Goal: Task Accomplishment & Management: Complete application form

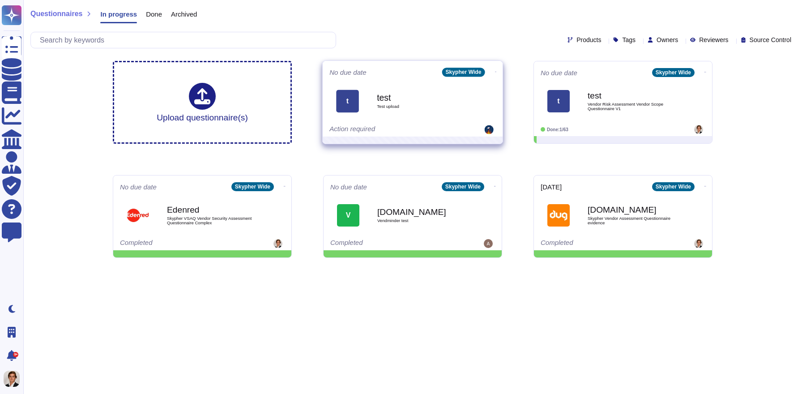
click at [494, 67] on span at bounding box center [496, 70] width 4 height 9
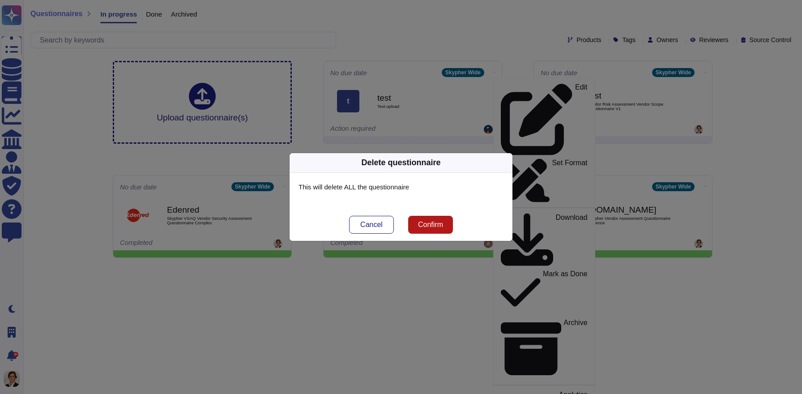
click at [420, 228] on span "Confirm" at bounding box center [430, 224] width 25 height 7
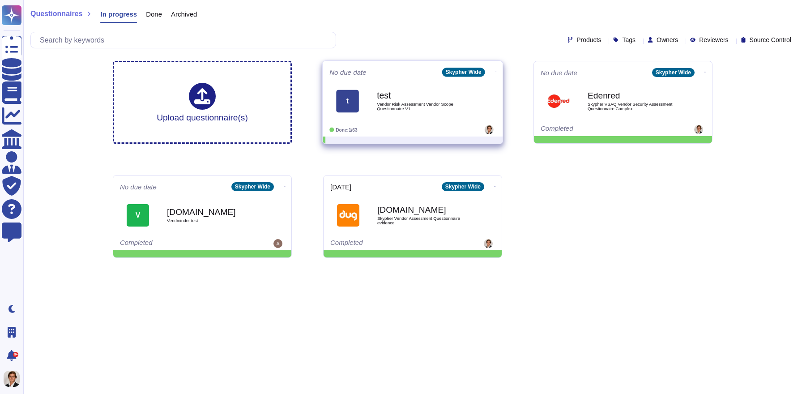
click at [495, 72] on icon at bounding box center [496, 72] width 2 height 2
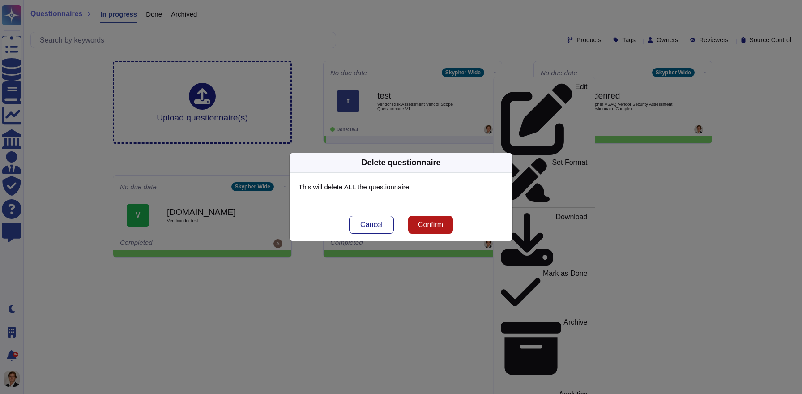
click at [435, 221] on span "Confirm" at bounding box center [430, 224] width 25 height 7
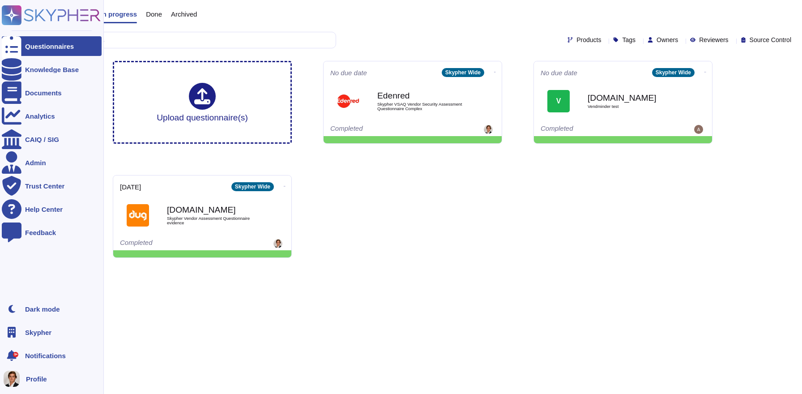
click at [28, 21] on icon at bounding box center [62, 15] width 77 height 12
click at [14, 98] on div at bounding box center [12, 93] width 20 height 20
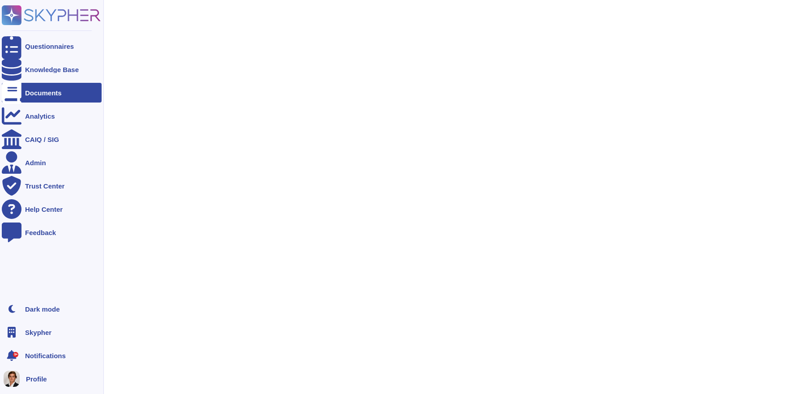
click at [16, 18] on rect at bounding box center [12, 15] width 20 height 20
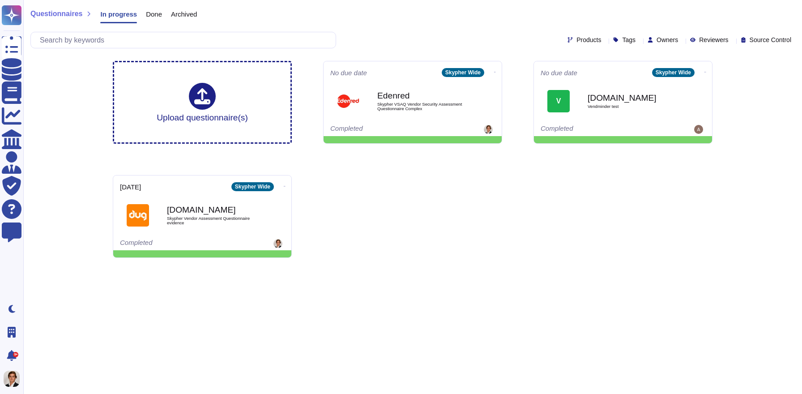
click at [154, 16] on span "Done" at bounding box center [154, 14] width 16 height 7
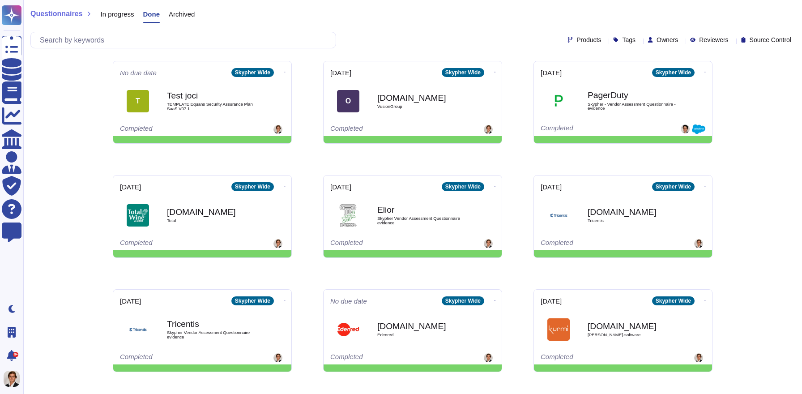
click at [155, 12] on span "Done" at bounding box center [151, 14] width 17 height 7
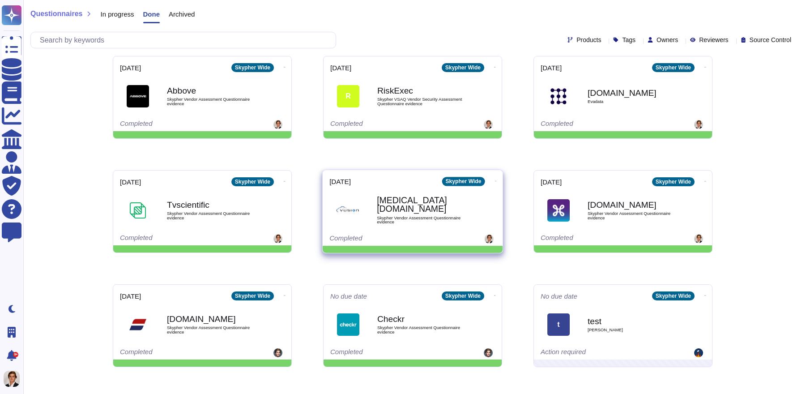
scroll to position [348, 0]
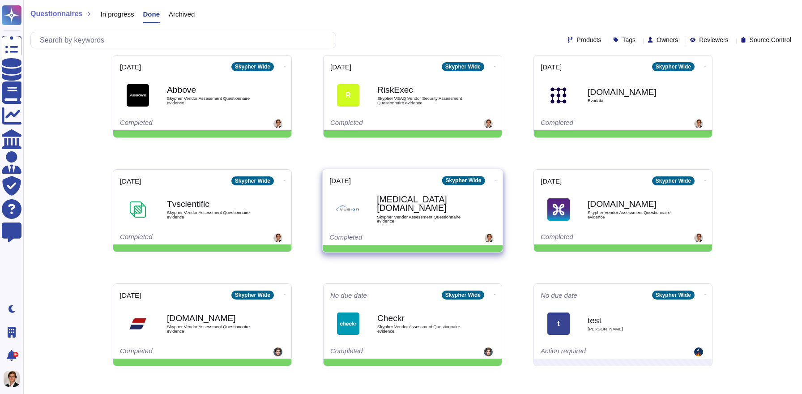
click at [434, 215] on span "Skypher Vendor Assessment Questionnaire evidence" at bounding box center [422, 219] width 90 height 9
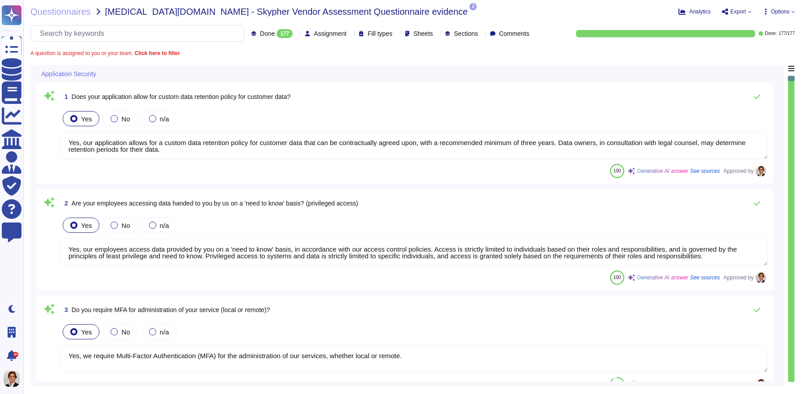
type textarea "Yes, our application allows for a custom data retention policy for customer dat…"
type textarea "Yes, our employees access data provided by you on a 'need to know' basis, in ac…"
type textarea "Yes, we require Multi-Factor Authentication (MFA) for the administration of our…"
type textarea "Yes, our application allows for a custom data retention policy for customer dat…"
type textarea "Yes, our employees access data provided by you on a 'need to know' basis, in ac…"
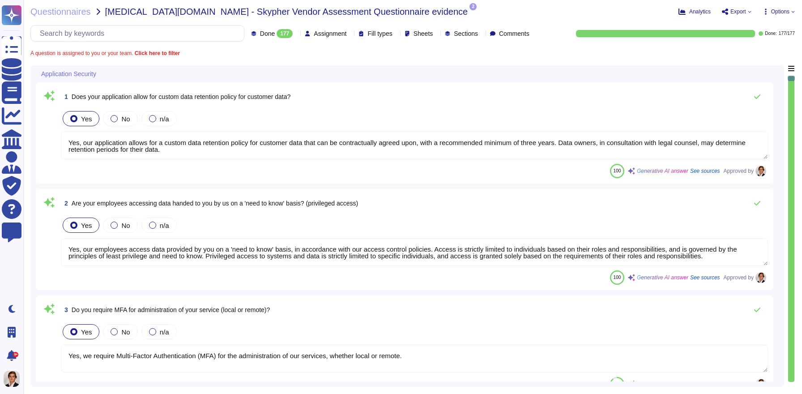
scroll to position [1, 0]
type textarea "Yes, Skypher has a formal Information Security Program (InfoSec SP) in place. T…"
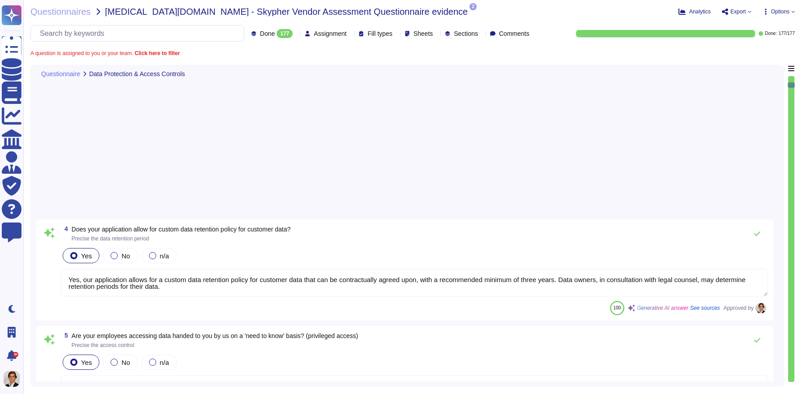
type textarea "Yes, Skypher reviews its Information Security Policies at least once a year. Ma…"
type textarea "Yes, we have a formal risk management program for assessing and mitigating info…"
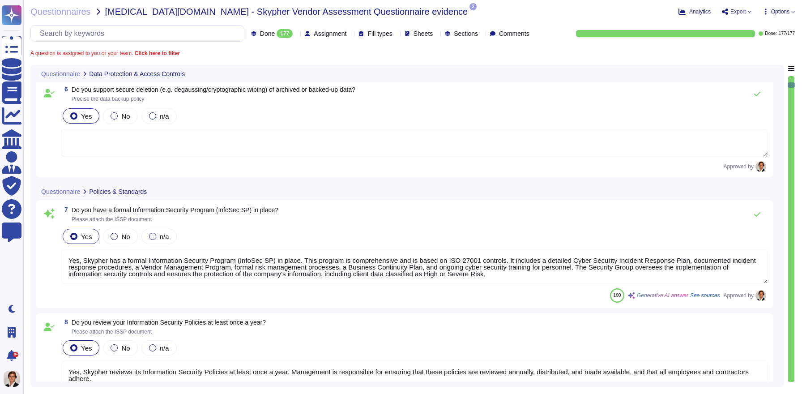
scroll to position [563, 0]
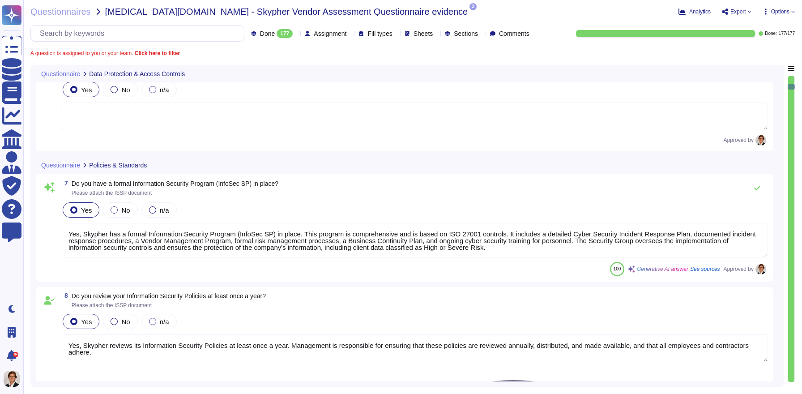
type textarea "Yes, Skypher, INC. has a formal Risk Management Policy designed to ensure that …"
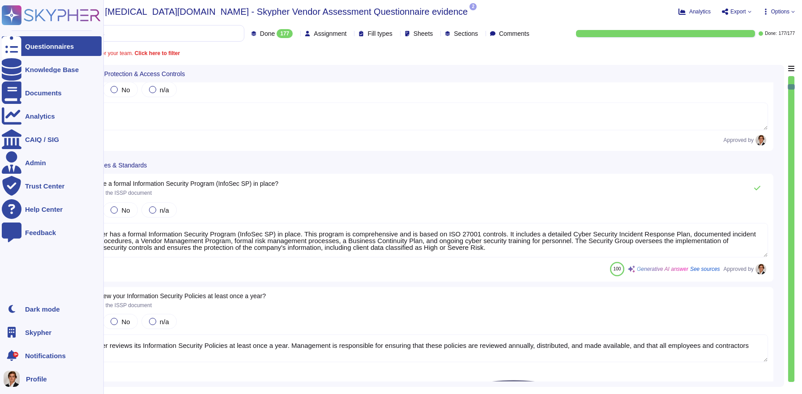
click at [50, 45] on div "Questionnaires" at bounding box center [49, 46] width 49 height 7
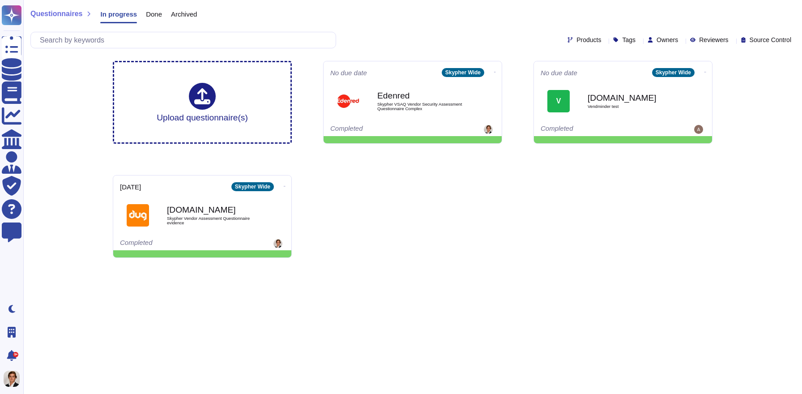
click at [152, 11] on span "Done" at bounding box center [154, 14] width 16 height 7
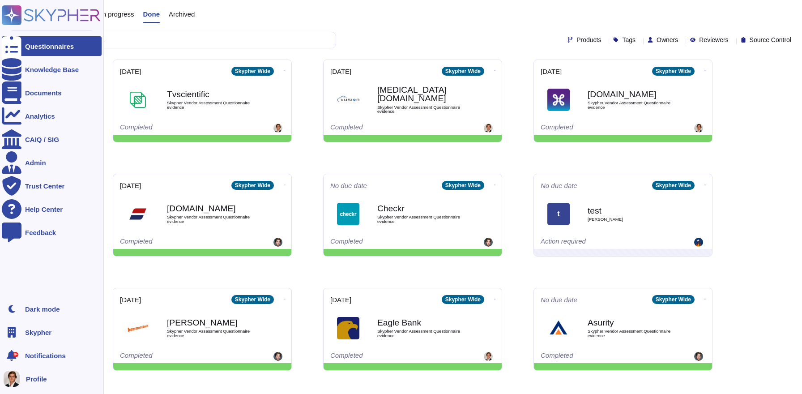
scroll to position [432, 0]
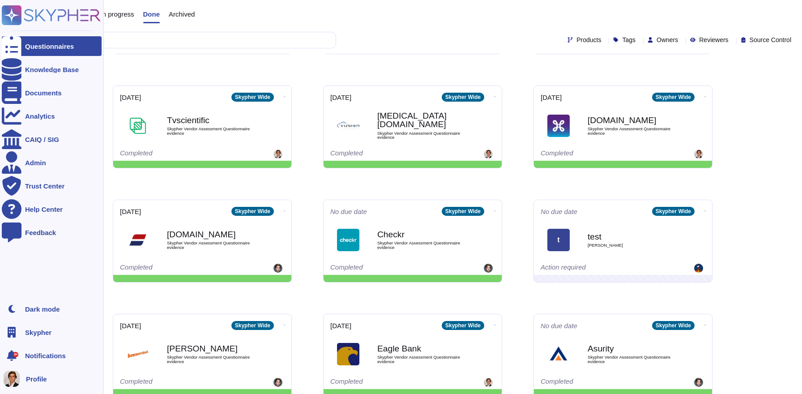
click at [46, 43] on div "Questionnaires" at bounding box center [49, 46] width 49 height 7
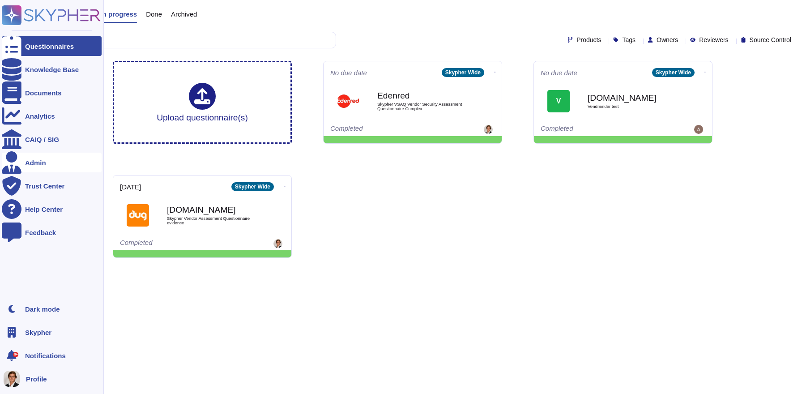
click at [25, 163] on div "Admin" at bounding box center [35, 162] width 21 height 7
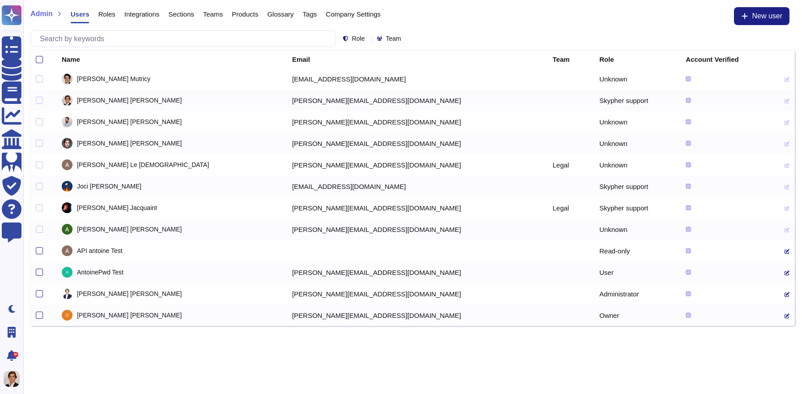
click at [350, 14] on span "Company Settings" at bounding box center [353, 14] width 55 height 7
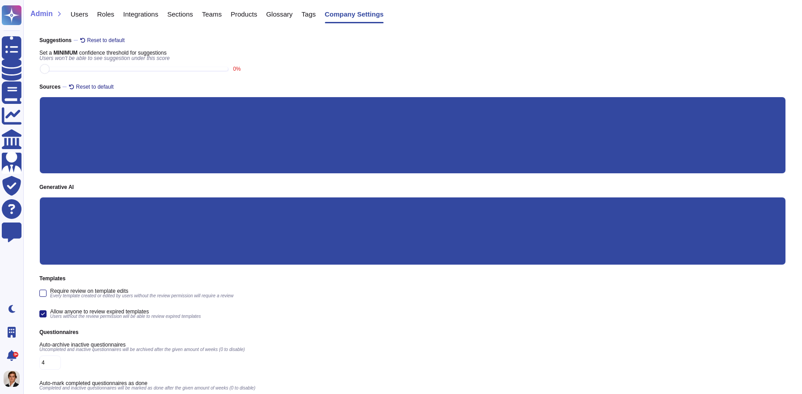
scroll to position [131, 0]
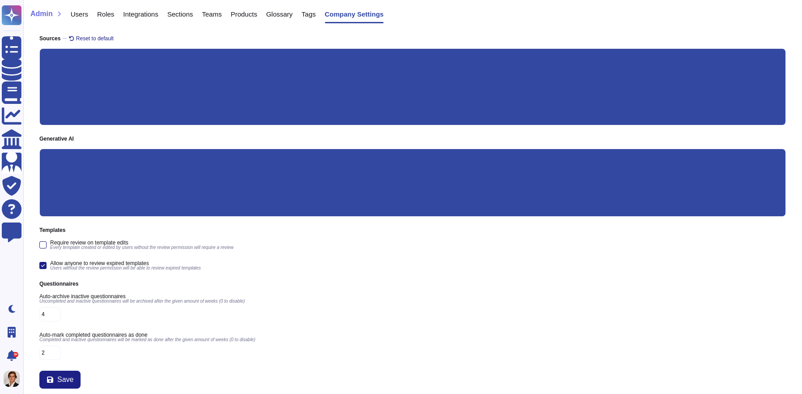
drag, startPoint x: 60, startPoint y: 115, endPoint x: 147, endPoint y: 117, distance: 86.4
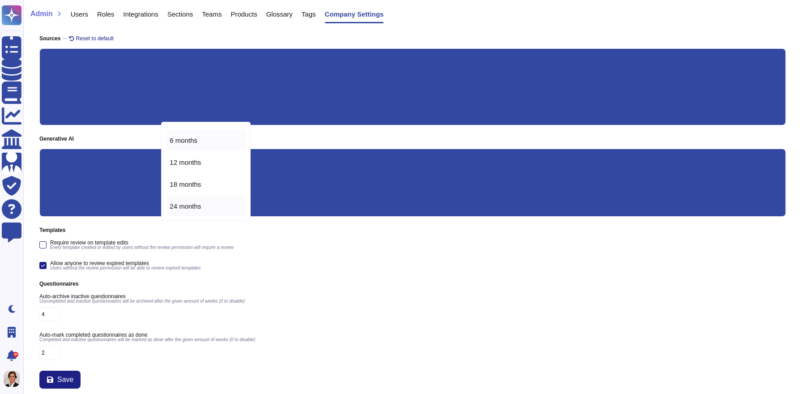
scroll to position [0, 0]
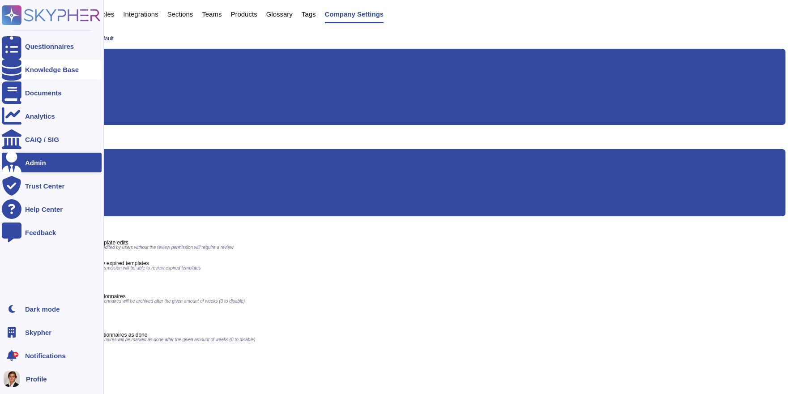
click at [30, 65] on div "Knowledge Base" at bounding box center [52, 70] width 100 height 20
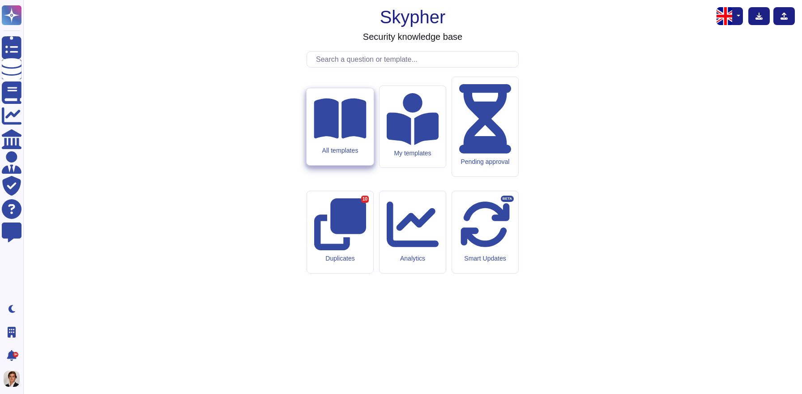
click at [331, 139] on icon at bounding box center [340, 118] width 52 height 40
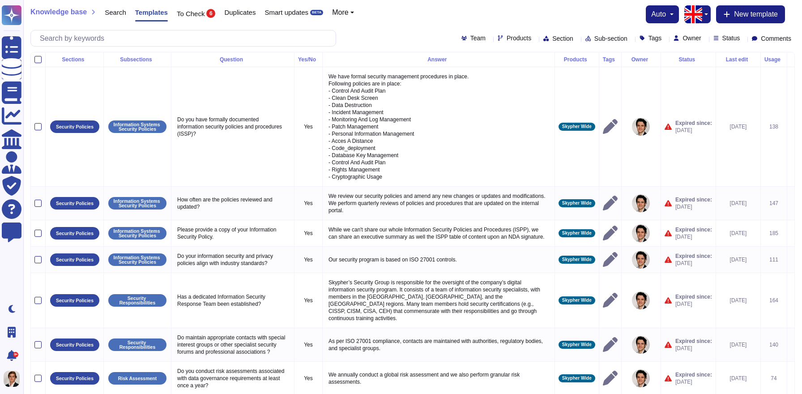
click at [348, 10] on span "More" at bounding box center [340, 12] width 16 height 7
click at [368, 36] on link "Products" at bounding box center [368, 37] width 71 height 11
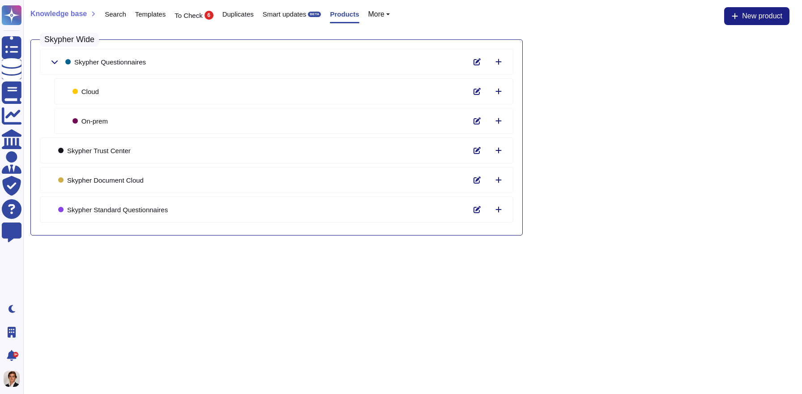
click at [49, 38] on h3 "Skypher Wide" at bounding box center [69, 40] width 59 height 14
click at [47, 40] on h3 "Skypher Wide" at bounding box center [69, 40] width 59 height 14
drag, startPoint x: 43, startPoint y: 37, endPoint x: 97, endPoint y: 37, distance: 54.2
click at [97, 37] on h3 "Skypher Wide" at bounding box center [69, 40] width 59 height 14
click at [53, 60] on icon at bounding box center [54, 61] width 7 height 7
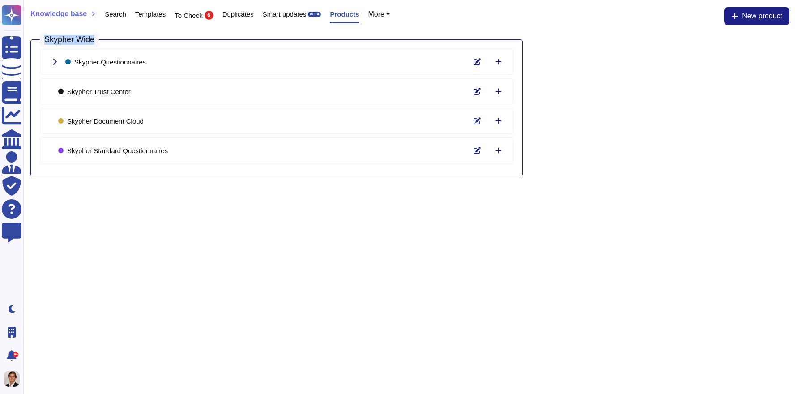
click at [56, 60] on icon at bounding box center [54, 61] width 7 height 7
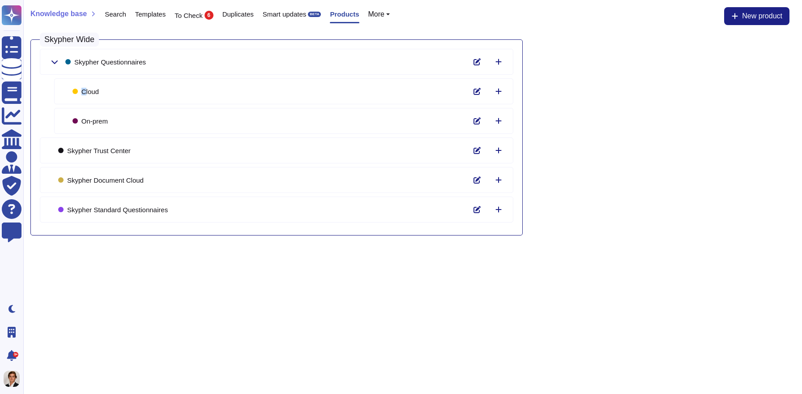
drag, startPoint x: 84, startPoint y: 90, endPoint x: 102, endPoint y: 90, distance: 17.9
click at [102, 90] on div "Cloud" at bounding box center [283, 91] width 459 height 26
click at [83, 128] on div "On-prem" at bounding box center [283, 121] width 459 height 26
click at [53, 62] on icon at bounding box center [54, 62] width 6 height 4
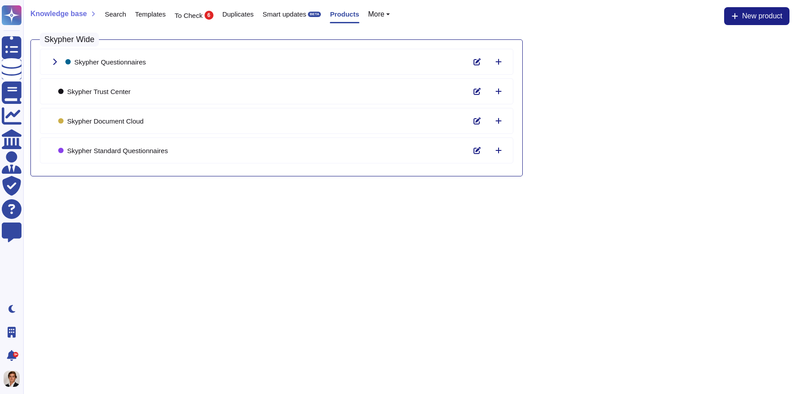
drag, startPoint x: 66, startPoint y: 120, endPoint x: 152, endPoint y: 119, distance: 85.5
click at [152, 119] on div "Skypher Document Cloud" at bounding box center [277, 121] width 474 height 26
drag, startPoint x: 43, startPoint y: 42, endPoint x: 114, endPoint y: 38, distance: 71.7
click at [114, 38] on div "Knowledge base Search Templates To Check 6 Duplicates Smart updates BETA Produc…" at bounding box center [412, 92] width 779 height 184
click at [502, 150] on button at bounding box center [498, 150] width 21 height 18
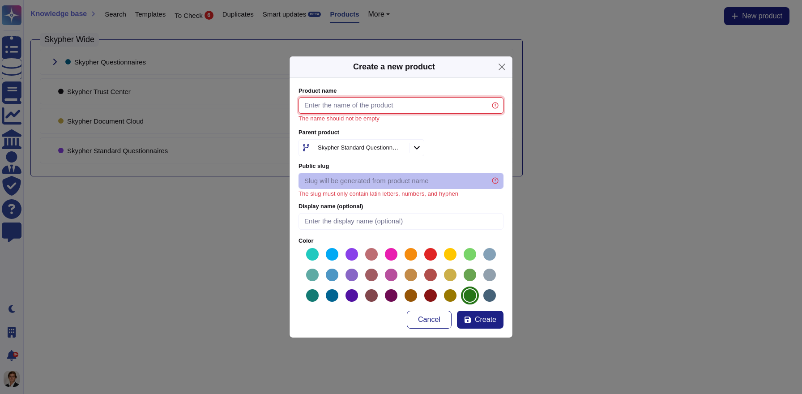
click at [350, 104] on input "Product name" at bounding box center [401, 105] width 205 height 17
type input "b"
type input "B"
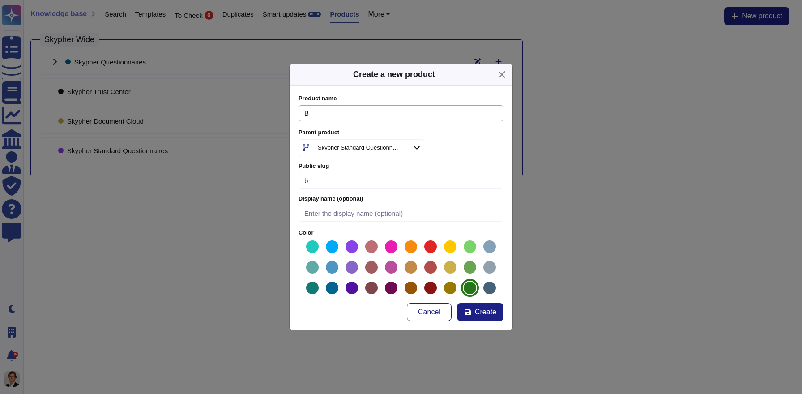
type input "bu"
type input "Bu"
type input "bus"
type input "Bus"
type input "busi"
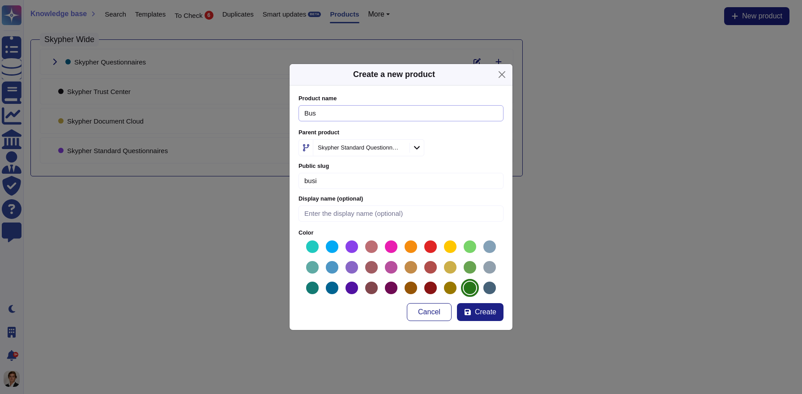
type input "Busi"
type input "busin"
type input "Busin"
type input "busine"
type input "Busine"
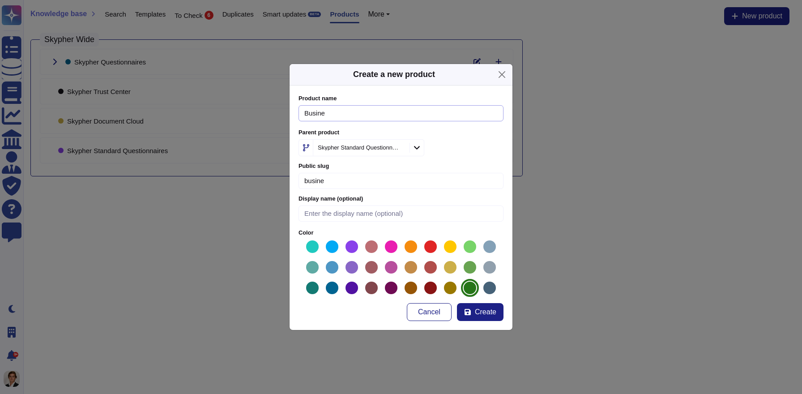
type input "busines"
type input "Busines"
type input "business"
type input "Business"
type input "business-u"
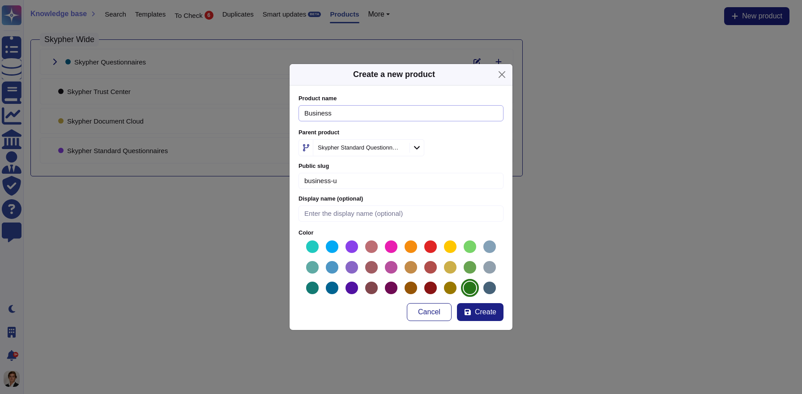
type input "Business U"
type input "business-un"
type input "Business Un"
type input "business-[GEOGRAPHIC_DATA]"
type input "Business Uni"
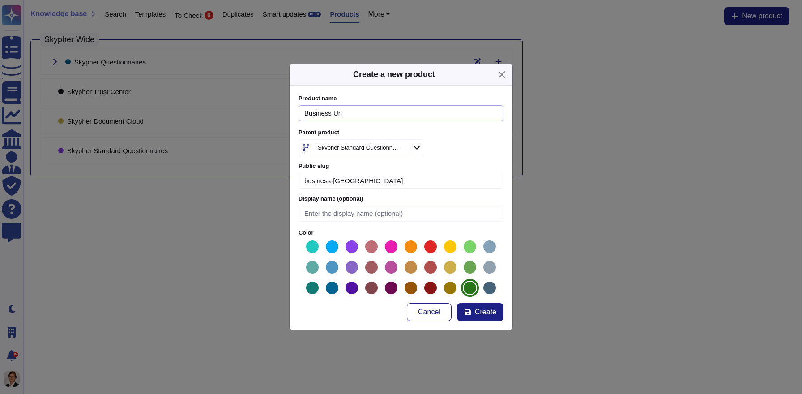
type input "business-unit"
type input "Business Unit"
type input "business-unite"
type input "Business Unite"
type input "business-unite-2"
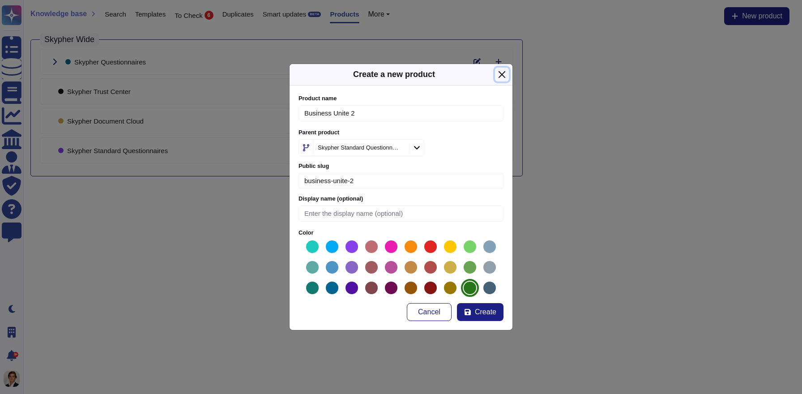
type input "Business Unite 2"
click at [504, 71] on button "Close" at bounding box center [502, 75] width 14 height 14
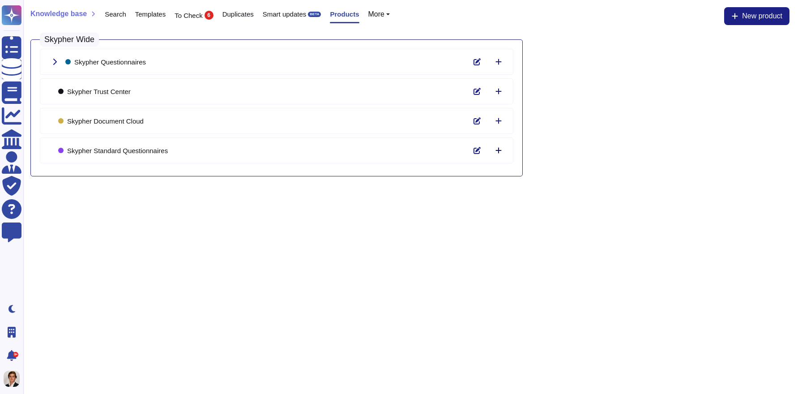
click at [501, 153] on icon at bounding box center [498, 150] width 7 height 7
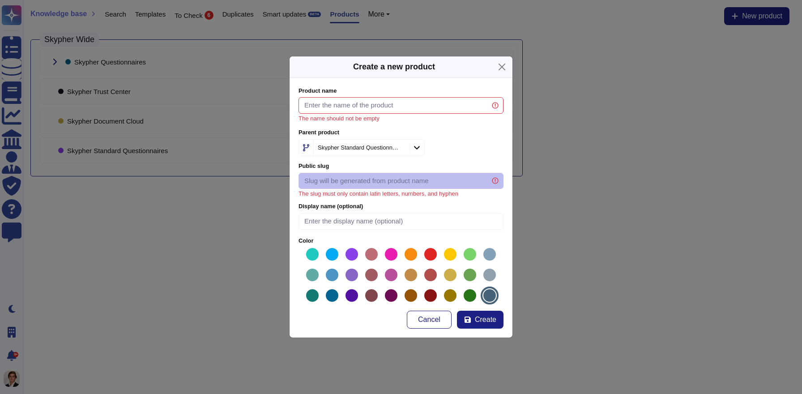
click at [334, 91] on label "Product name" at bounding box center [401, 91] width 205 height 6
click at [334, 97] on input "Product name" at bounding box center [401, 105] width 205 height 17
type input "b"
type input "B"
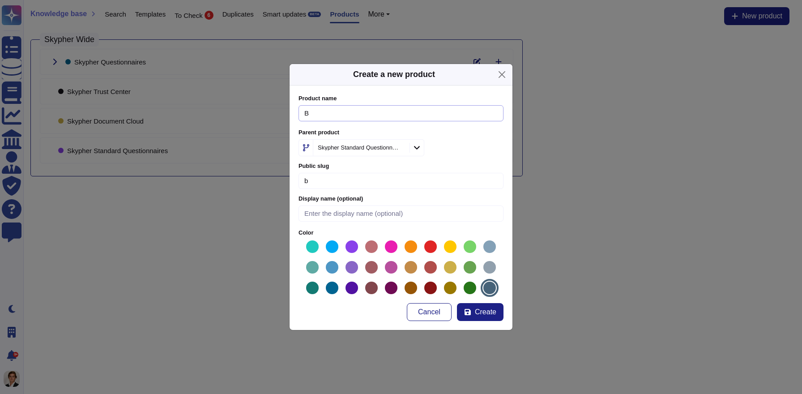
type input "bu"
type input "Bu"
type input "bus"
type input "Bus"
type input "busi"
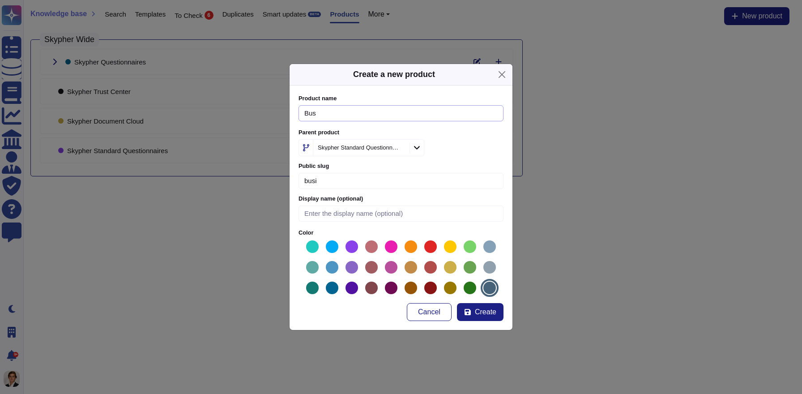
type input "Busi"
type input "busin"
type input "Busine"
type input "busines"
type input "Busines"
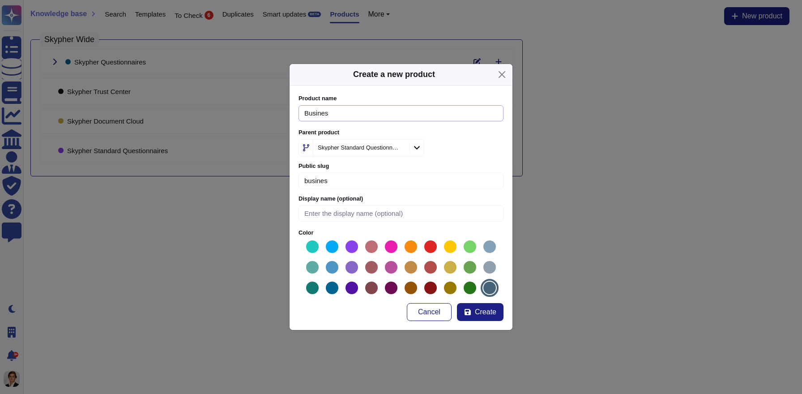
type input "business"
type input "Business"
type input "business-u"
type input "Business U"
type input "business-un"
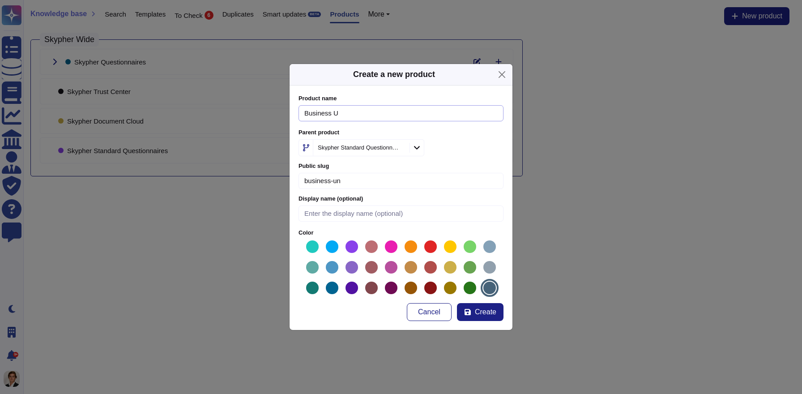
type input "Business Un"
type input "business-[GEOGRAPHIC_DATA]"
type input "Business Uni"
type input "business-unit"
type input "Business Unit"
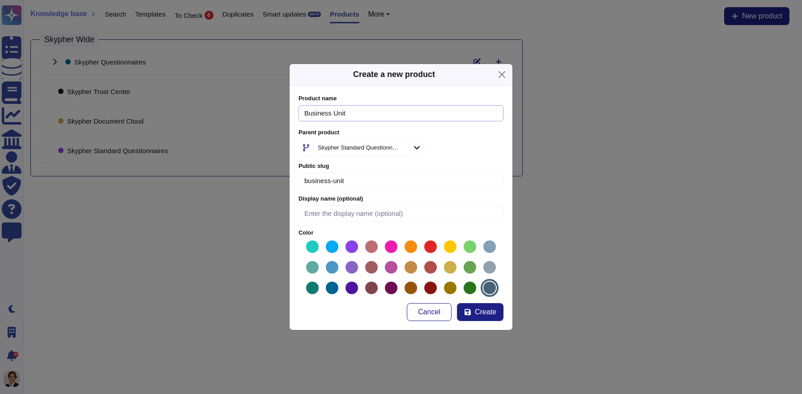
type input "business-unitw"
type input "Business Unitw"
type input "business-unit"
type input "Business Unit"
type input "business-unit-3"
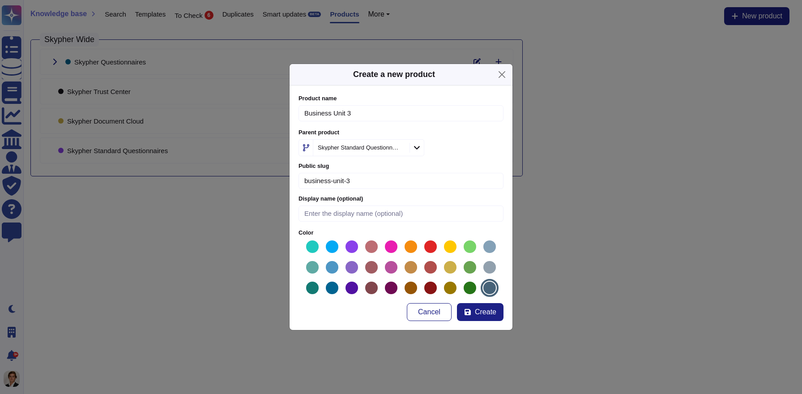
type input "Business Unit 3"
click at [401, 148] on icon at bounding box center [401, 148] width 0 height 0
click at [483, 318] on button "Create" at bounding box center [480, 312] width 47 height 18
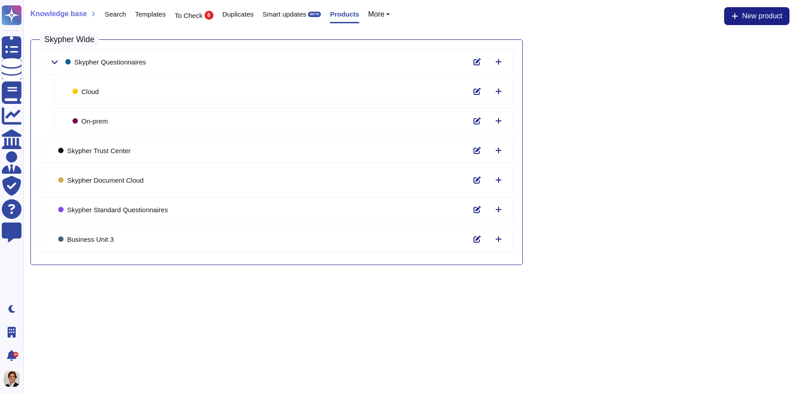
drag, startPoint x: 120, startPoint y: 240, endPoint x: 116, endPoint y: 241, distance: 4.6
click at [116, 241] on div "Business Unit 3" at bounding box center [277, 239] width 474 height 26
drag, startPoint x: 65, startPoint y: 236, endPoint x: 121, endPoint y: 239, distance: 56.0
click at [121, 239] on div "Business Unit 3" at bounding box center [277, 239] width 474 height 26
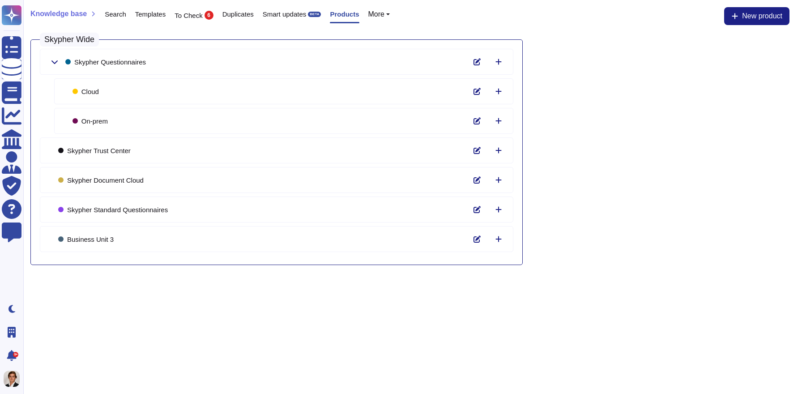
click at [145, 11] on span "Templates" at bounding box center [150, 14] width 30 height 7
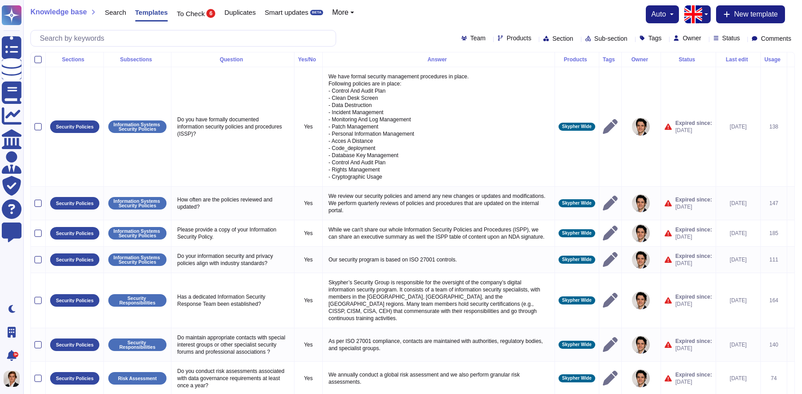
click at [485, 43] on div "Team Products Section Sub-section Tags Owner Status Comments" at bounding box center [412, 38] width 765 height 17
click at [507, 38] on span "Products" at bounding box center [519, 38] width 25 height 6
click at [552, 37] on span "Section" at bounding box center [562, 38] width 21 height 6
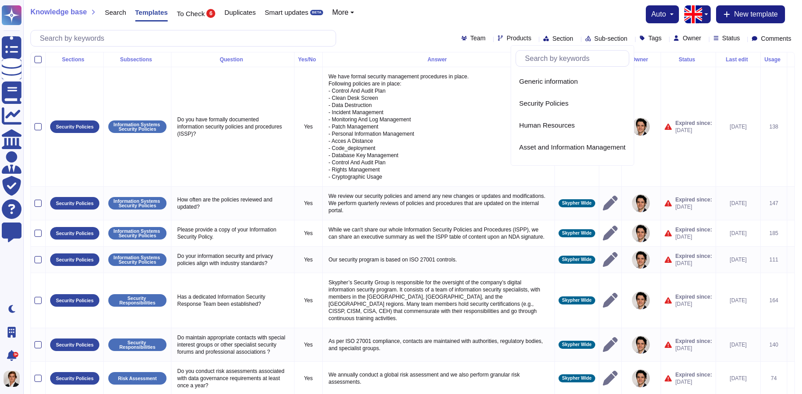
click at [507, 35] on span "Products" at bounding box center [519, 38] width 25 height 6
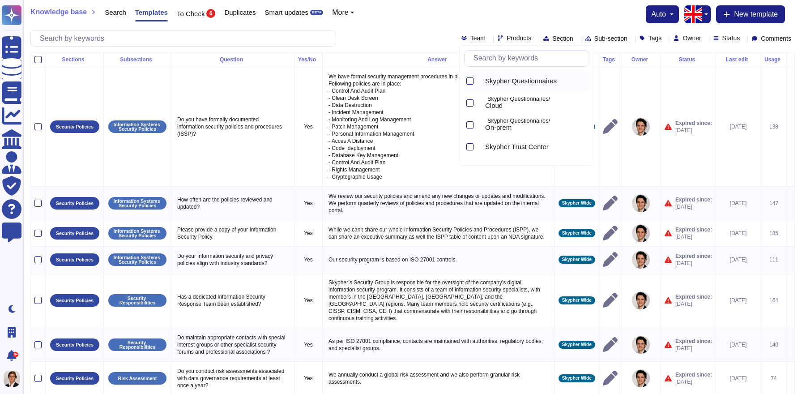
scroll to position [84, 0]
click at [493, 129] on span "Business Unit 3" at bounding box center [508, 128] width 47 height 8
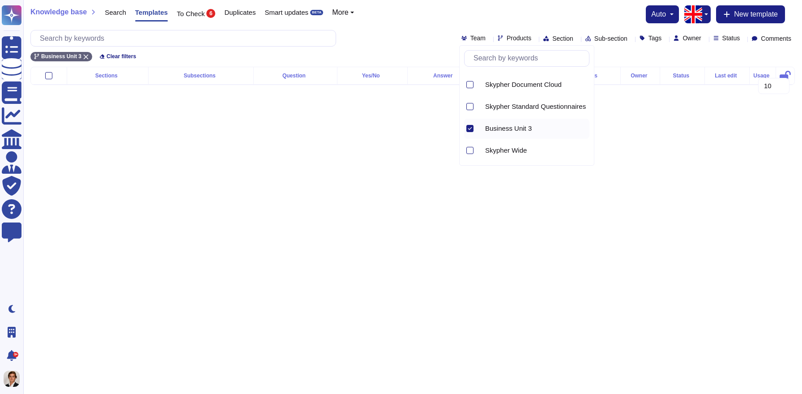
click at [493, 129] on span "Business Unit 3" at bounding box center [508, 128] width 47 height 8
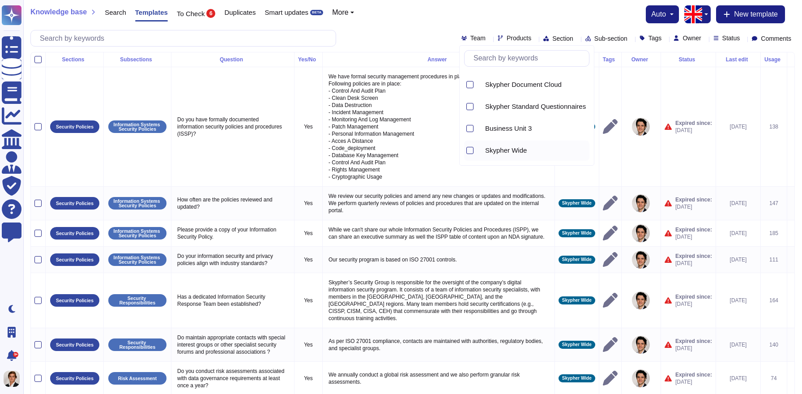
click at [493, 148] on span "Skypher Wide" at bounding box center [506, 150] width 42 height 8
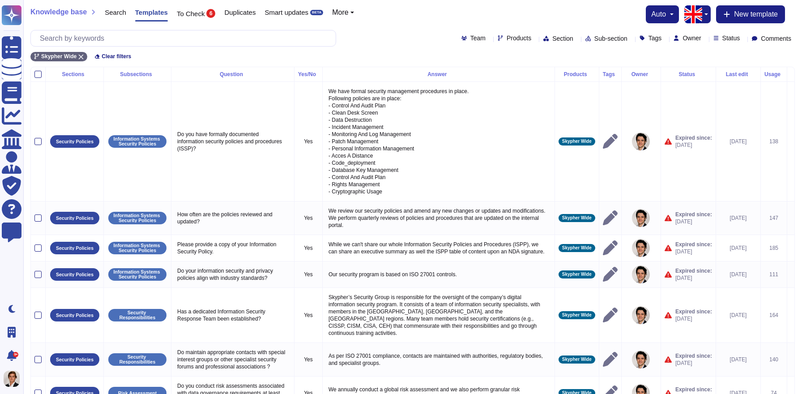
click at [397, 44] on div "Team Products Section Sub-section Tags Owner Status Comments" at bounding box center [412, 38] width 765 height 17
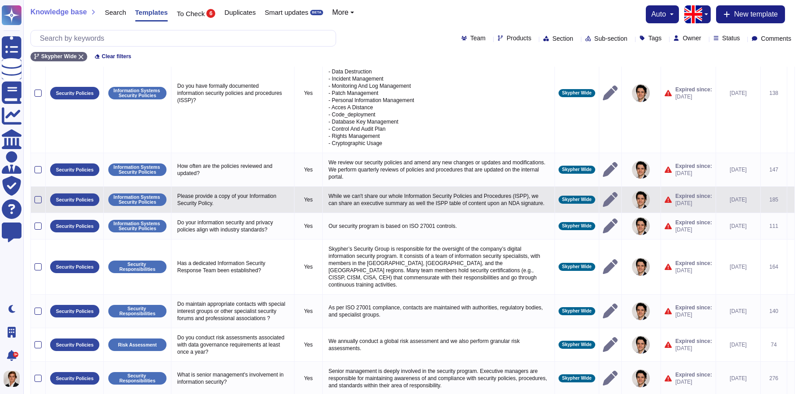
scroll to position [55, 0]
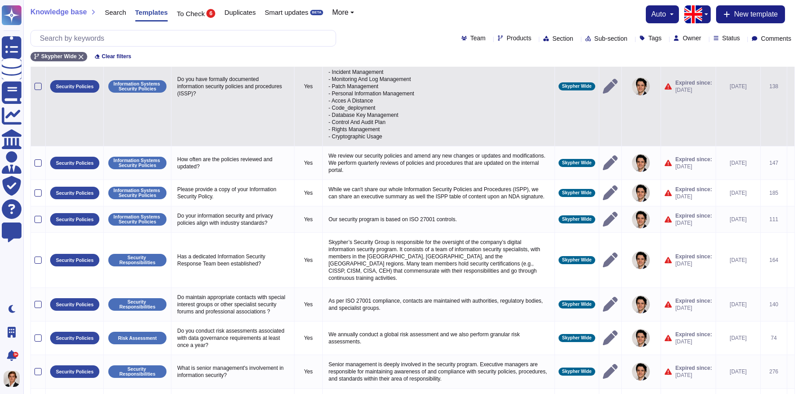
click at [791, 87] on icon at bounding box center [791, 87] width 0 height 0
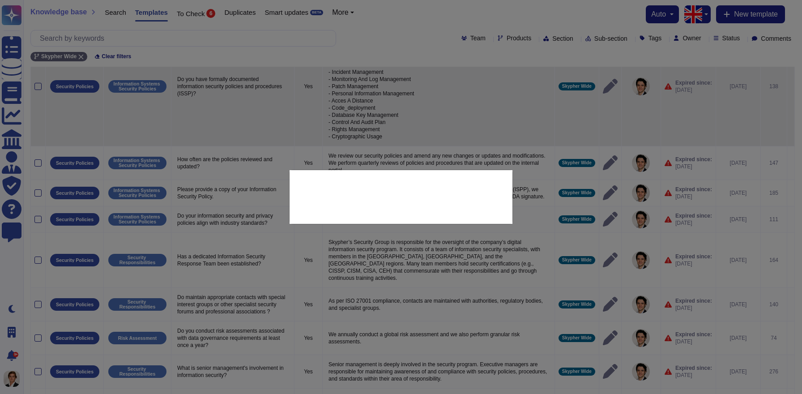
type textarea "Do you have formally documented information security policies and procedures (I…"
type textarea "We have formal security management procedures in place. Following policies are …"
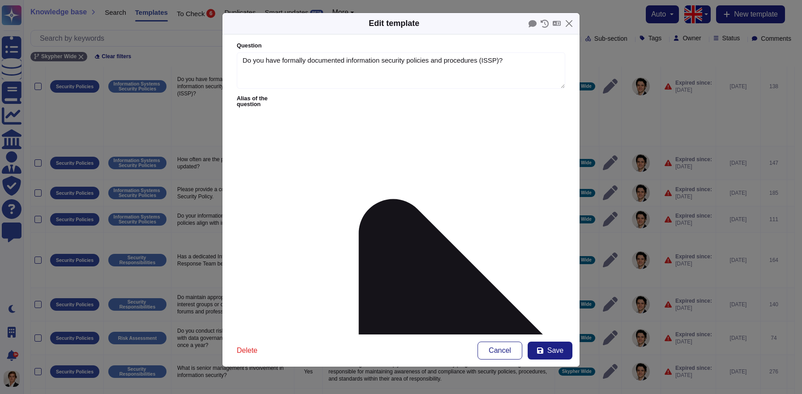
type textarea "Do you have formally documented information security policies and procedures (I…"
type textarea "We have formal security management procedures in place. Following policies are …"
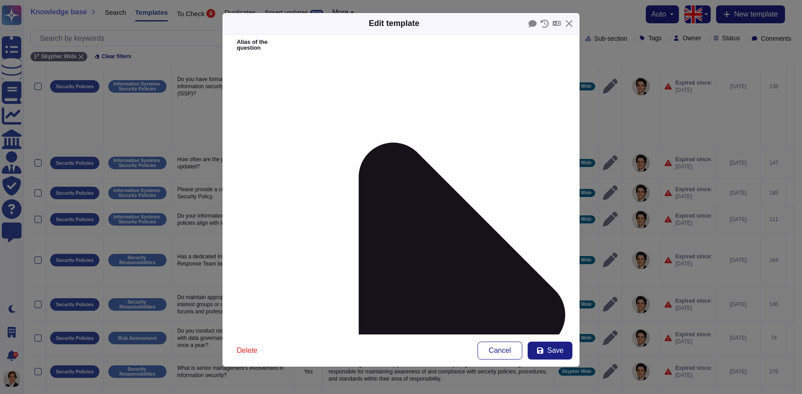
scroll to position [60, 0]
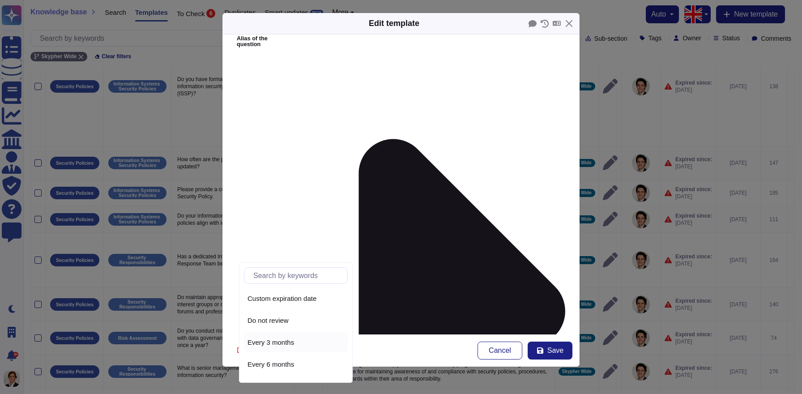
scroll to position [39, 0]
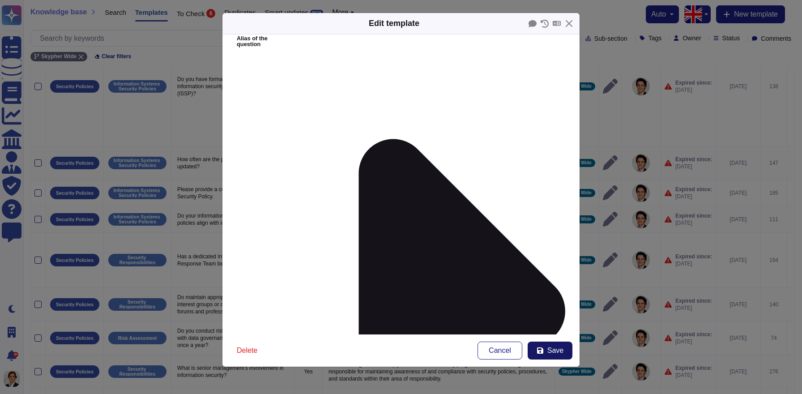
click at [546, 350] on button "Save" at bounding box center [550, 351] width 45 height 18
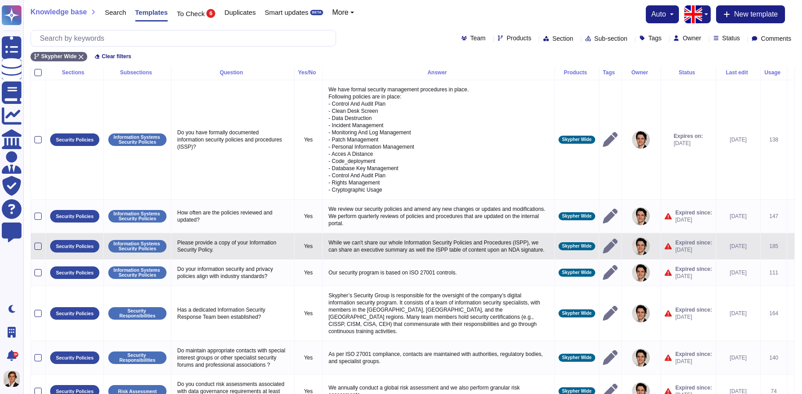
scroll to position [0, 0]
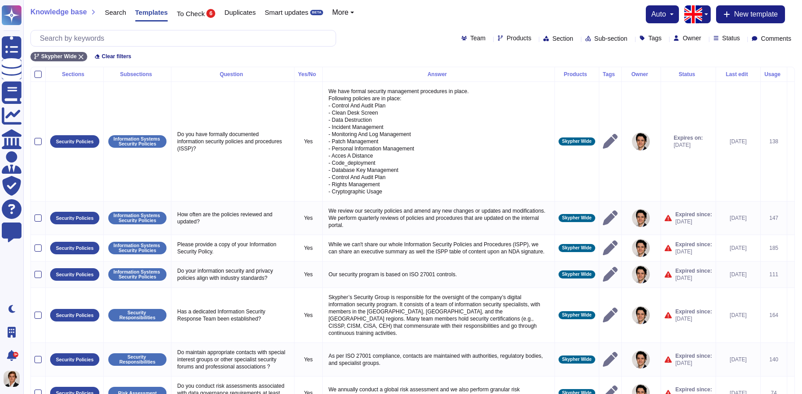
click at [507, 37] on span "Products" at bounding box center [519, 38] width 25 height 6
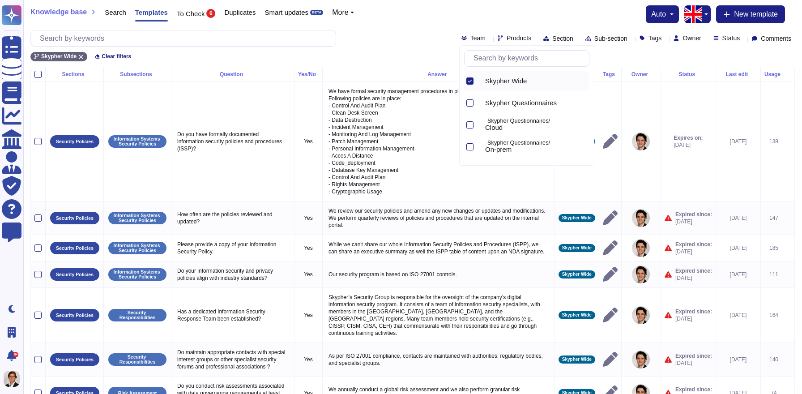
click at [470, 82] on icon at bounding box center [470, 81] width 4 height 3
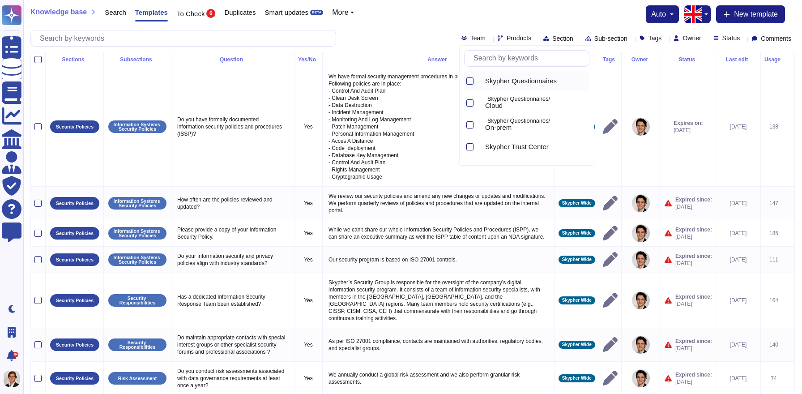
click at [498, 84] on span "Skypher Questionnaires" at bounding box center [521, 81] width 72 height 8
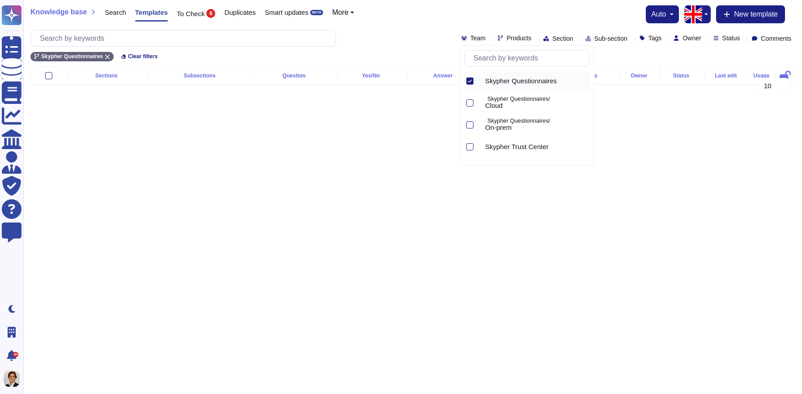
click at [498, 84] on span "Skypher Questionnaires" at bounding box center [521, 81] width 72 height 8
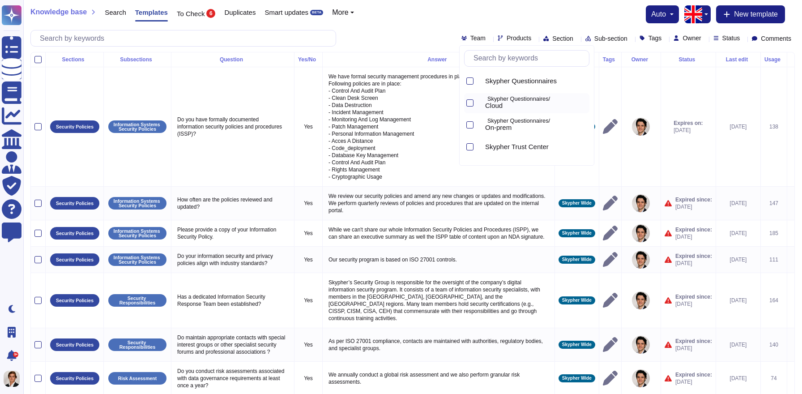
click at [499, 99] on p "Skypher Questionnaires/" at bounding box center [536, 99] width 98 height 6
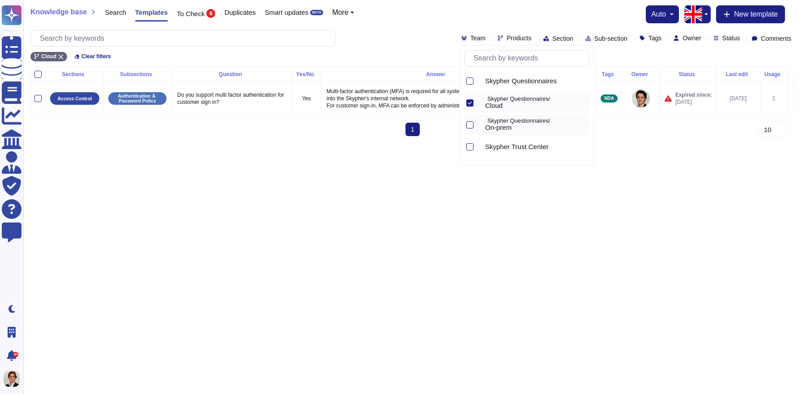
click at [496, 124] on span "On-prem" at bounding box center [498, 128] width 26 height 8
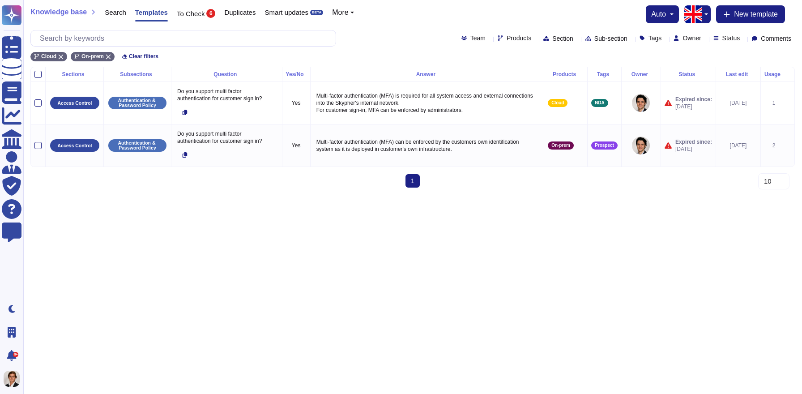
click at [271, 195] on html "Questionnaires Knowledge Base Documents Analytics CAIQ / SIG Admin Trust Center…" at bounding box center [401, 97] width 802 height 195
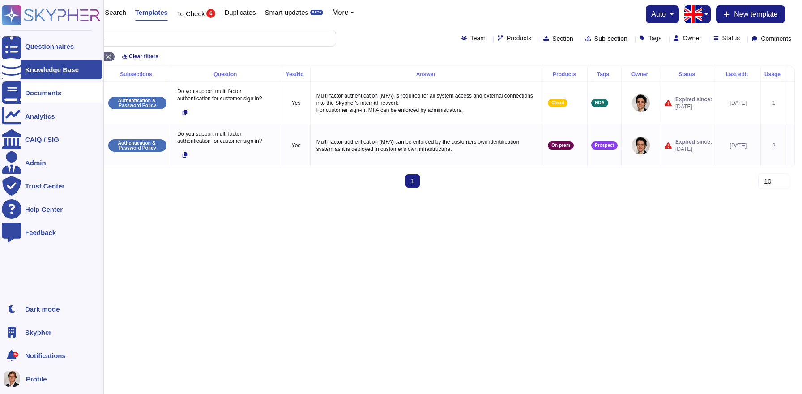
click at [41, 94] on div "Documents" at bounding box center [43, 93] width 37 height 7
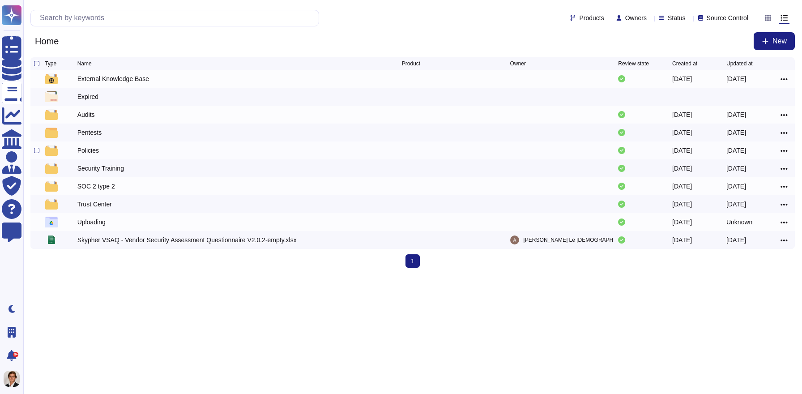
click at [105, 150] on div "Policies" at bounding box center [239, 150] width 325 height 11
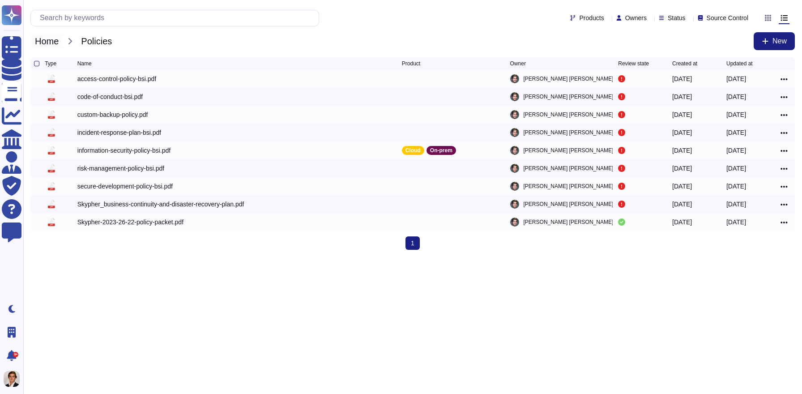
click at [48, 38] on span "Home" at bounding box center [46, 40] width 33 height 13
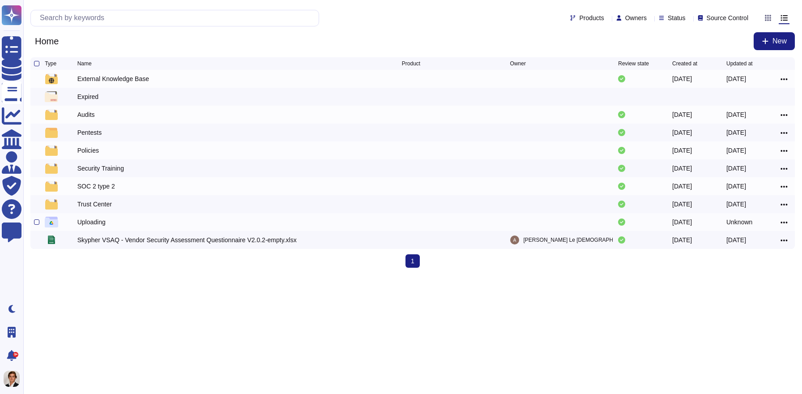
click at [162, 224] on div "Uploading" at bounding box center [239, 222] width 325 height 11
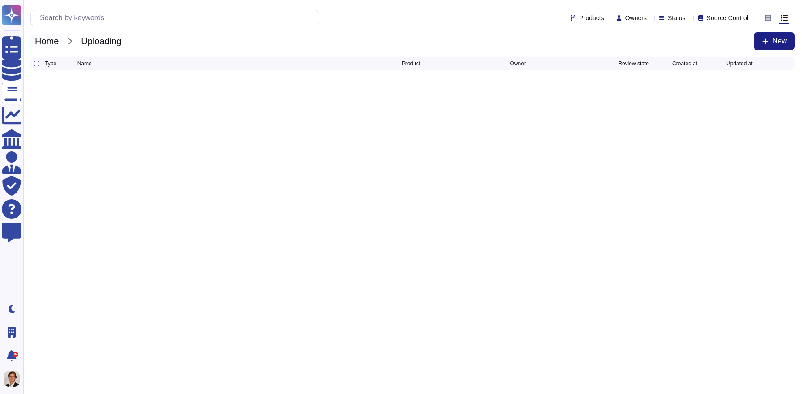
click at [49, 37] on span "Home" at bounding box center [46, 40] width 33 height 13
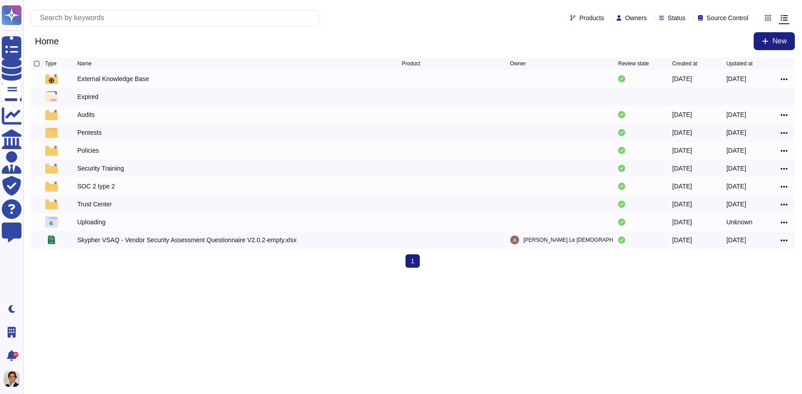
click at [49, 37] on span "Home" at bounding box center [46, 40] width 33 height 13
click at [109, 134] on div "Pentests" at bounding box center [239, 132] width 325 height 11
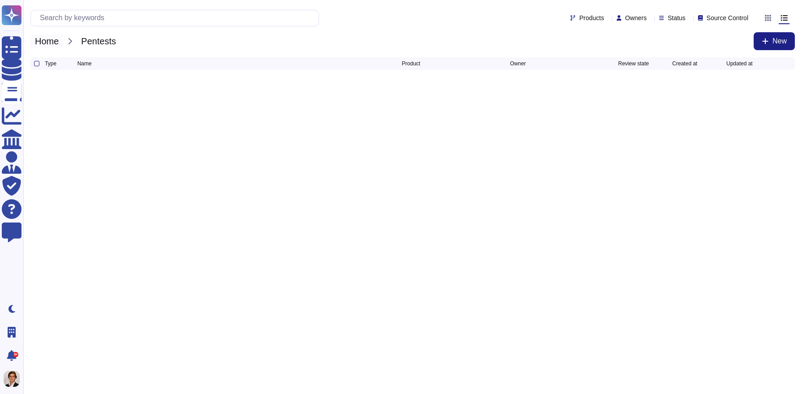
click at [52, 38] on span "Home" at bounding box center [46, 40] width 33 height 13
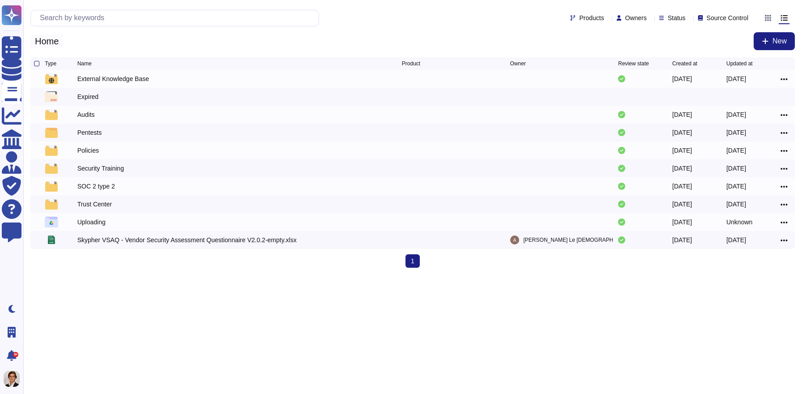
click at [52, 38] on span "Home" at bounding box center [46, 40] width 33 height 13
click at [707, 19] on span "Source Control" at bounding box center [728, 18] width 42 height 6
click at [707, 39] on span "Ignored in suggestion" at bounding box center [726, 40] width 64 height 8
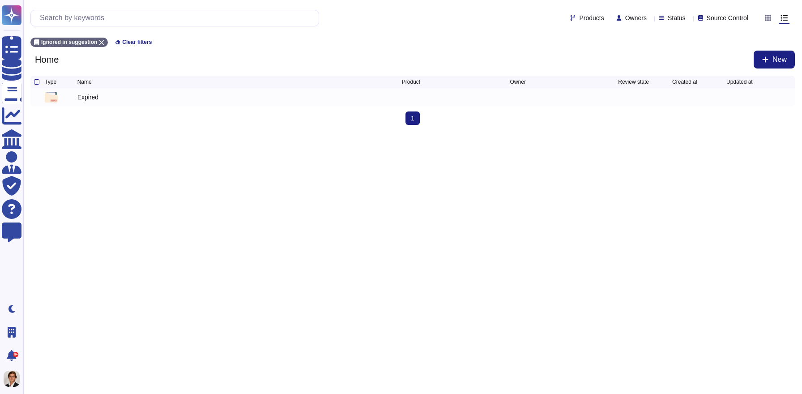
click at [716, 10] on div "Products Owners Status Source Control" at bounding box center [391, 18] width 722 height 17
click at [710, 16] on span "Source Control" at bounding box center [728, 18] width 42 height 6
click at [703, 34] on div "Ignored in suggestion" at bounding box center [742, 40] width 105 height 20
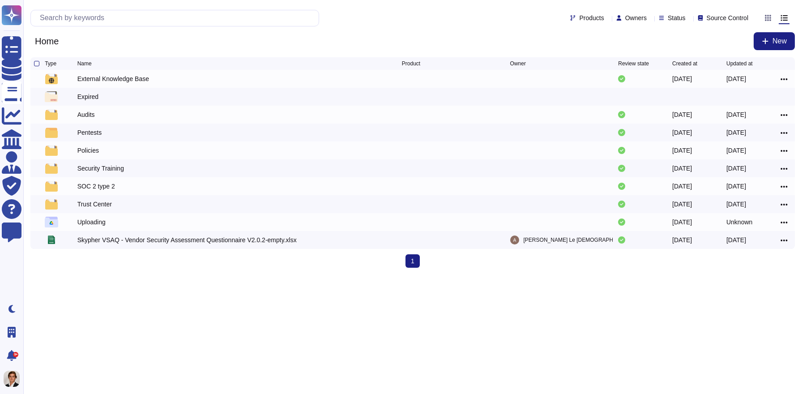
click at [709, 13] on div "Products Owners Status Source Control" at bounding box center [391, 18] width 722 height 17
click at [121, 114] on div "Audits" at bounding box center [239, 114] width 325 height 11
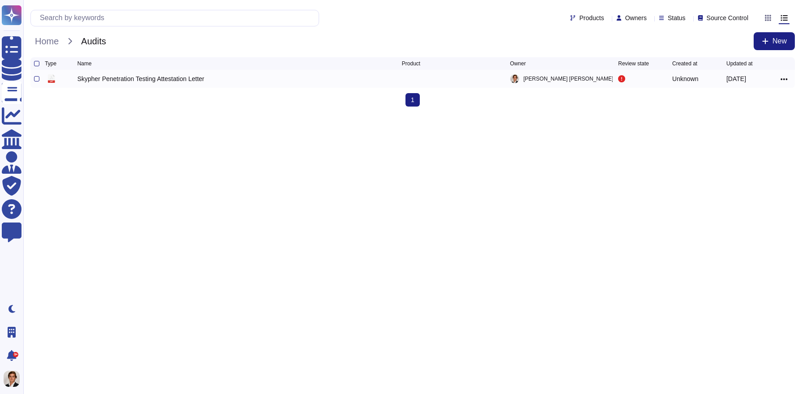
click at [787, 81] on icon at bounding box center [784, 79] width 7 height 8
click at [738, 108] on link "Edit" at bounding box center [752, 106] width 71 height 13
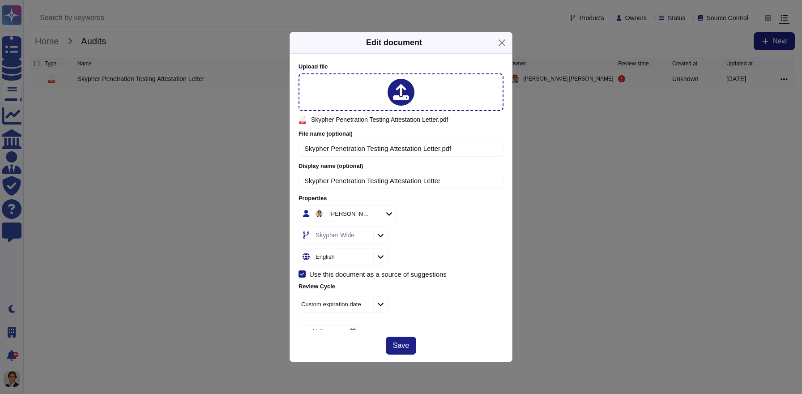
click at [304, 274] on icon at bounding box center [302, 274] width 4 height 4
click at [0, 0] on input "Use this document as a source of suggestions" at bounding box center [0, 0] width 0 height 0
click at [400, 349] on span "Save" at bounding box center [401, 345] width 16 height 7
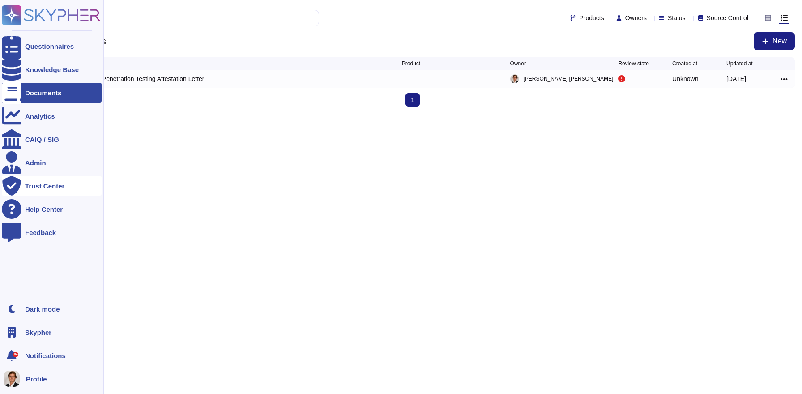
click at [23, 184] on div "Trust Center" at bounding box center [52, 186] width 100 height 20
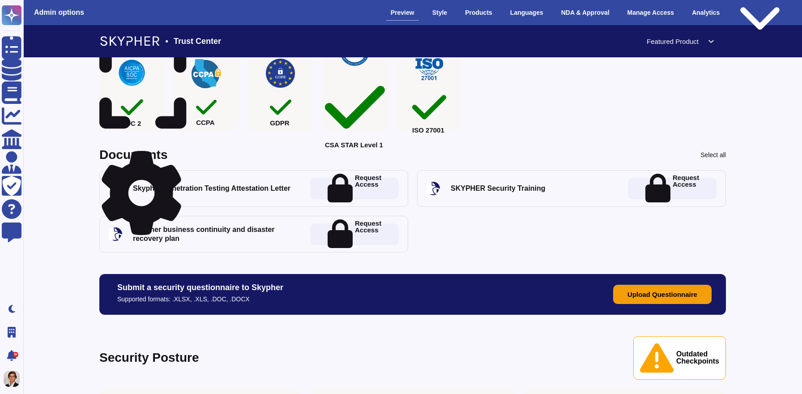
scroll to position [200, 0]
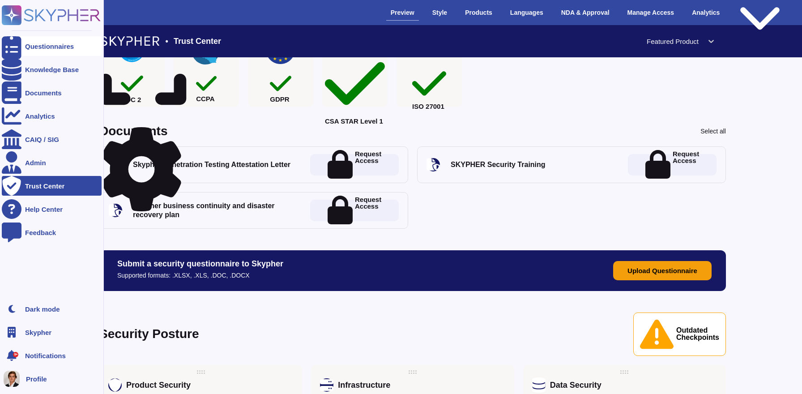
click at [23, 52] on div "Questionnaires" at bounding box center [52, 46] width 100 height 20
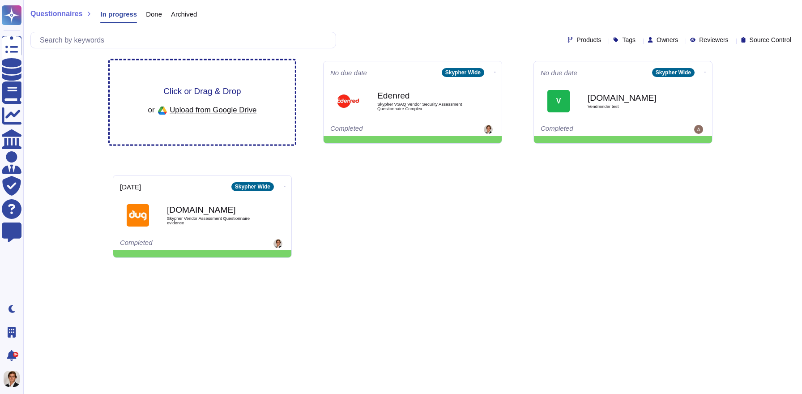
click at [203, 94] on span "Click or Drag & Drop" at bounding box center [201, 91] width 77 height 9
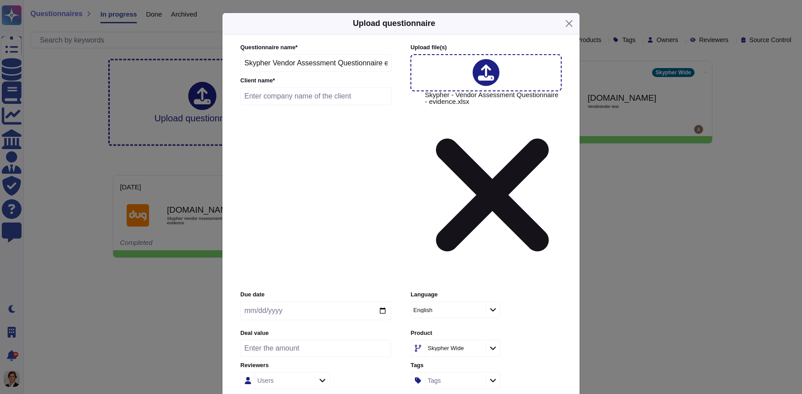
click at [269, 105] on input "text" at bounding box center [315, 96] width 151 height 18
type input "Civicom"
click at [382, 301] on input "date" at bounding box center [315, 310] width 151 height 19
type input "[DATE]"
click at [286, 340] on input "number" at bounding box center [315, 348] width 151 height 17
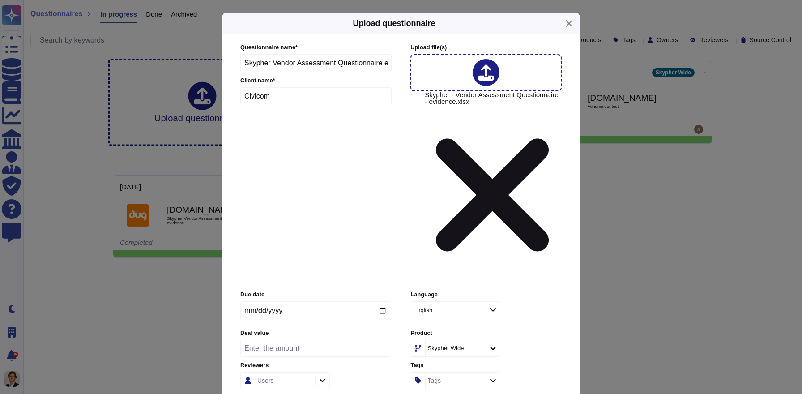
click at [295, 340] on input "number" at bounding box center [315, 348] width 151 height 17
click at [330, 301] on input "[DATE]" at bounding box center [315, 310] width 151 height 19
click at [495, 347] on icon at bounding box center [493, 349] width 6 height 4
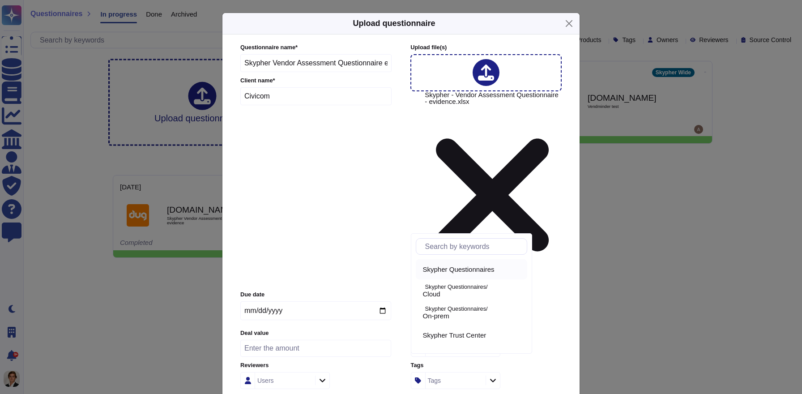
click at [464, 270] on span "Skypher Questionnaires" at bounding box center [459, 269] width 72 height 8
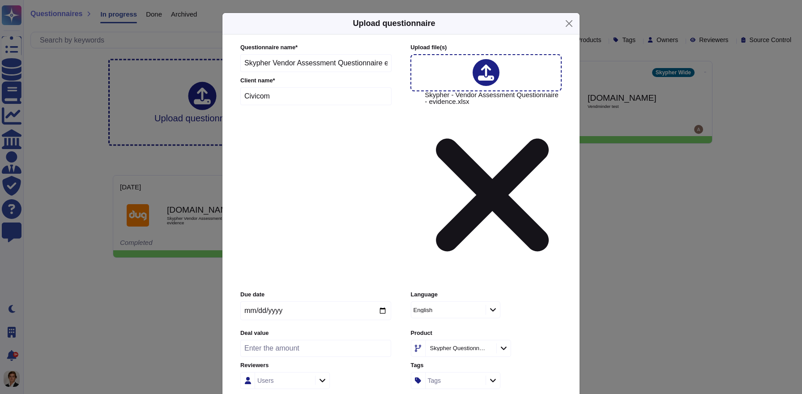
click at [507, 344] on icon at bounding box center [503, 348] width 7 height 8
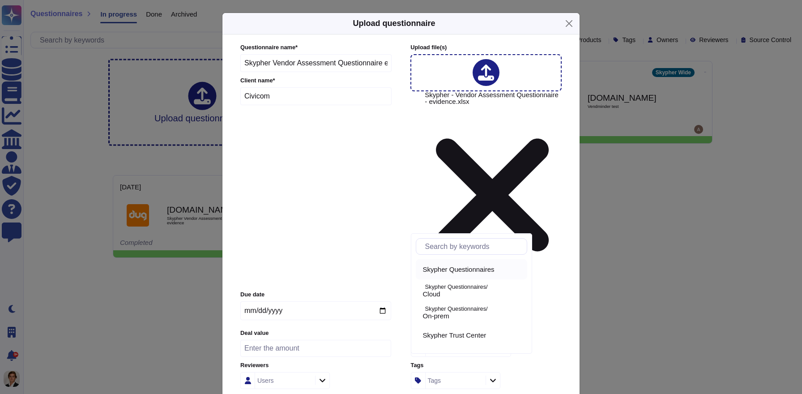
click at [470, 272] on span "Skypher Questionnaires" at bounding box center [459, 269] width 72 height 8
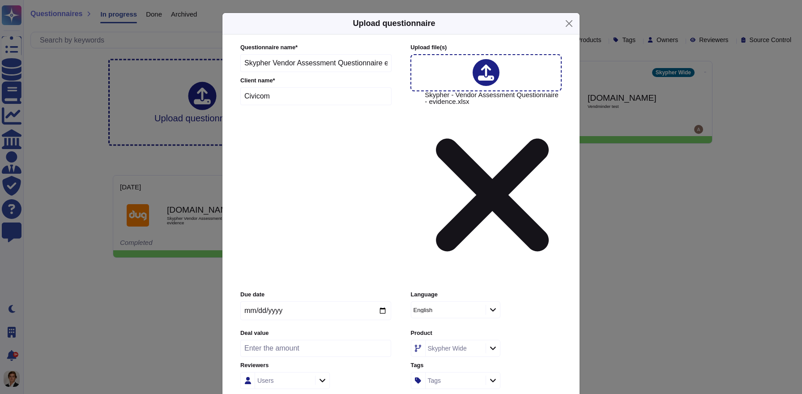
click at [490, 344] on icon at bounding box center [493, 348] width 7 height 8
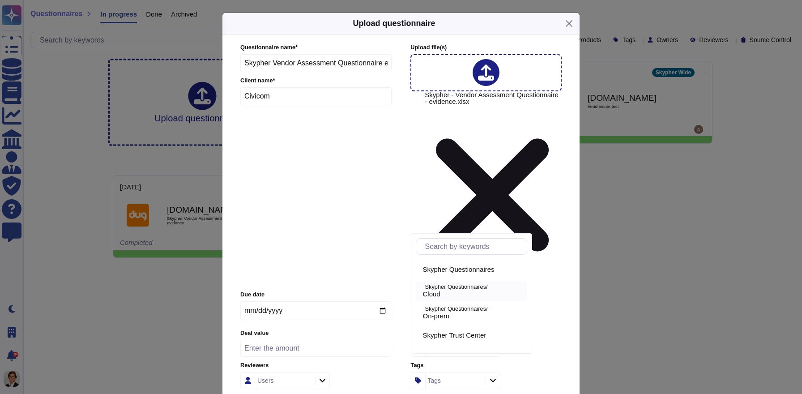
click at [472, 292] on div "Cloud" at bounding box center [473, 294] width 101 height 8
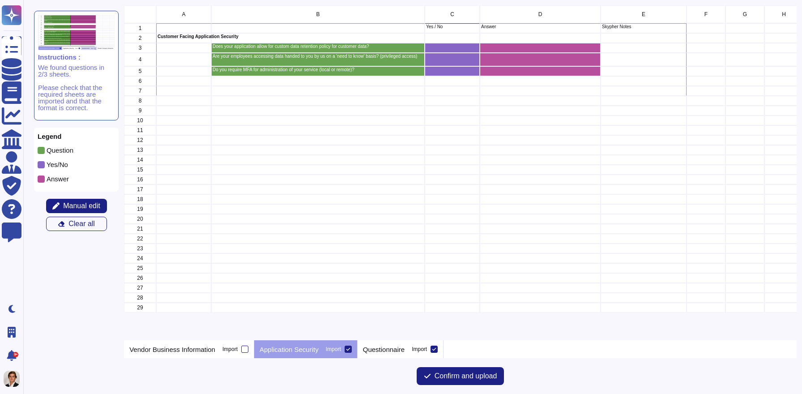
scroll to position [335, 672]
click at [396, 343] on div "Questionnaire Import" at bounding box center [401, 349] width 86 height 18
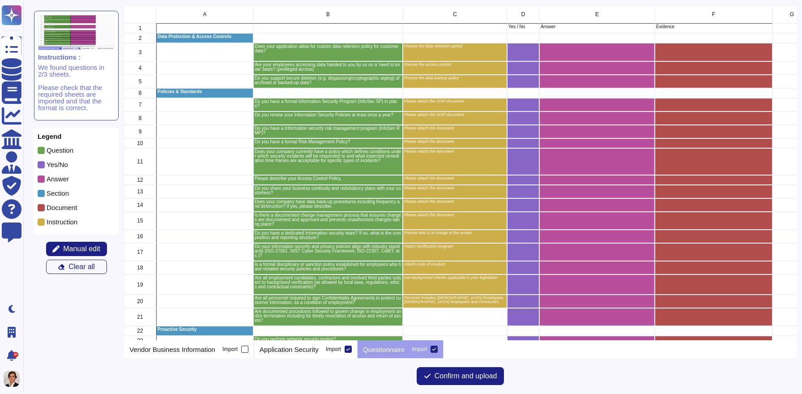
click at [419, 55] on div "Precise the data retention period" at bounding box center [455, 52] width 104 height 18
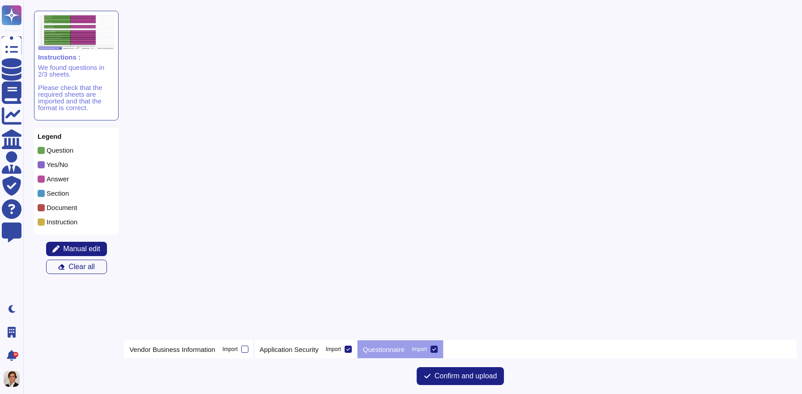
scroll to position [0, 0]
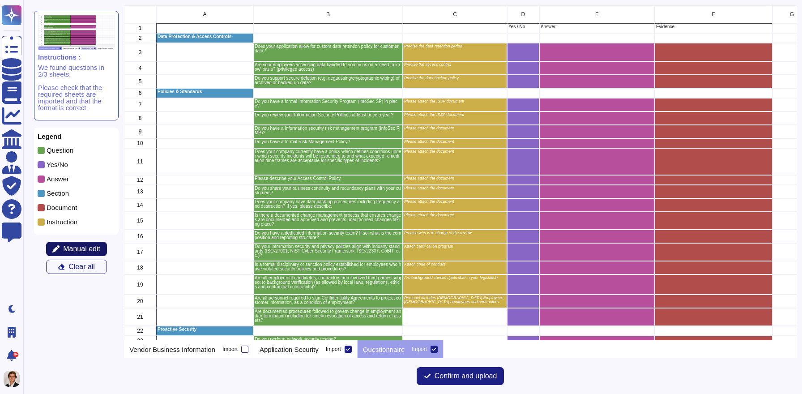
click at [85, 247] on span "Manual edit" at bounding box center [81, 248] width 37 height 7
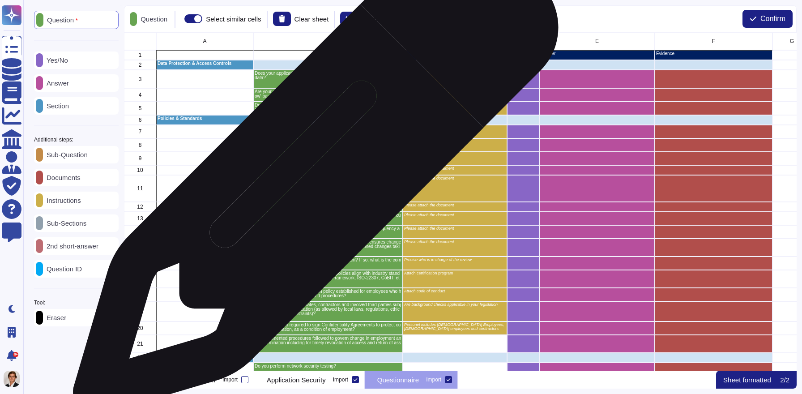
scroll to position [338, 672]
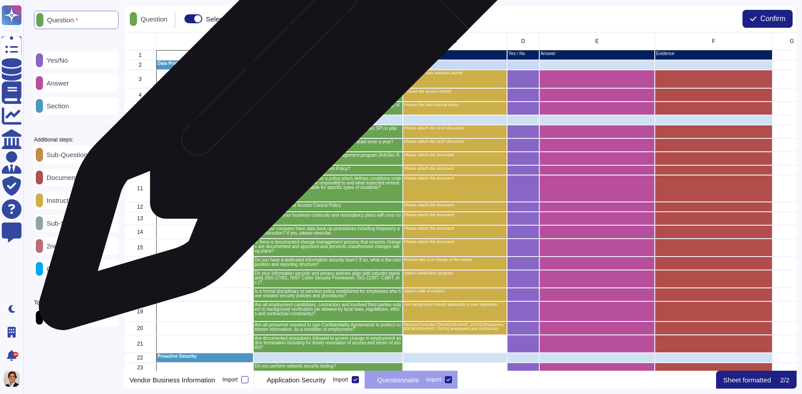
click at [290, 81] on div "Does your application allow for custom data retention policy for customer data?" at bounding box center [328, 79] width 150 height 18
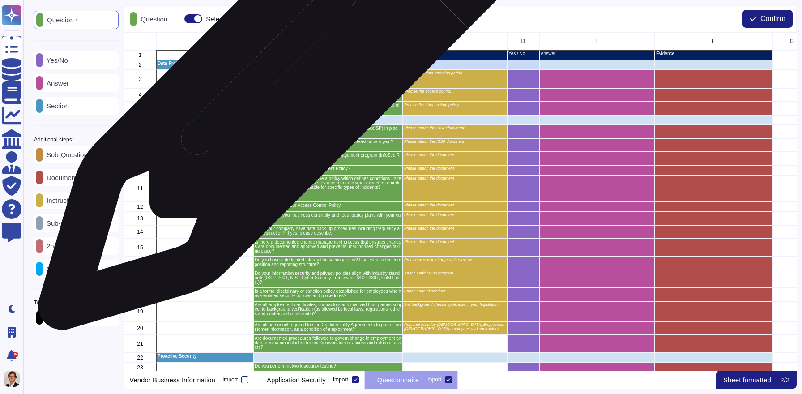
click at [289, 80] on div "Does your application allow for custom data retention policy for customer data?" at bounding box center [328, 79] width 150 height 18
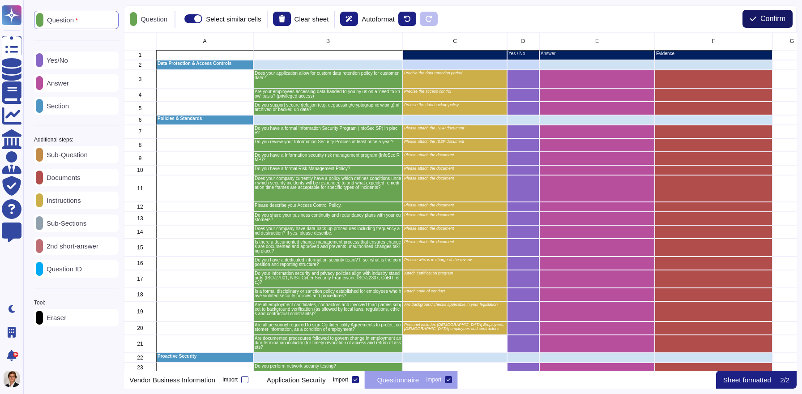
click at [756, 22] on button "Confirm" at bounding box center [768, 19] width 50 height 18
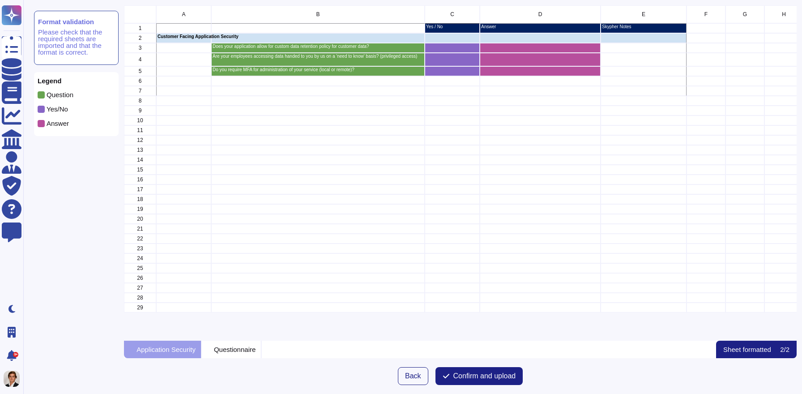
scroll to position [335, 672]
click at [485, 372] on span "Confirm and upload" at bounding box center [484, 375] width 63 height 7
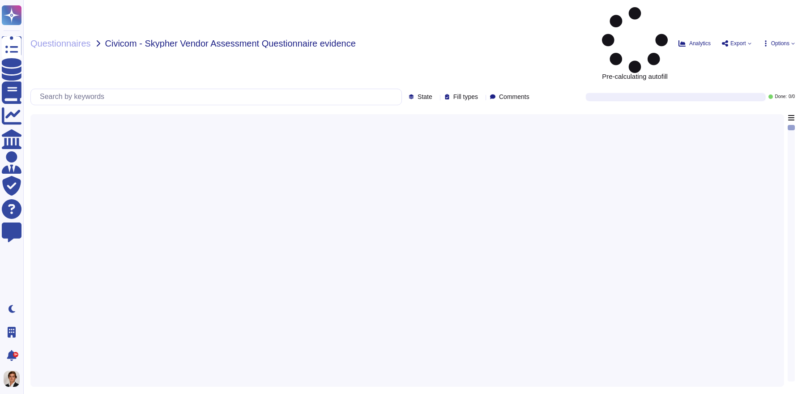
click at [784, 41] on span "Options" at bounding box center [780, 43] width 18 height 5
click at [752, 87] on p "Set Format" at bounding box center [769, 95] width 35 height 16
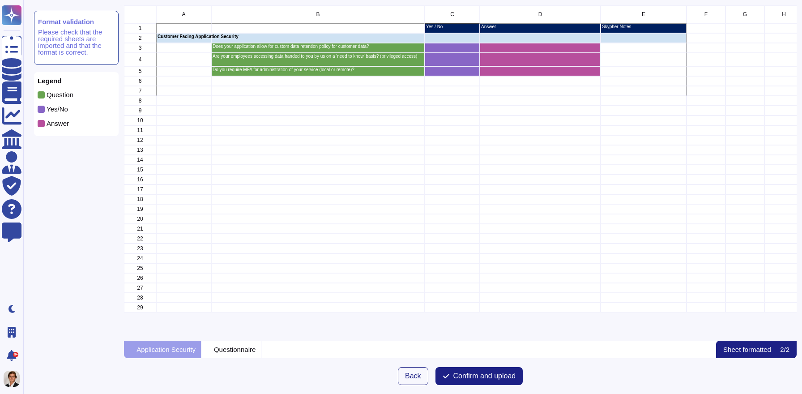
scroll to position [335, 672]
click at [238, 348] on p "Questionnaire" at bounding box center [235, 349] width 42 height 7
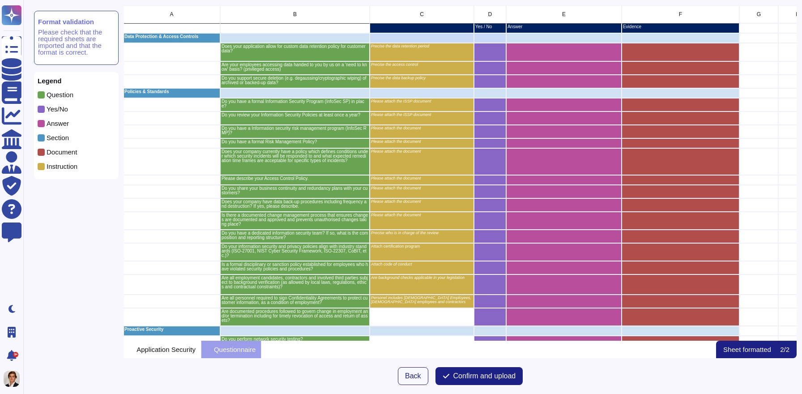
scroll to position [0, 33]
click at [188, 352] on p "Application Security" at bounding box center [166, 349] width 59 height 7
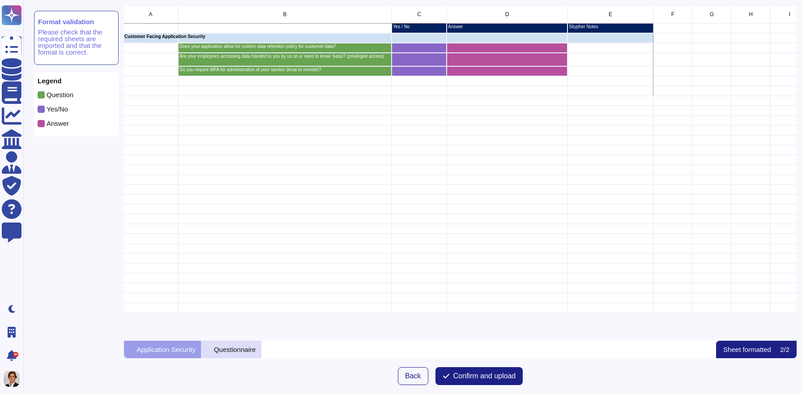
scroll to position [0, 0]
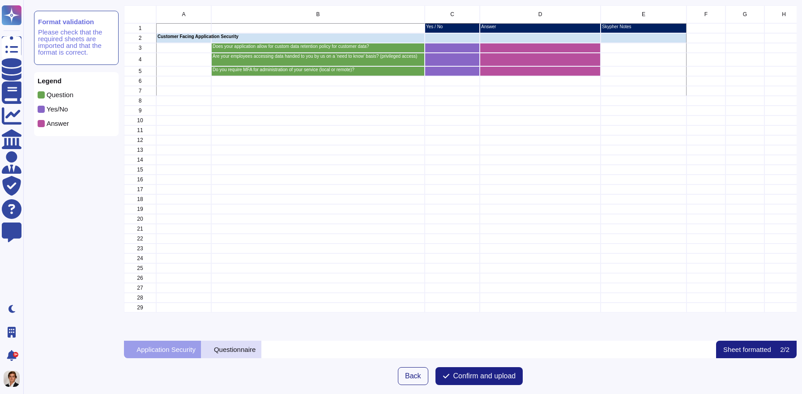
click at [243, 347] on p "Questionnaire" at bounding box center [235, 349] width 42 height 7
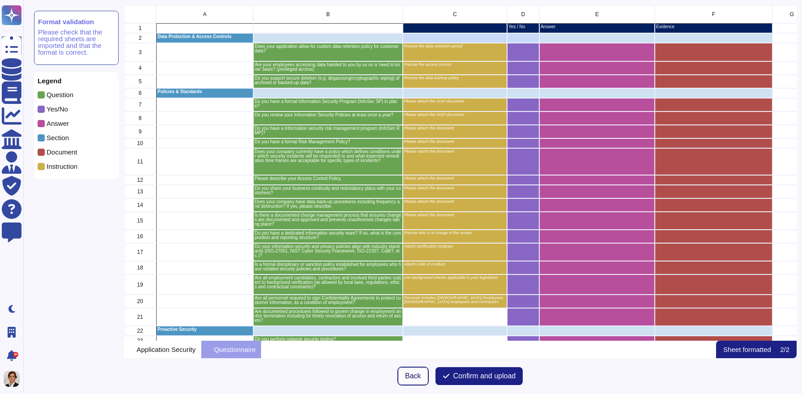
click at [409, 373] on span "Back" at bounding box center [413, 375] width 16 height 7
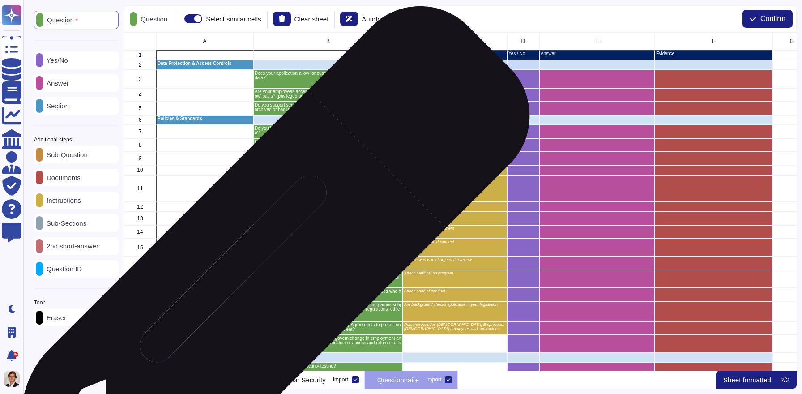
scroll to position [338, 672]
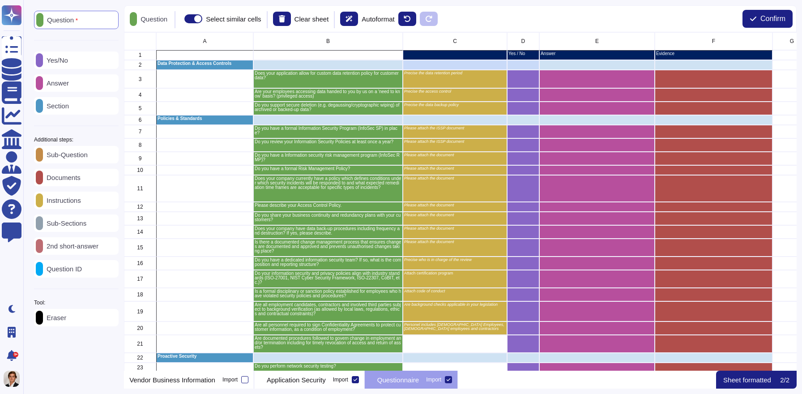
click at [92, 83] on div "Answer" at bounding box center [76, 82] width 85 height 17
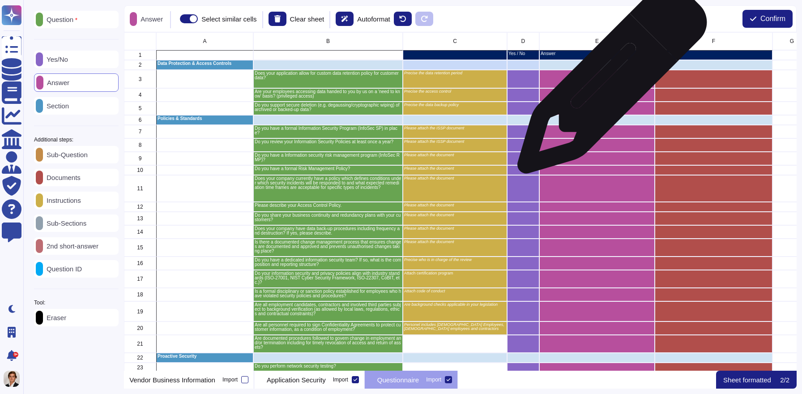
click at [609, 83] on div "grid" at bounding box center [596, 79] width 115 height 18
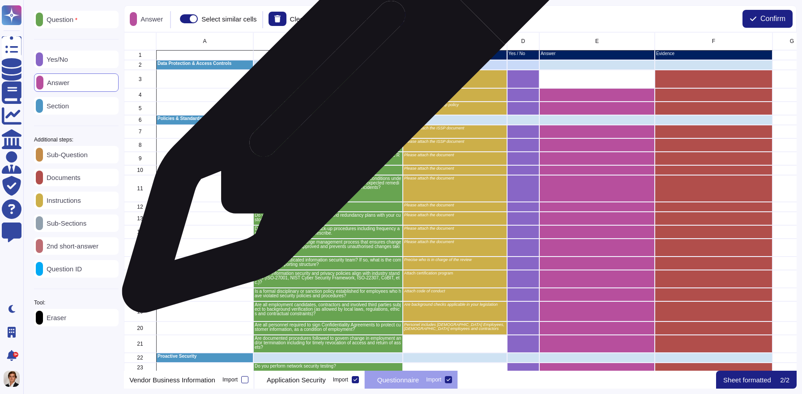
click at [345, 91] on p "Are your employees accessing data handed to you by us on a 'need to know' basis…" at bounding box center [328, 94] width 147 height 9
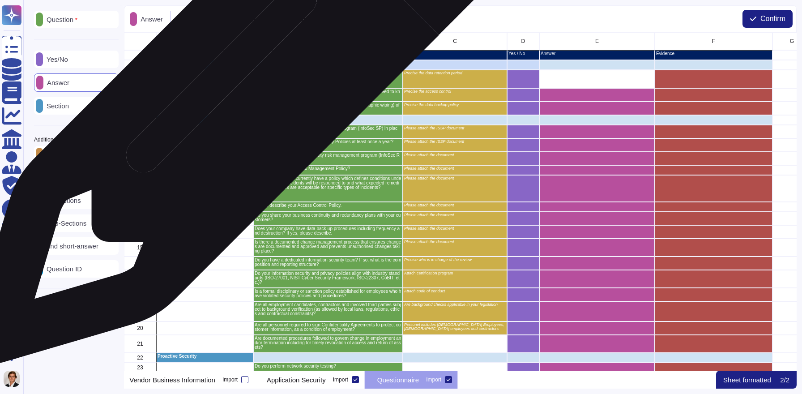
click at [244, 91] on div "grid" at bounding box center [204, 94] width 97 height 13
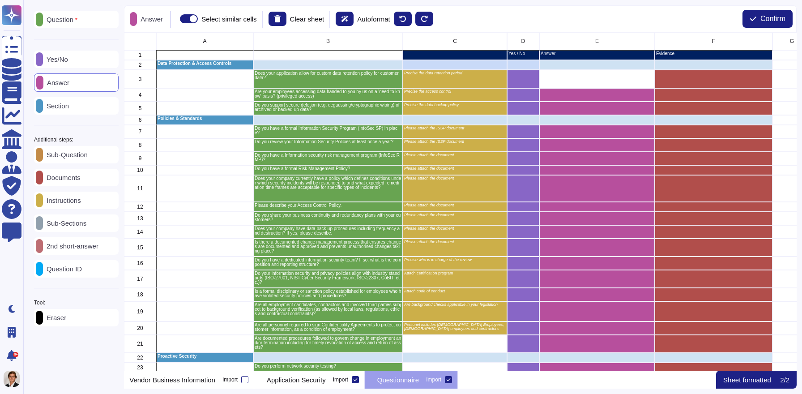
click at [76, 23] on div "Question" at bounding box center [76, 19] width 85 height 17
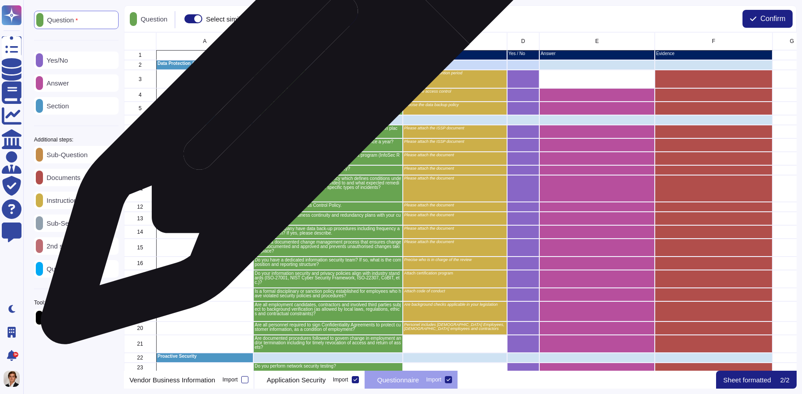
click at [291, 95] on p "Are your employees accessing data handed to you by us on a 'need to know' basis…" at bounding box center [328, 94] width 147 height 9
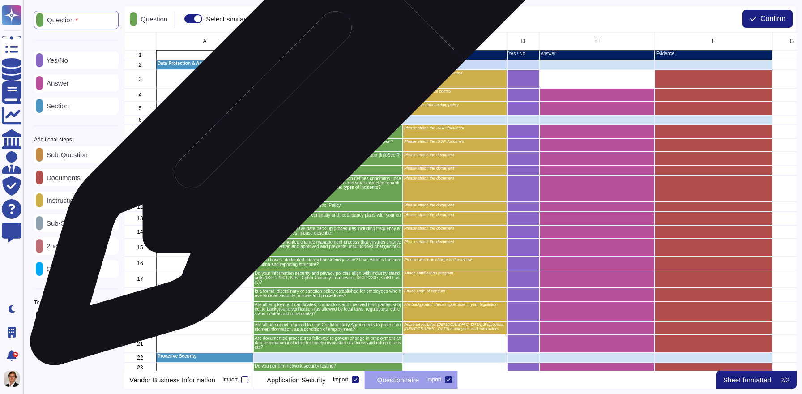
click at [284, 113] on div "Do you support secure deletion (e.g. degaussing/cryptographic wiping) of archiv…" at bounding box center [328, 108] width 150 height 13
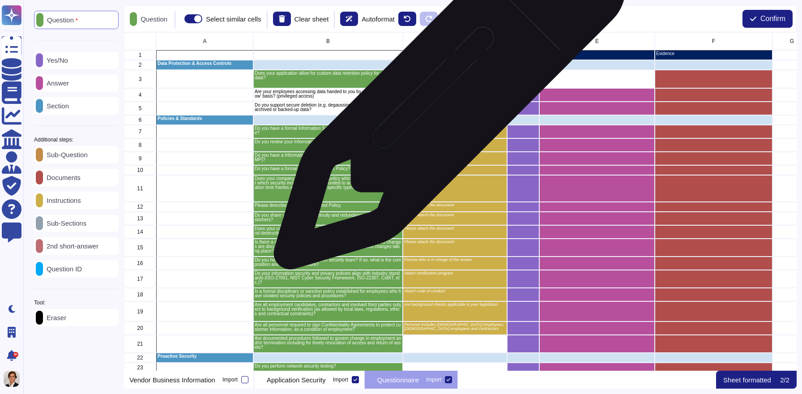
click at [446, 98] on div "Precise the access control" at bounding box center [455, 94] width 104 height 13
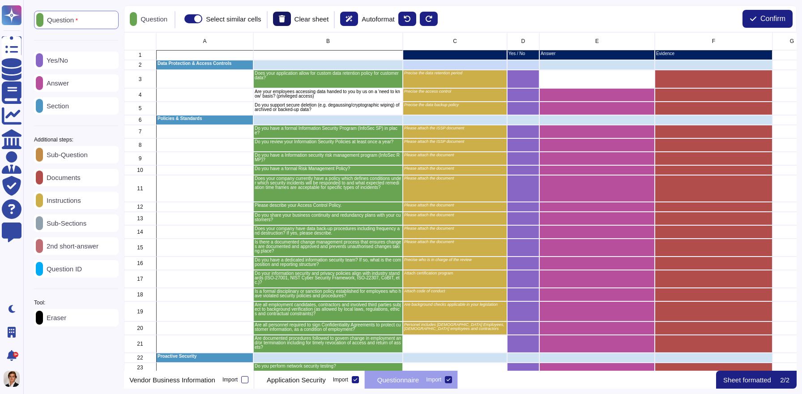
click at [291, 21] on button at bounding box center [282, 19] width 18 height 14
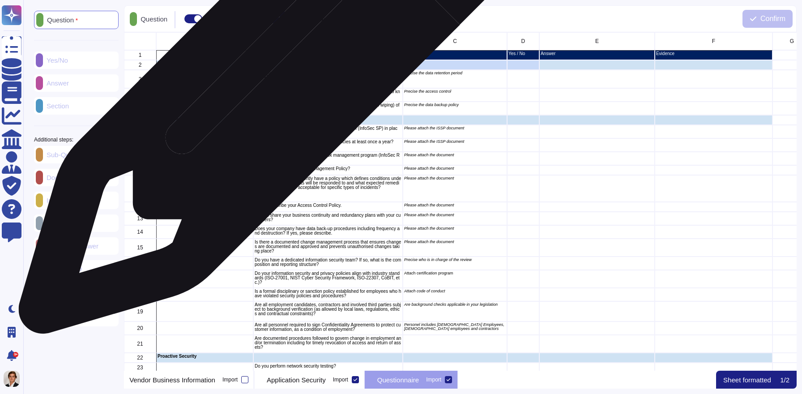
click at [276, 77] on p "Does your application allow for custom data retention policy for customer data?" at bounding box center [328, 75] width 147 height 9
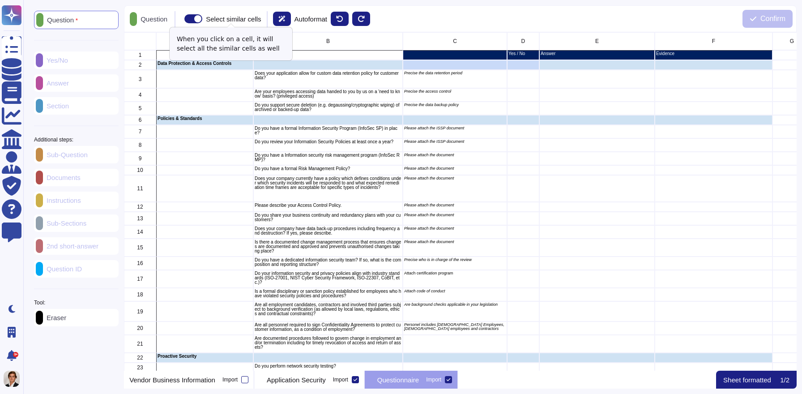
click at [202, 17] on span at bounding box center [193, 18] width 18 height 9
click at [181, 19] on input "Select similar cells" at bounding box center [181, 19] width 0 height 0
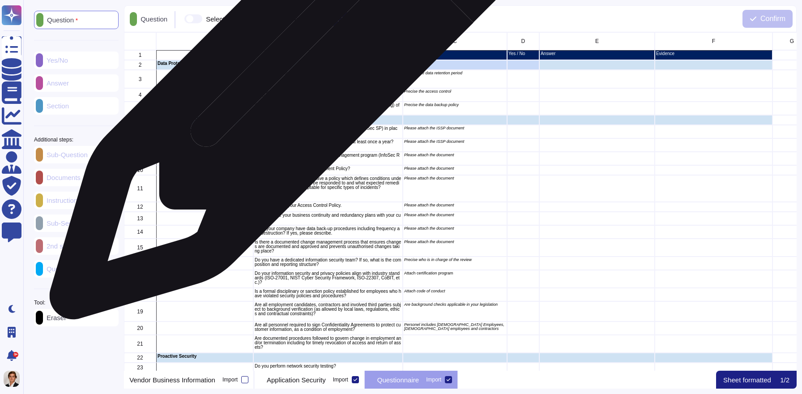
click at [297, 73] on p "Does your application allow for custom data retention policy for customer data?" at bounding box center [328, 75] width 147 height 9
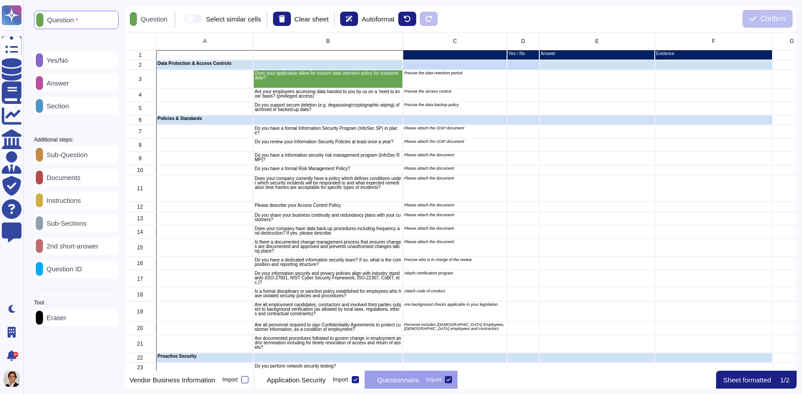
click at [68, 57] on p "Yes/No" at bounding box center [55, 60] width 25 height 7
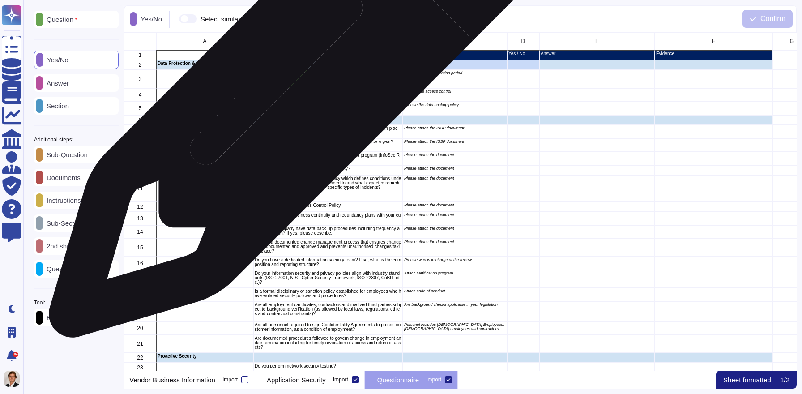
click at [296, 91] on p "Are your employees accessing data handed to you by us on a 'need to know' basis…" at bounding box center [328, 94] width 147 height 9
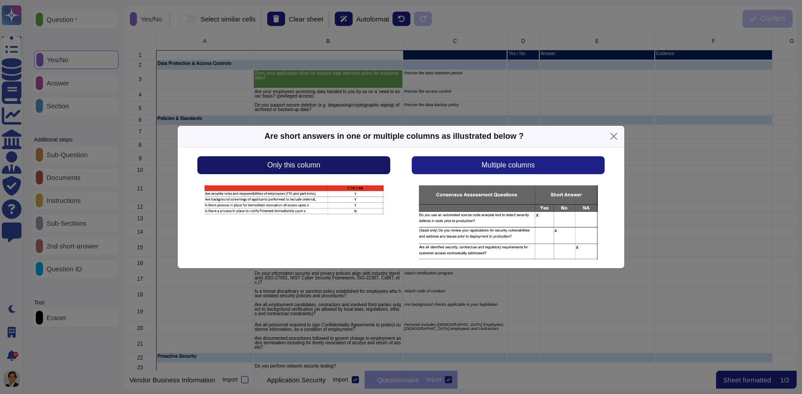
click at [309, 171] on button "Only this column" at bounding box center [293, 165] width 193 height 18
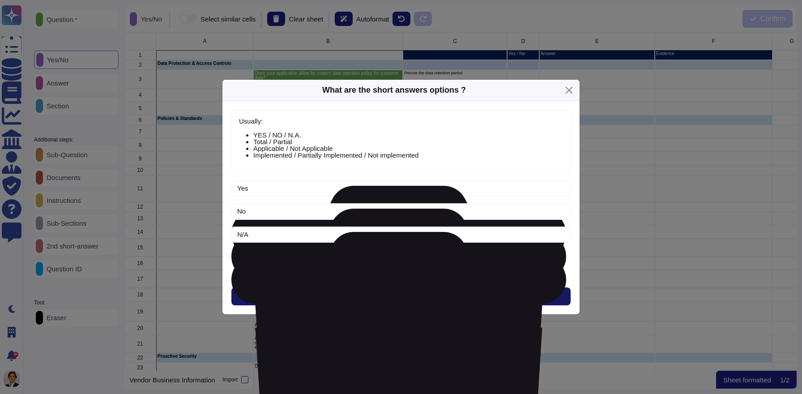
click at [330, 295] on button "Next" at bounding box center [400, 296] width 339 height 18
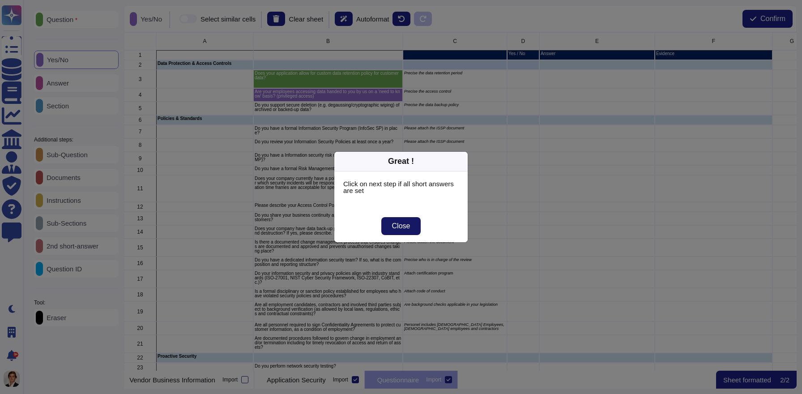
click at [393, 224] on span "Close" at bounding box center [401, 225] width 18 height 7
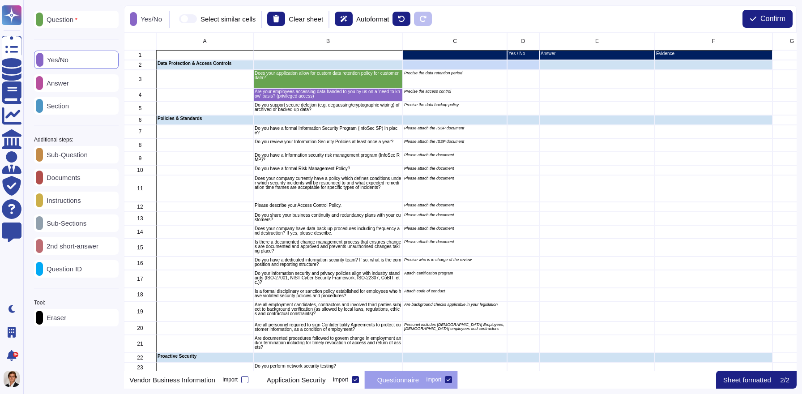
click at [90, 82] on div "Answer" at bounding box center [76, 82] width 85 height 17
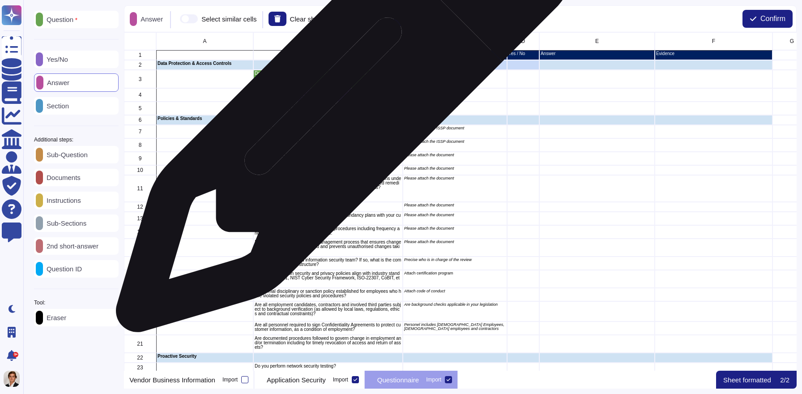
click at [341, 108] on p "Do you support secure deletion (e.g. degaussing/cryptographic wiping) of archiv…" at bounding box center [328, 107] width 147 height 9
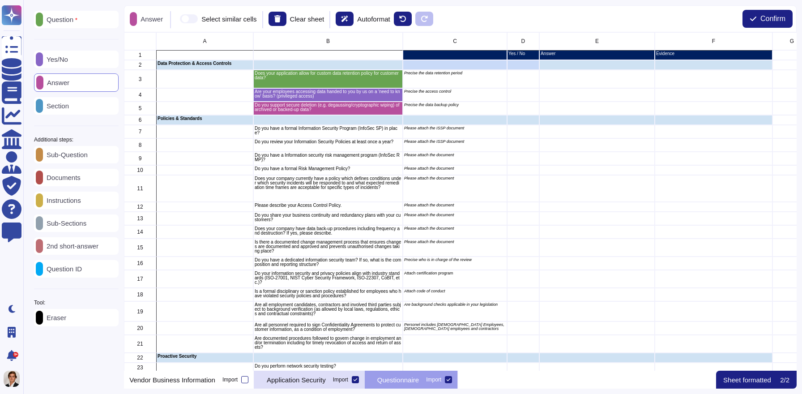
click at [326, 376] on p "Application Security" at bounding box center [296, 379] width 59 height 7
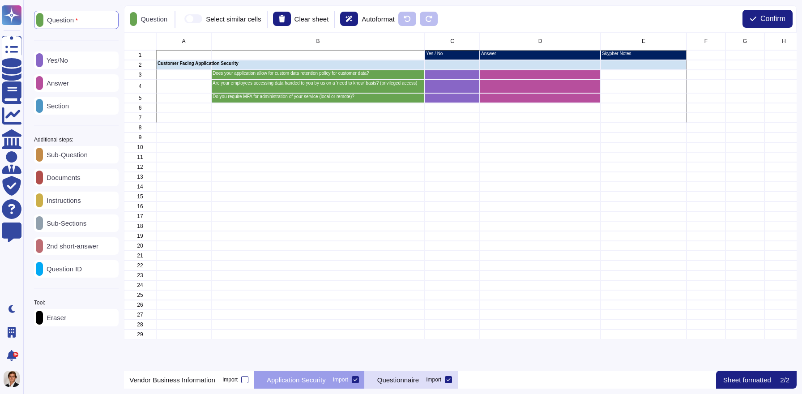
click at [419, 380] on p "Questionnaire" at bounding box center [398, 379] width 42 height 7
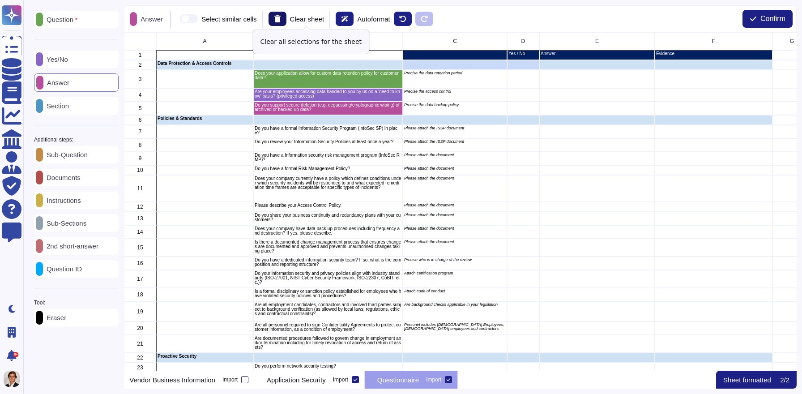
click at [281, 20] on icon at bounding box center [277, 18] width 6 height 7
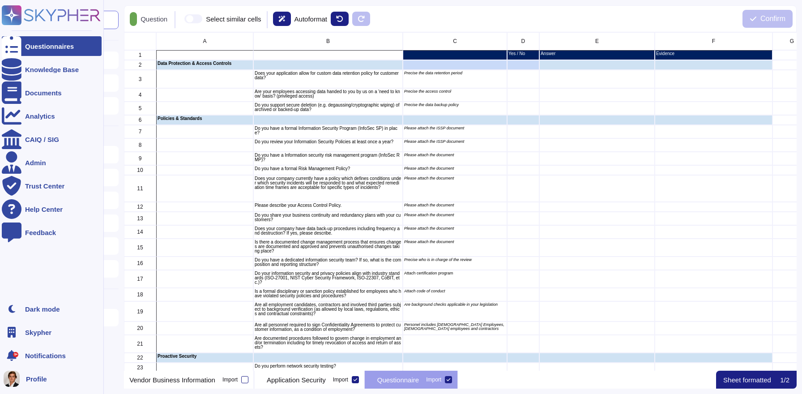
click at [43, 49] on div "Questionnaires" at bounding box center [49, 46] width 49 height 7
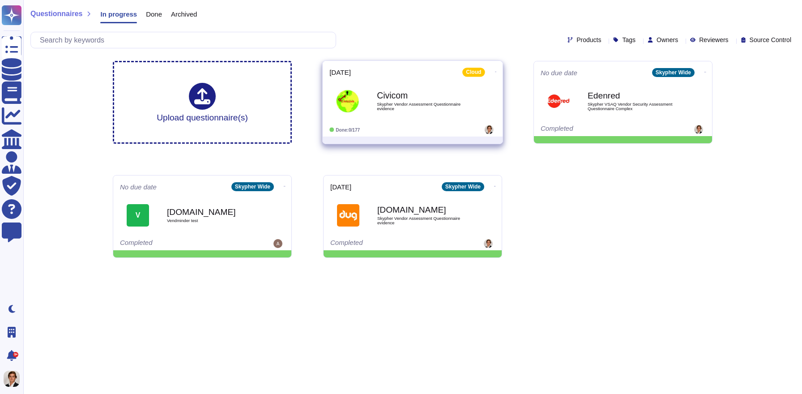
click at [445, 107] on span "Skypher Vendor Assessment Questionnaire evidence" at bounding box center [422, 106] width 90 height 9
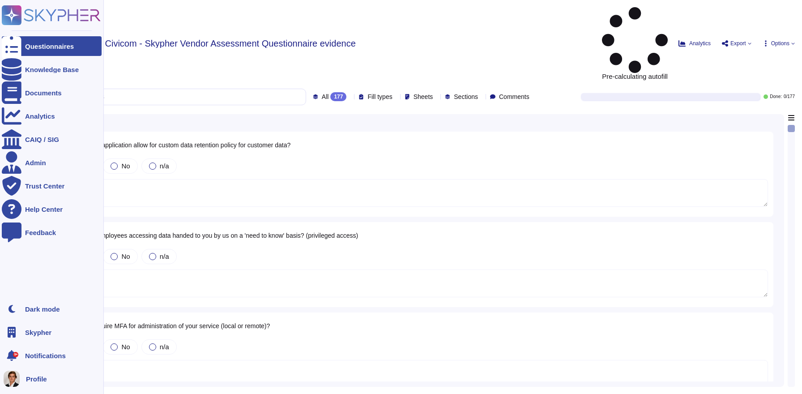
click at [38, 43] on div "Questionnaires" at bounding box center [49, 46] width 49 height 7
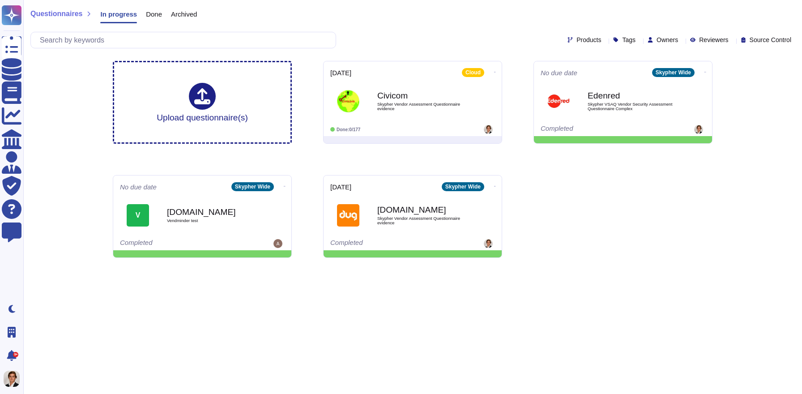
click at [463, 111] on div "Civicom Skypher Vendor Assessment Questionnaire evidence" at bounding box center [422, 101] width 90 height 36
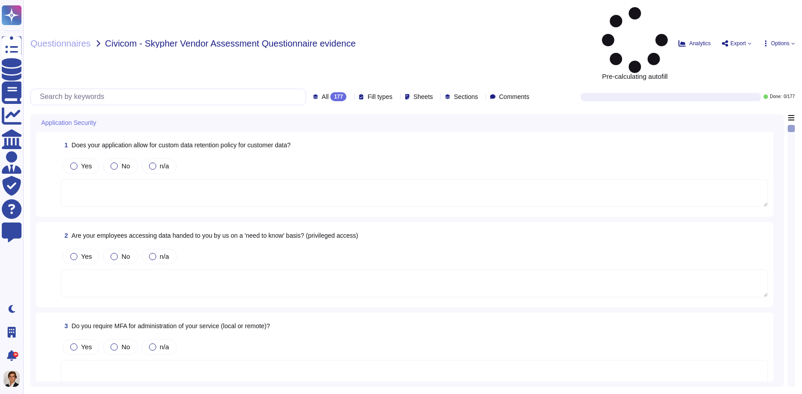
click at [331, 92] on div "All 177 Fill types Sheets Sections Comments" at bounding box center [423, 96] width 220 height 9
click at [324, 92] on div "All 177" at bounding box center [332, 96] width 38 height 9
click at [631, 12] on span "Pre-calculating autofill" at bounding box center [635, 43] width 66 height 73
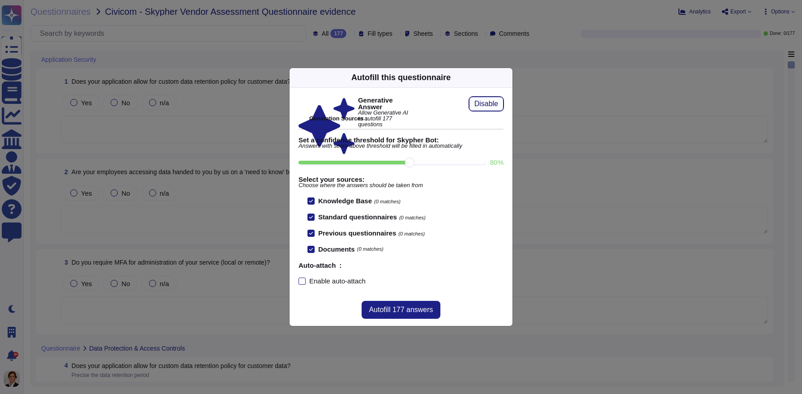
click at [489, 105] on span "Disable" at bounding box center [486, 103] width 24 height 7
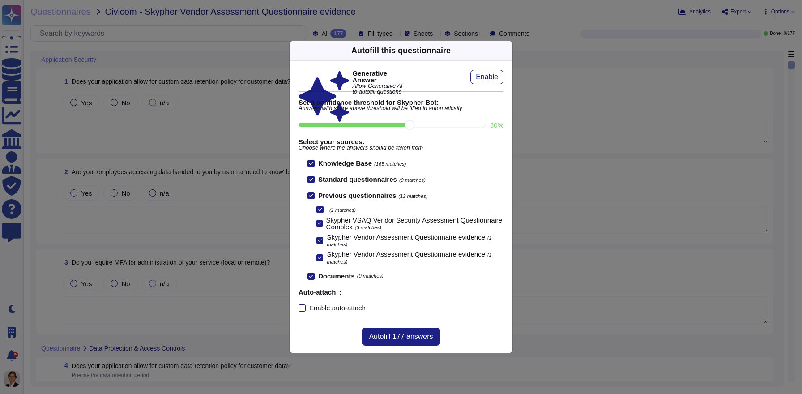
click at [313, 162] on div at bounding box center [311, 163] width 7 height 7
click at [0, 0] on input "Knowledge Base (165 matches)" at bounding box center [0, 0] width 0 height 0
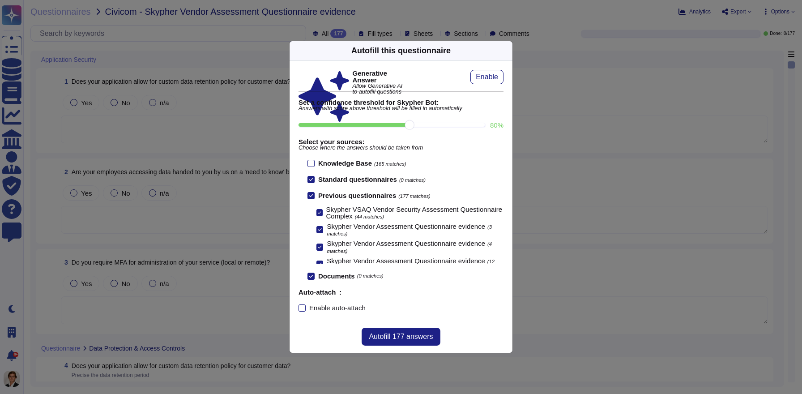
click at [311, 196] on icon at bounding box center [311, 195] width 4 height 4
click at [0, 0] on input "Previous questionnaires (177 matches)" at bounding box center [0, 0] width 0 height 0
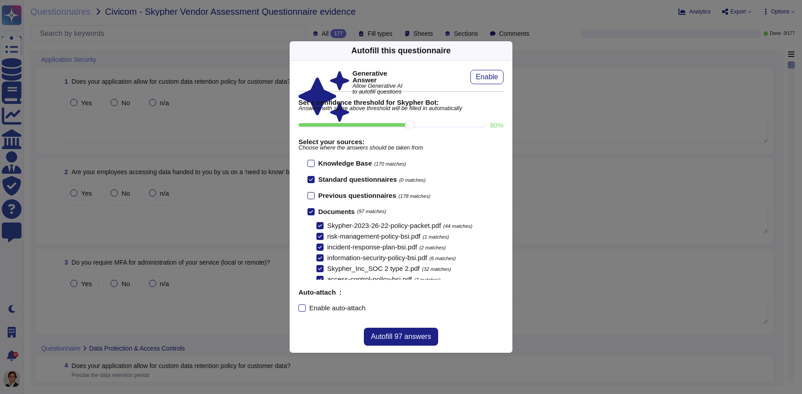
click at [310, 192] on div at bounding box center [311, 195] width 7 height 7
click at [0, 0] on input "Previous questionnaires (178 matches)" at bounding box center [0, 0] width 0 height 0
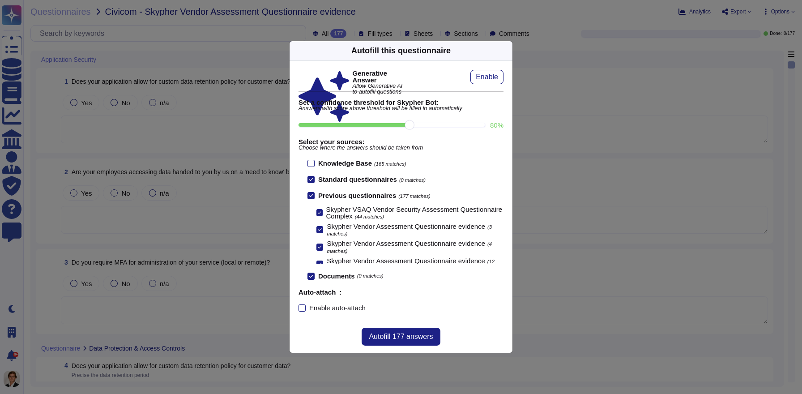
scroll to position [59, 0]
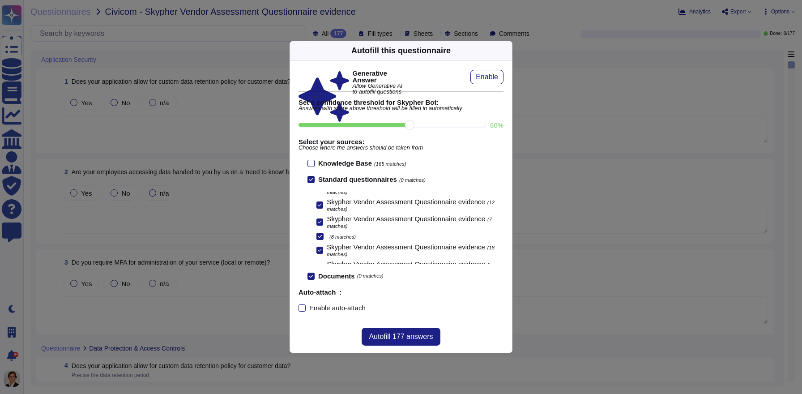
click at [310, 163] on div at bounding box center [311, 163] width 7 height 7
click at [0, 0] on input "Knowledge Base (165 matches)" at bounding box center [0, 0] width 0 height 0
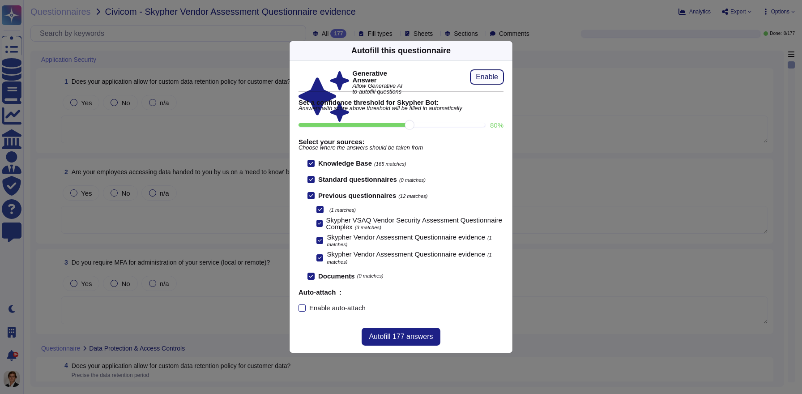
click at [488, 79] on span "Enable" at bounding box center [487, 76] width 22 height 7
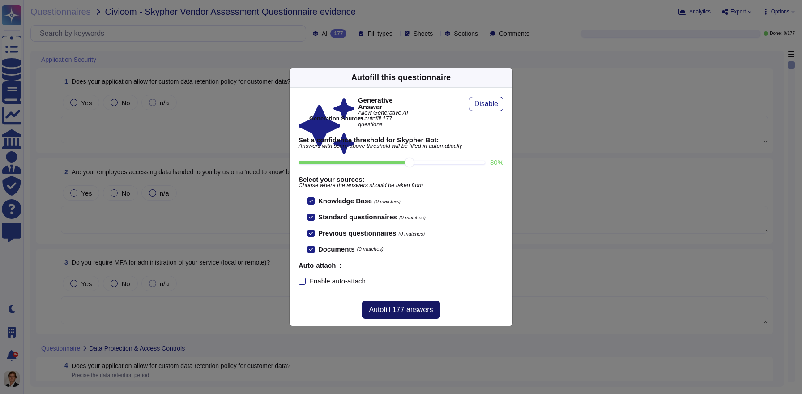
click at [419, 312] on span "Autofill 177 answers" at bounding box center [401, 309] width 64 height 7
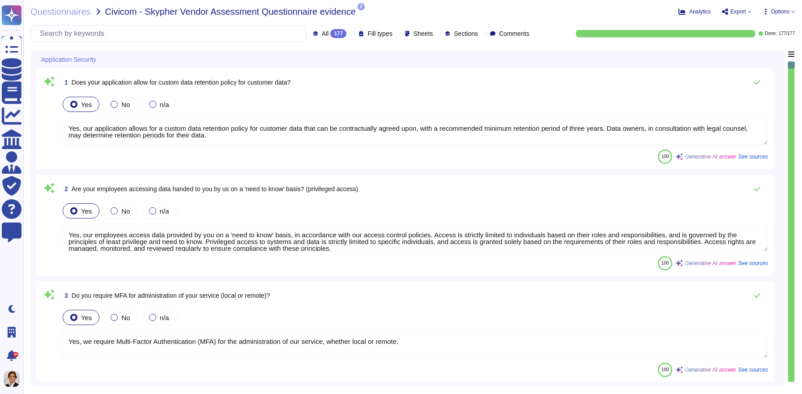
type textarea "Yes, our application allows for a custom data retention policy for customer dat…"
type textarea "Yes, our employees access data provided by you on a 'need to know' basis, in ac…"
type textarea "Yes, we require Multi-Factor Authentication (MFA) for the administration of our…"
type textarea "Yes, our application allows for a custom data retention policy for customer dat…"
type textarea "Yes, our employees access data provided by you on a 'need to know' basis, in ac…"
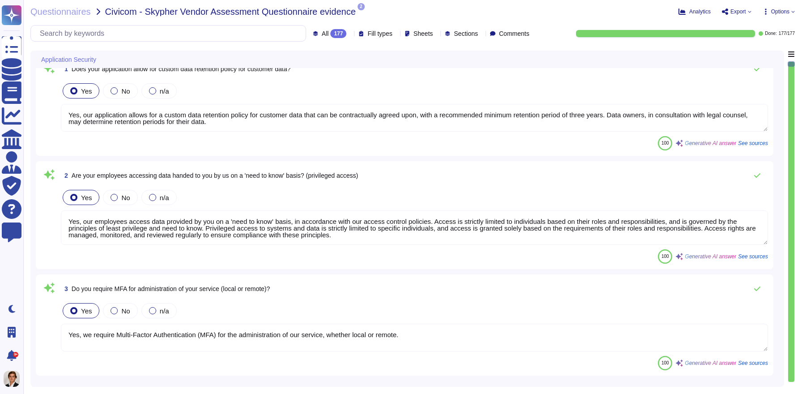
scroll to position [14, 0]
click at [362, 6] on span "2" at bounding box center [361, 6] width 7 height 7
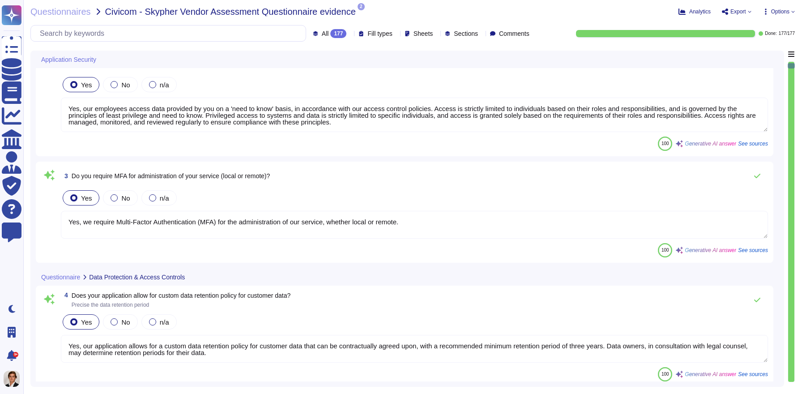
scroll to position [137, 0]
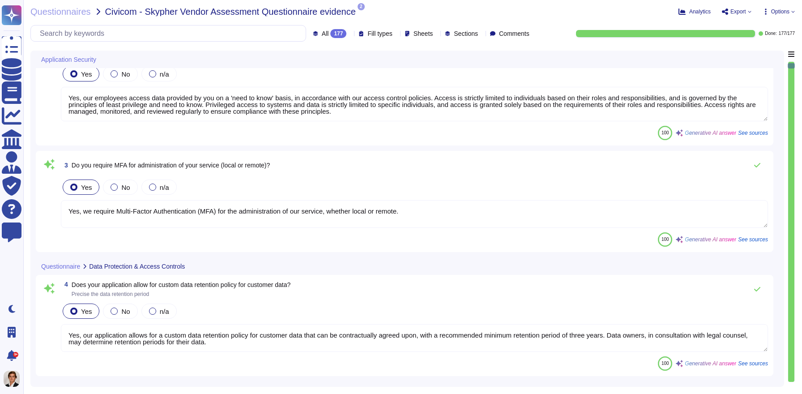
type textarea "Yes, we support secure deletion of archived or backed-up data through our Data …"
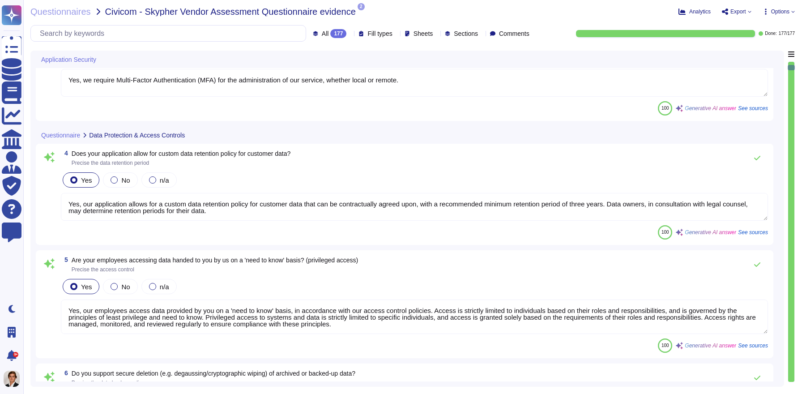
type textarea "Yes, Skypher has a formal Information Security Program (InfoSec SP) in place. T…"
type textarea "Yes, Skypher reviews its Information Security Policies at least once a year. Ma…"
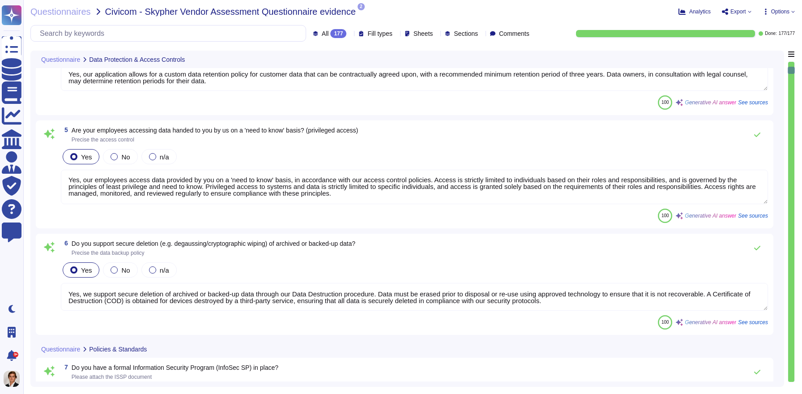
scroll to position [1, 0]
type textarea "Yes, we have a formal risk management program for assessing and mitigating info…"
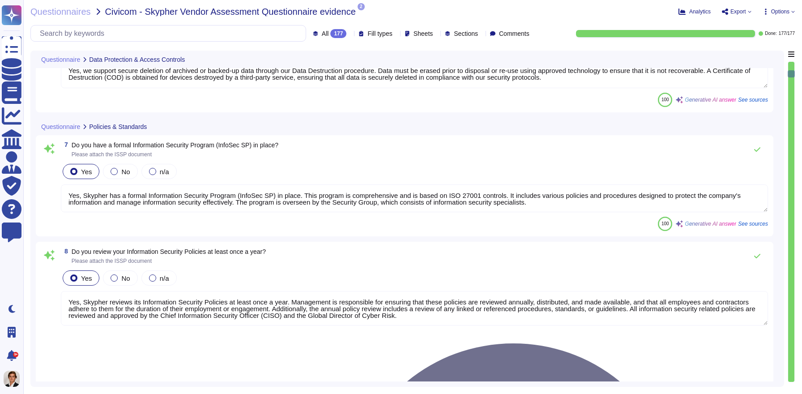
type textarea "Yes, Skypher, INC. has a formal Risk Management Policy designed to ensure that …"
type textarea "Yes, [PERSON_NAME] has a detailed, comprehensive Cyber Security Incident Respon…"
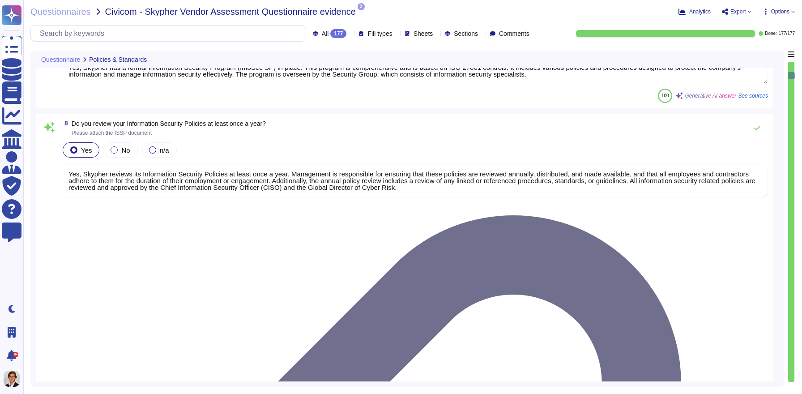
scroll to position [725, 0]
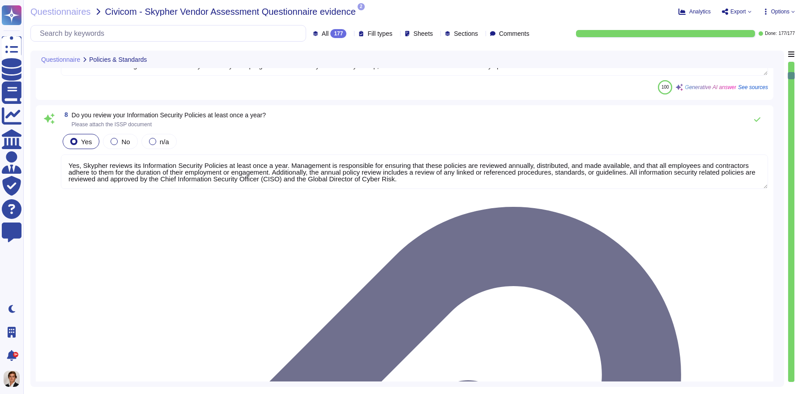
click at [499, 180] on textarea "Yes, Skypher reviews its Information Security Policies at least once a year. Ma…" at bounding box center [414, 171] width 707 height 34
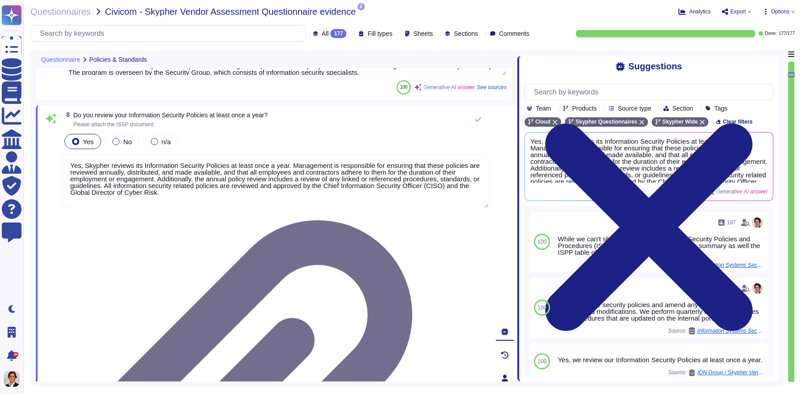
drag, startPoint x: 567, startPoint y: 165, endPoint x: 517, endPoint y: 170, distance: 49.5
click at [517, 170] on span at bounding box center [518, 216] width 4 height 331
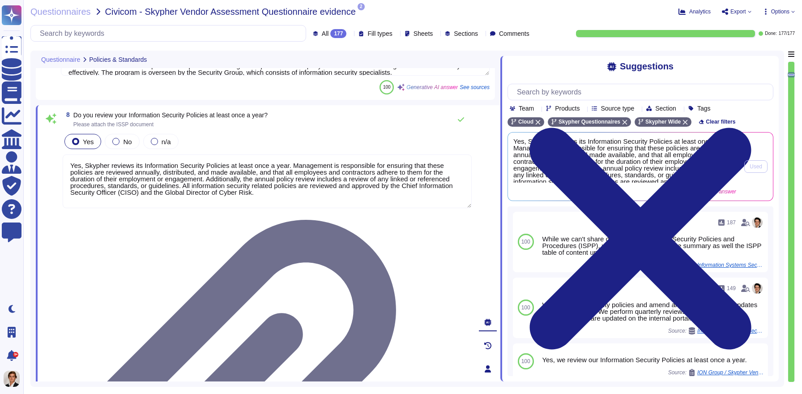
drag, startPoint x: 517, startPoint y: 157, endPoint x: 527, endPoint y: 156, distance: 9.5
click at [502, 158] on span at bounding box center [501, 216] width 4 height 331
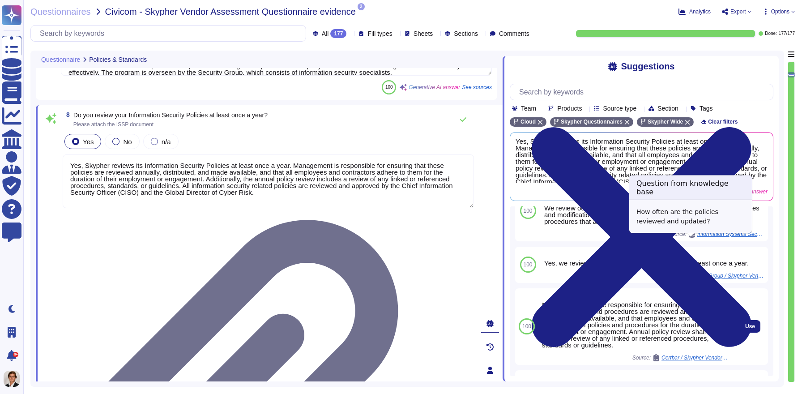
scroll to position [93, 0]
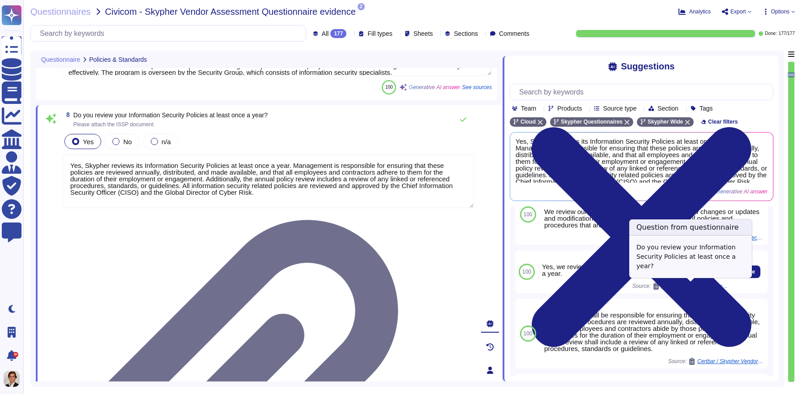
click at [704, 285] on span "ION Group / Skypher Vendor Assessment Questionnaire evidence" at bounding box center [695, 285] width 67 height 5
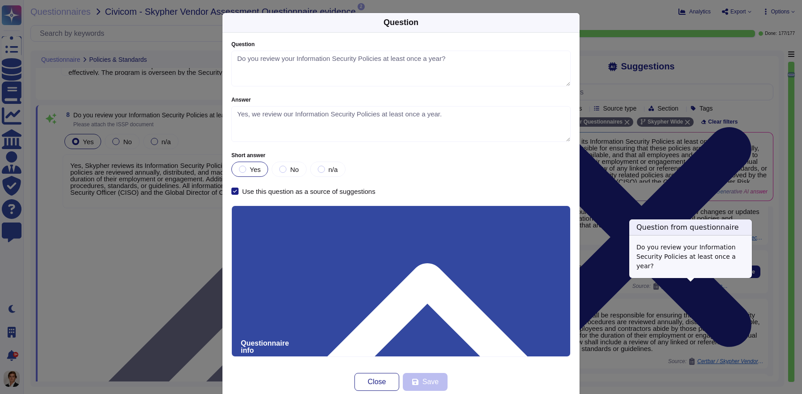
type textarea "Do you review your Information Security Policies at least once a year?"
type textarea "Yes, we review our Information Security Policies at least once a year."
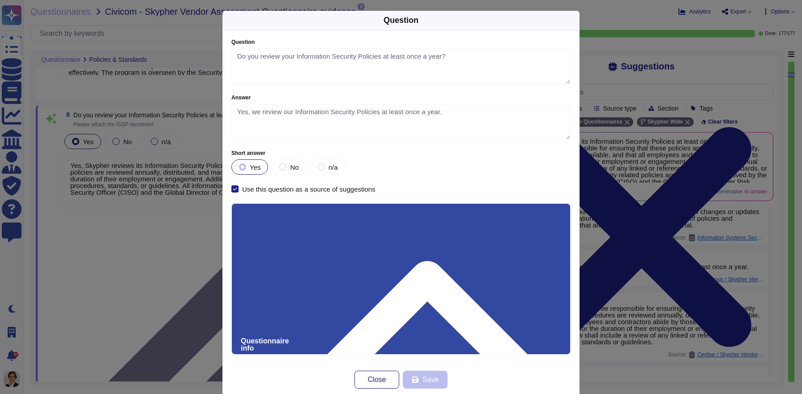
scroll to position [0, 0]
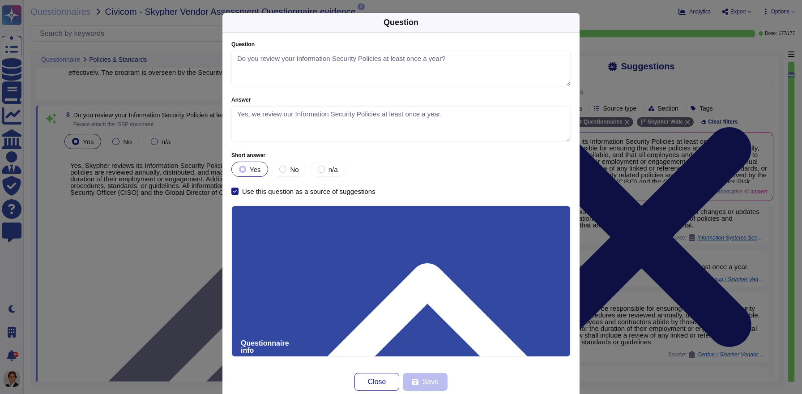
click at [684, 137] on div "Question Question Do you review your Information Security Policies at least onc…" at bounding box center [401, 197] width 802 height 394
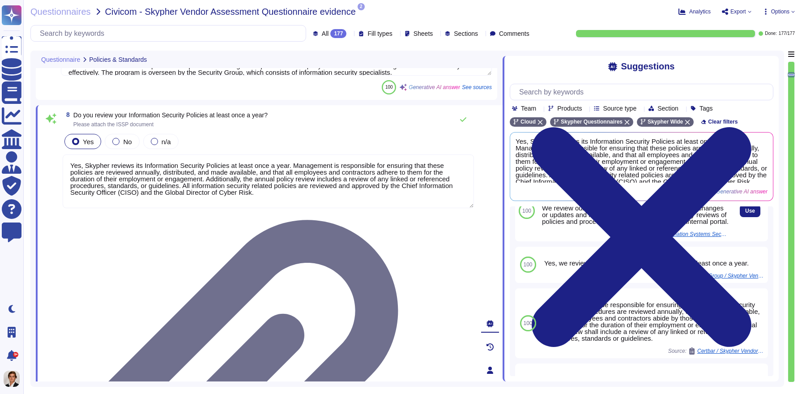
click at [710, 237] on span "Information Systems Security Policies" at bounding box center [695, 233] width 67 height 5
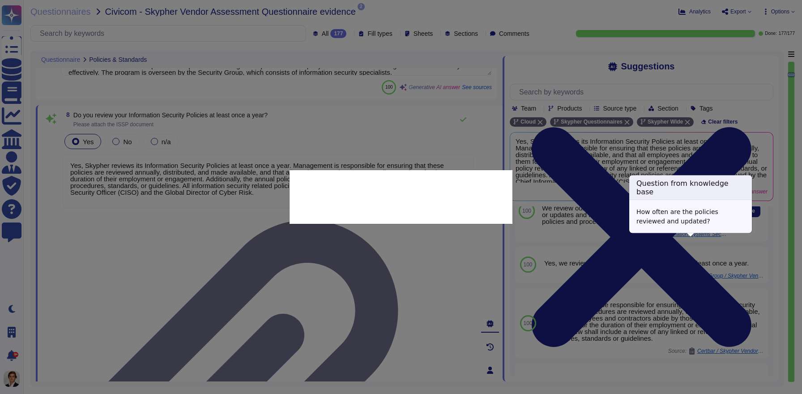
type textarea "How often are the policies reviewed and updated?"
type textarea "We review our security policies and amend any new changes or updates and modifi…"
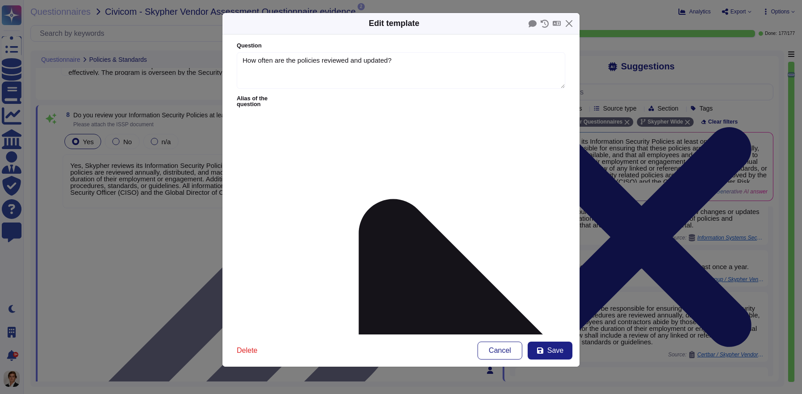
type textarea "How often are the policies reviewed and updated?"
type textarea "We review our security policies and amend any new changes or updates and modifi…"
click at [572, 25] on button "Close" at bounding box center [569, 24] width 14 height 14
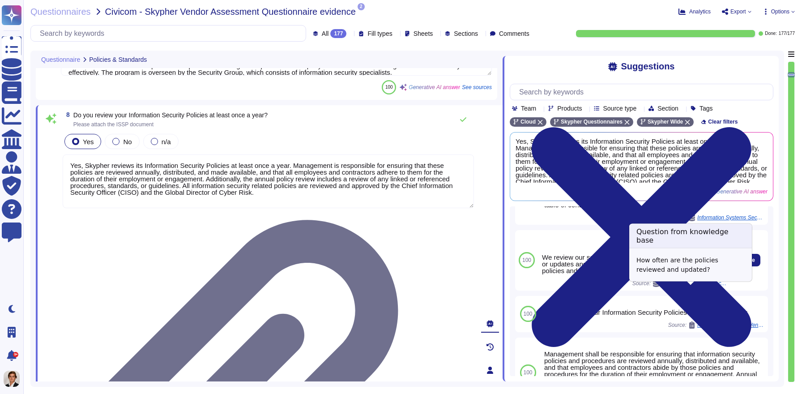
scroll to position [46, 0]
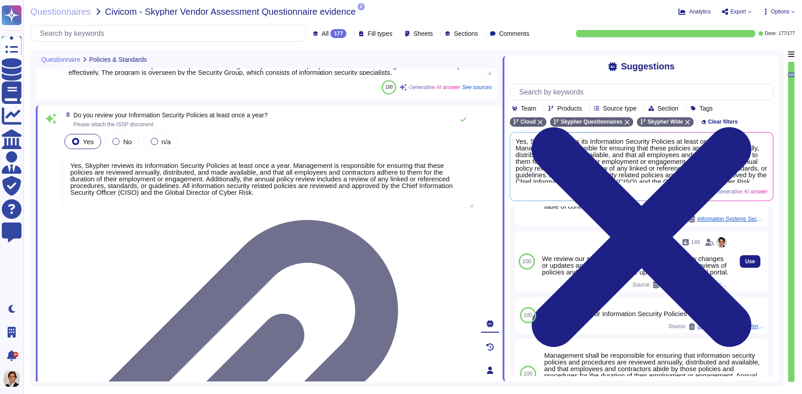
click at [585, 252] on div "149 We review our security policies and amend any new changes or updates and mo…" at bounding box center [635, 261] width 187 height 53
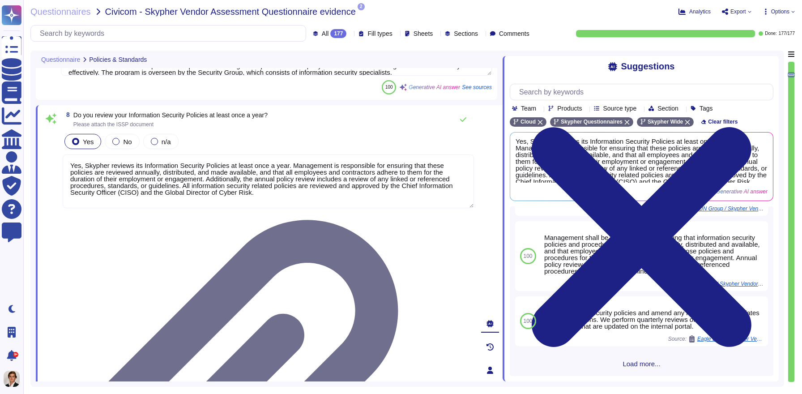
scroll to position [163, 0]
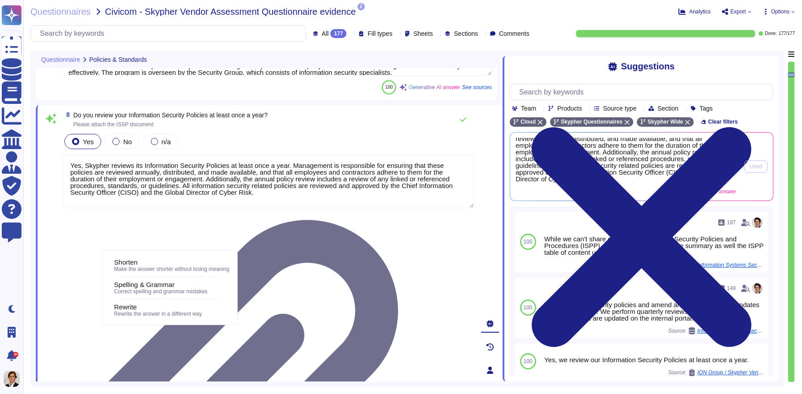
scroll to position [0, 0]
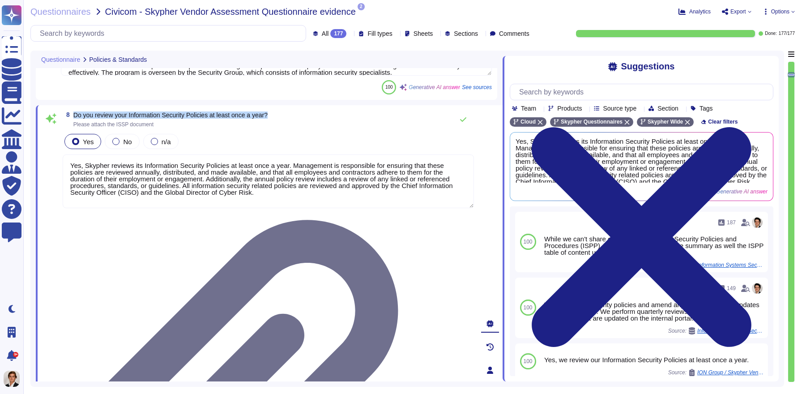
drag, startPoint x: 291, startPoint y: 117, endPoint x: 73, endPoint y: 115, distance: 218.9
click at [73, 115] on div "8 Do you review your Information Security Policies at least once a year? Please…" at bounding box center [268, 120] width 411 height 18
click at [293, 109] on div "8 Do you review your Information Security Policies at least once a year? Please…" at bounding box center [269, 370] width 467 height 530
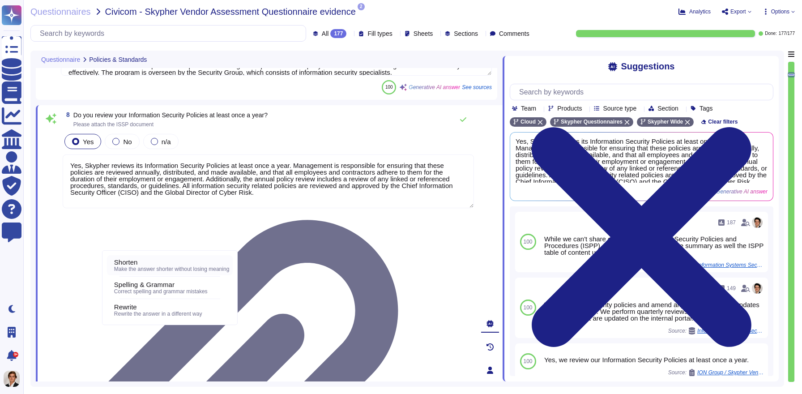
click at [138, 267] on span "Make the answer shorter without losing meaning" at bounding box center [171, 269] width 115 height 6
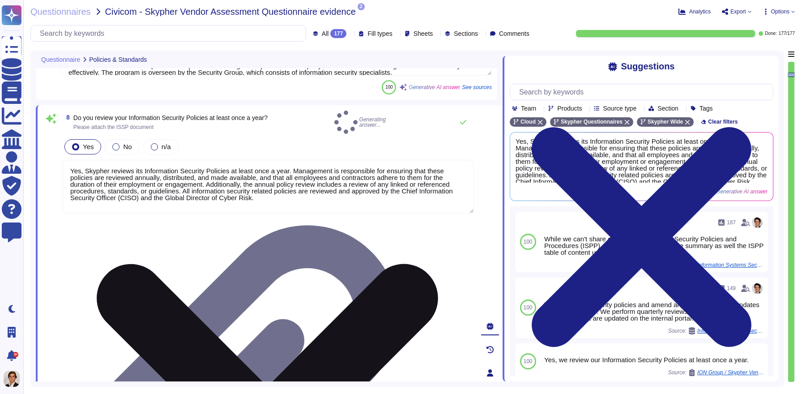
type textarea "Yes, Skypher reviews its Information Security Policies annually. Management ens…"
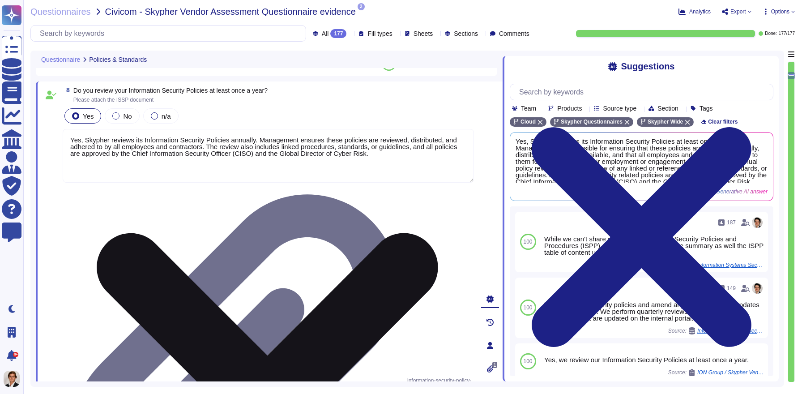
scroll to position [777, 0]
type textarea "Skypher, INC. has established a comprehensive Access Control Policy designed to…"
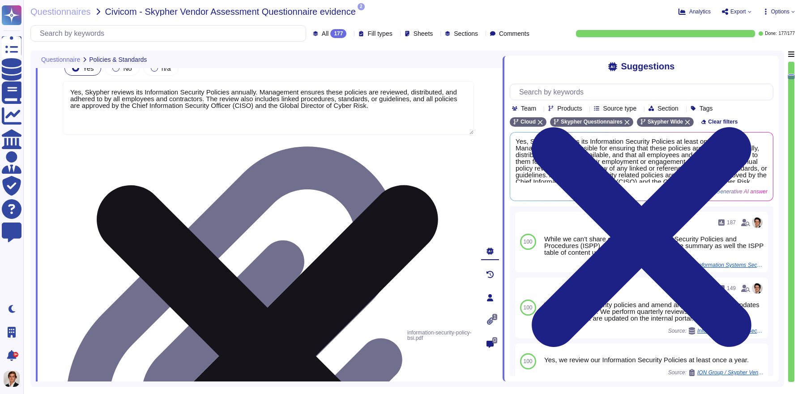
scroll to position [798, 0]
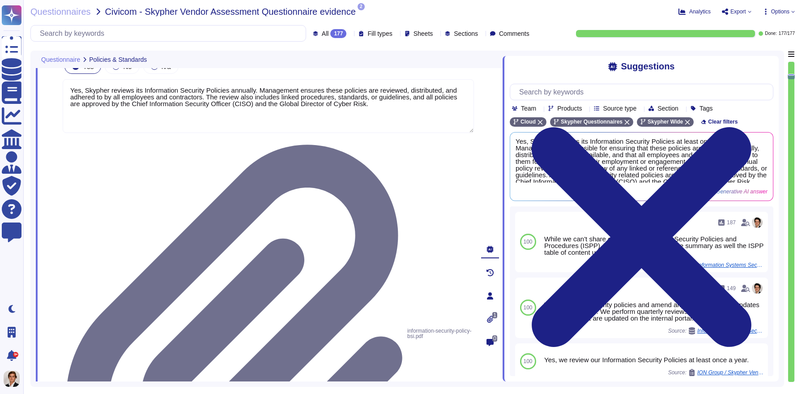
drag, startPoint x: 490, startPoint y: 264, endPoint x: 485, endPoint y: 276, distance: 12.6
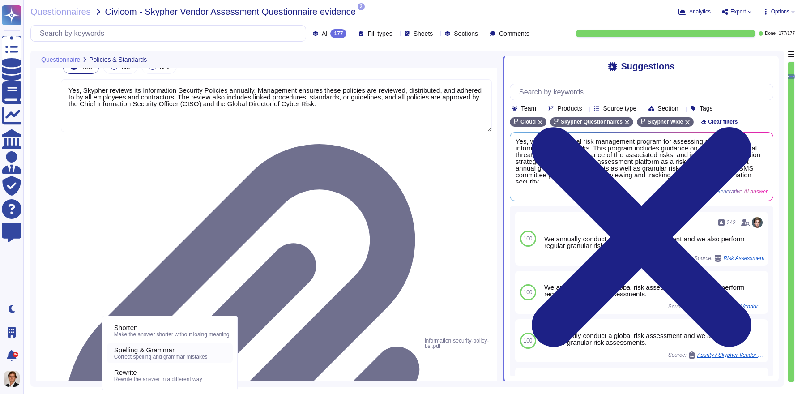
click at [145, 356] on span "Correct spelling and grammar mistakes" at bounding box center [161, 357] width 94 height 6
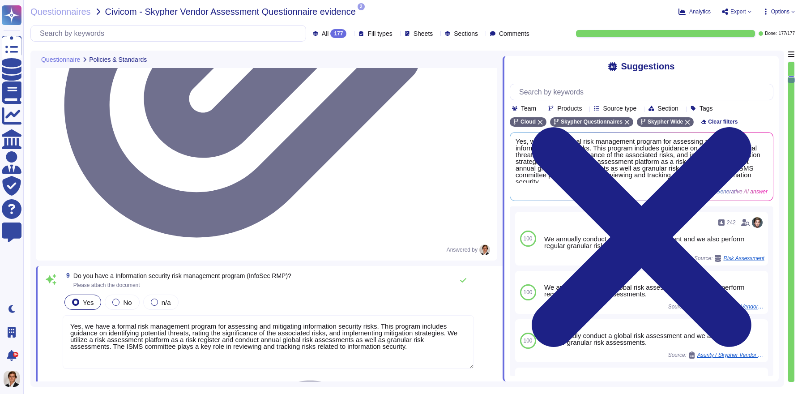
scroll to position [1102, 0]
type textarea "Yes, we share our business continuity and redundancy plans with our customers u…"
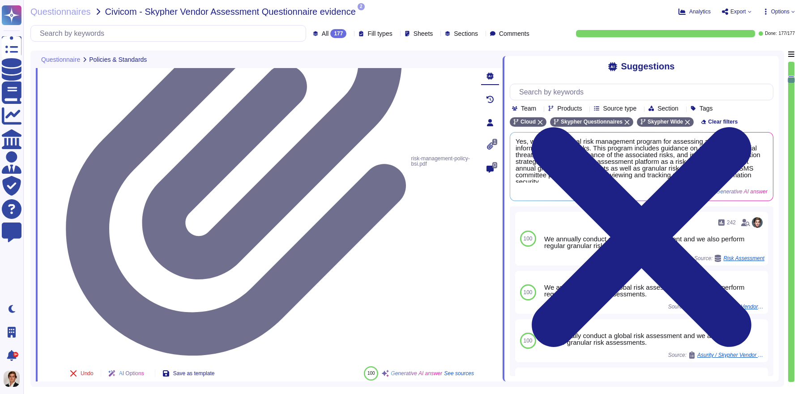
scroll to position [1448, 0]
type textarea "Yes, Skypher has established data backup procedures that include both frequency…"
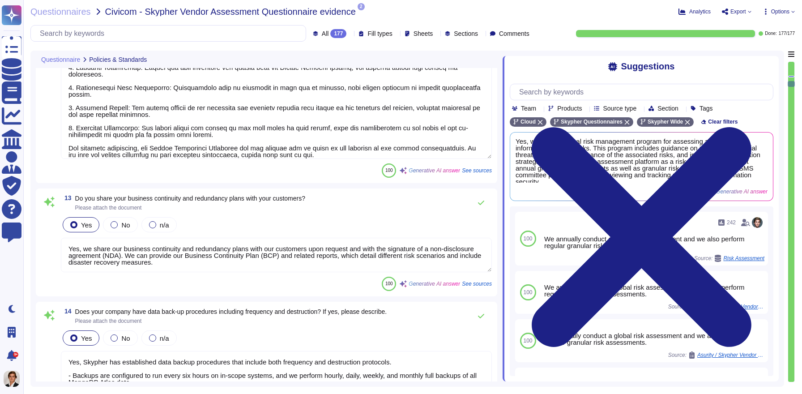
type textarea "Yes, there is a documented change management process at Skypher that ensures ch…"
click at [268, 264] on textarea "Yes, we share our business continuity and redundancy plans with our customers u…" at bounding box center [276, 255] width 431 height 34
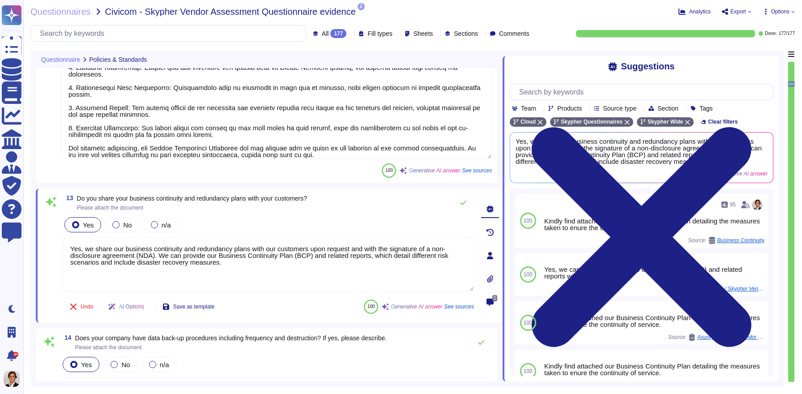
click at [493, 255] on icon at bounding box center [490, 255] width 7 height 7
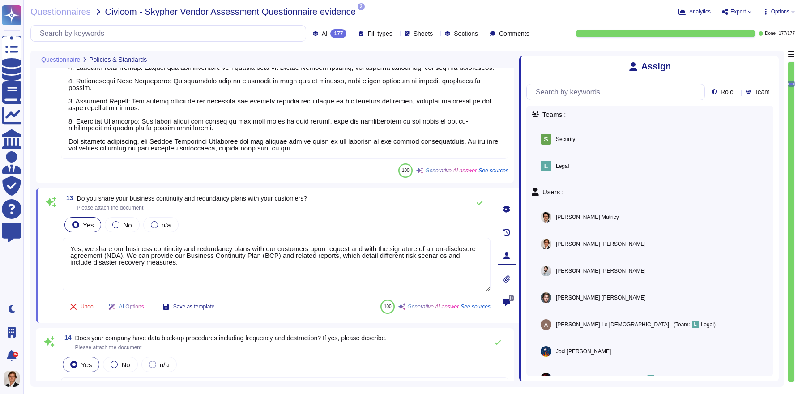
scroll to position [0, 0]
drag, startPoint x: 503, startPoint y: 151, endPoint x: 530, endPoint y: 152, distance: 27.3
click at [521, 152] on span at bounding box center [519, 216] width 4 height 331
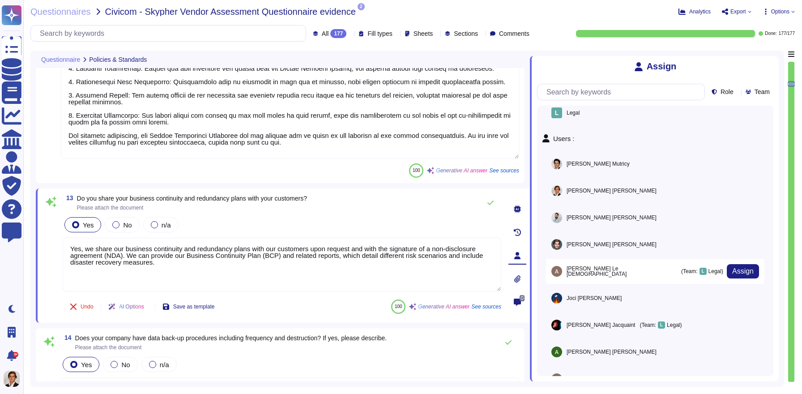
scroll to position [56, 0]
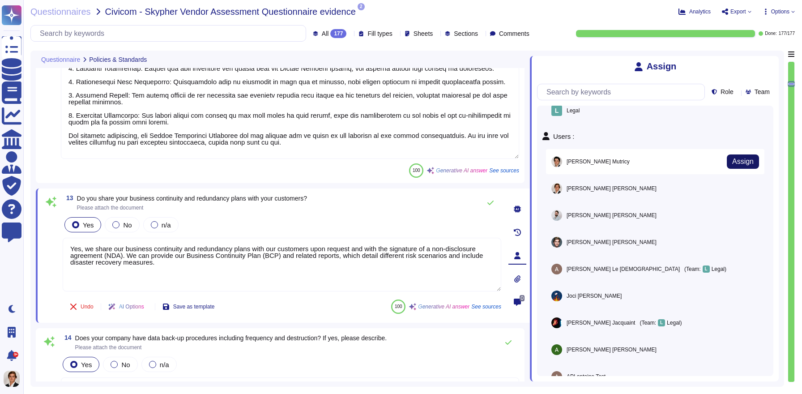
click at [743, 162] on span "Assign" at bounding box center [742, 161] width 21 height 7
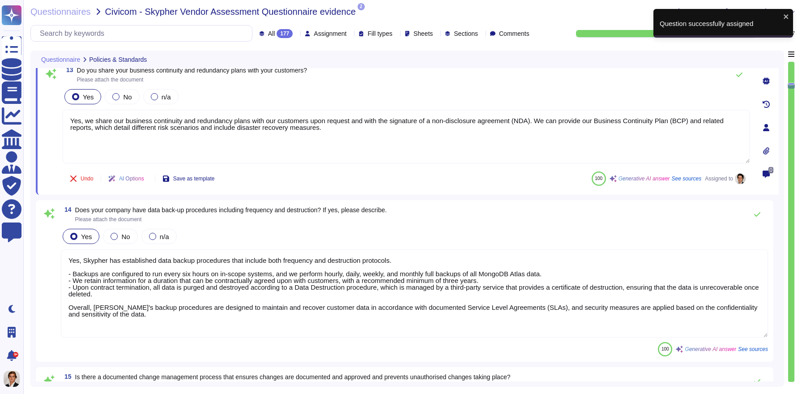
scroll to position [1586, 0]
type textarea "Yes, [PERSON_NAME] has a dedicated information security team called Skypher's S…"
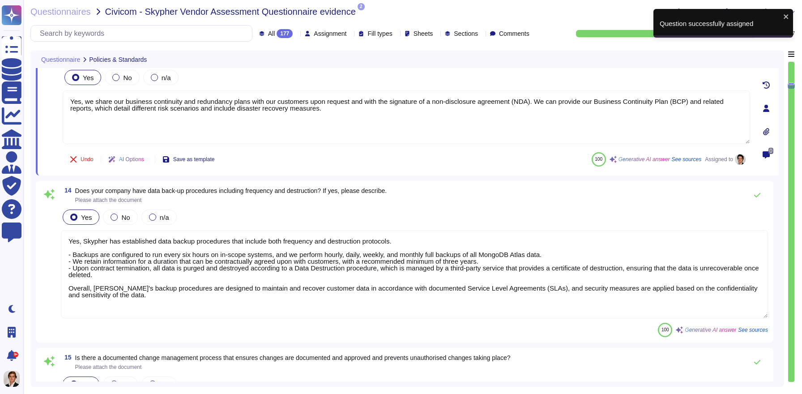
click at [691, 282] on textarea "Yes, Skypher has established data backup procedures that include both frequency…" at bounding box center [414, 274] width 707 height 88
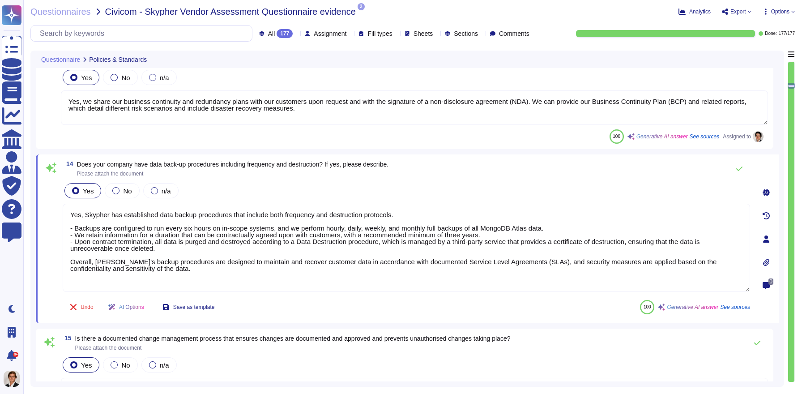
click at [766, 239] on icon at bounding box center [766, 238] width 6 height 7
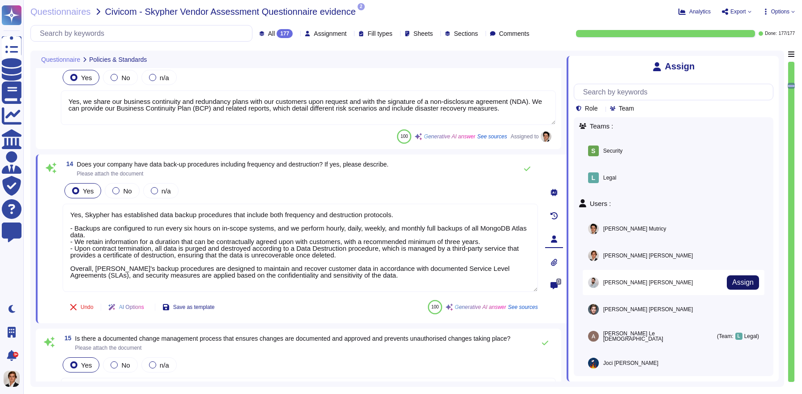
click at [739, 279] on span "Assign" at bounding box center [742, 282] width 21 height 7
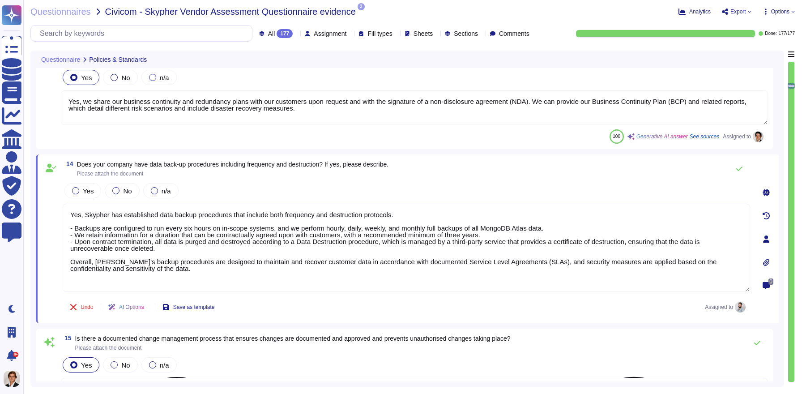
type textarea "Yes, our information security and privacy policies align with industry standard…"
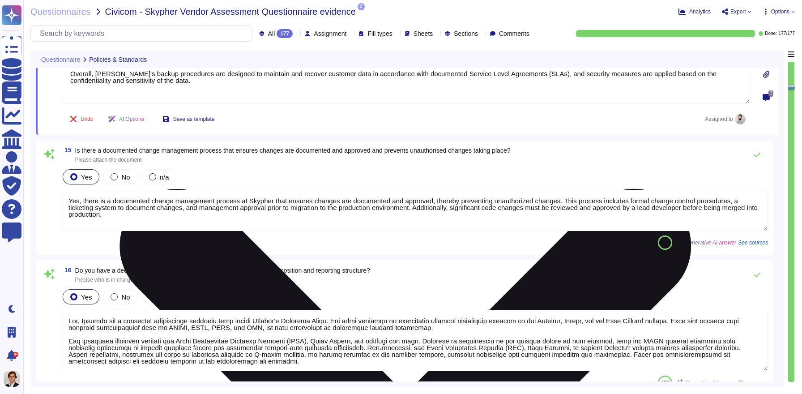
type textarea "Yes, a formal disciplinary or sanction policy is established for employees who …"
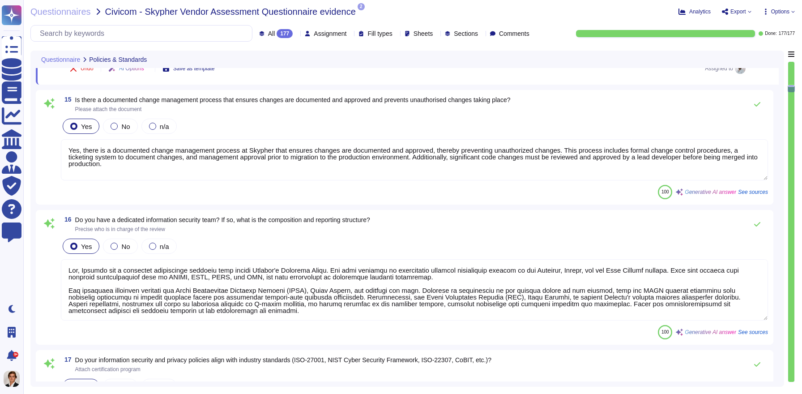
type textarea "Yes, all employment candidates, contractors, and involved third parties are sub…"
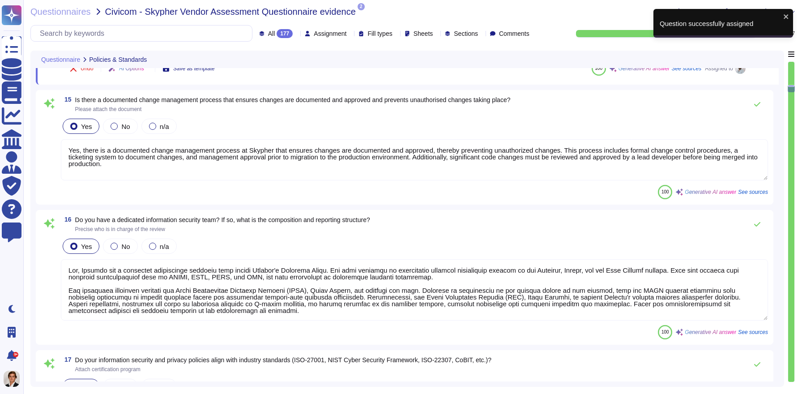
click at [641, 162] on textarea "Yes, there is a documented change management process at Skypher that ensures ch…" at bounding box center [414, 159] width 707 height 41
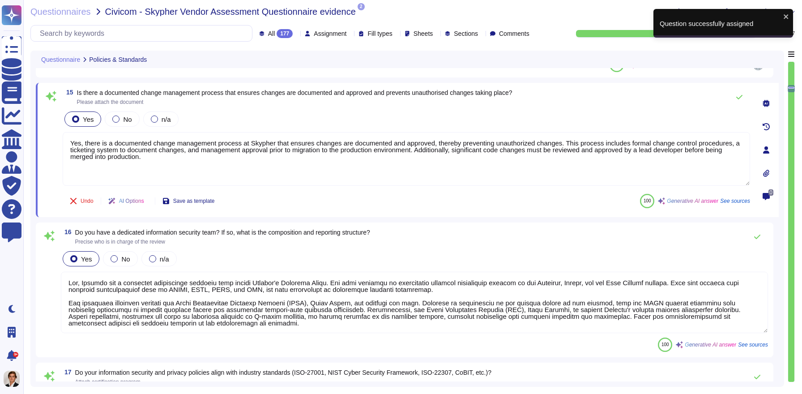
click at [764, 152] on icon at bounding box center [766, 149] width 6 height 7
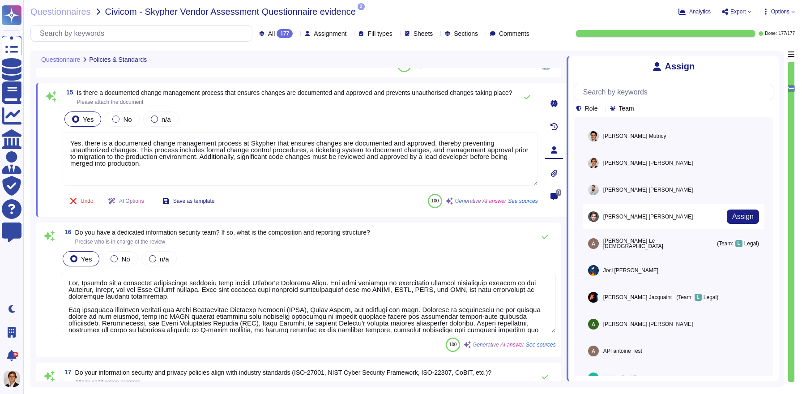
scroll to position [103, 0]
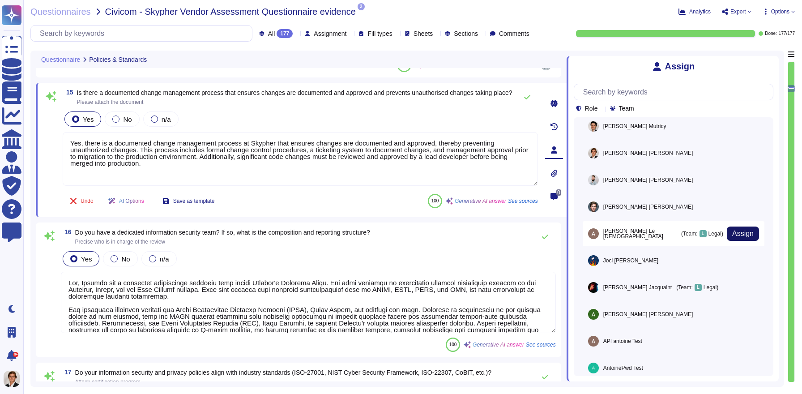
click at [739, 230] on span "Assign" at bounding box center [742, 233] width 21 height 7
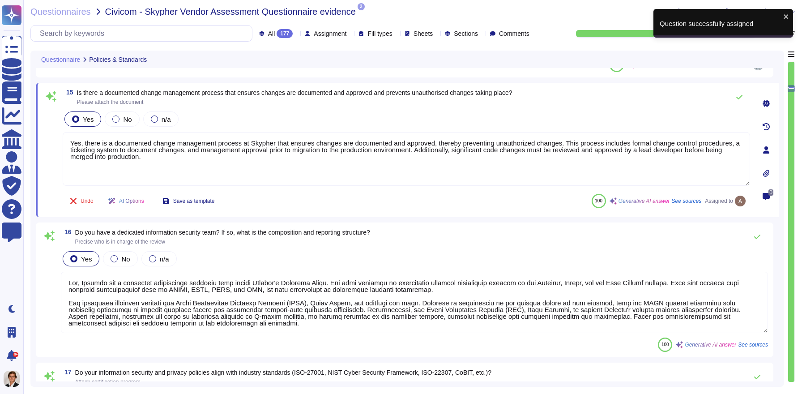
click at [314, 34] on span "Assignment" at bounding box center [330, 33] width 33 height 6
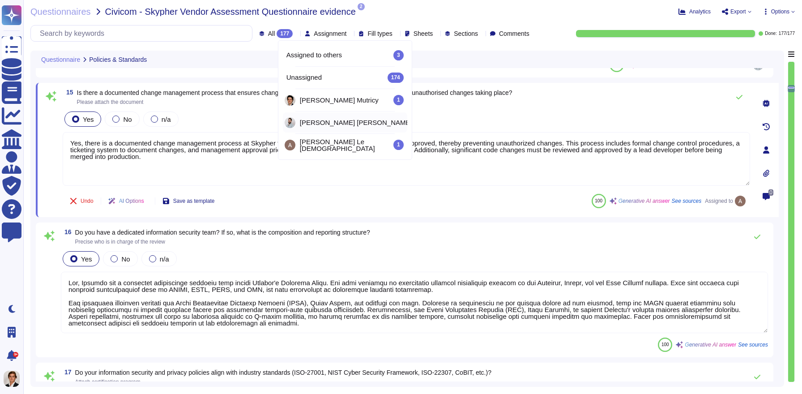
click at [419, 121] on div "1" at bounding box center [426, 122] width 14 height 10
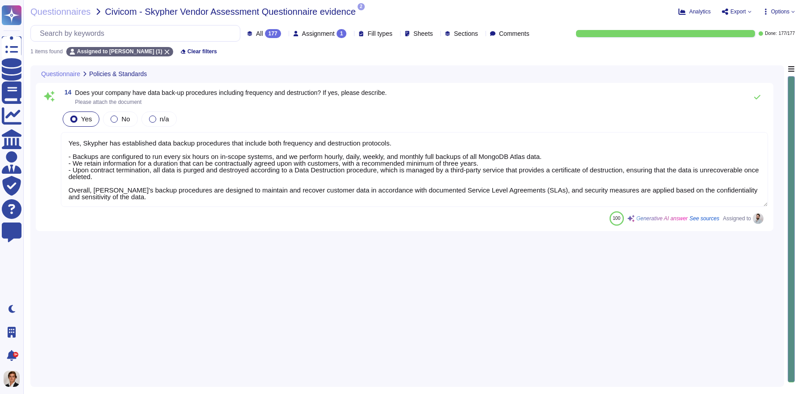
type textarea "Yes, Skypher has established data backup procedures that include both frequency…"
click at [308, 32] on span "Assignment" at bounding box center [318, 33] width 33 height 6
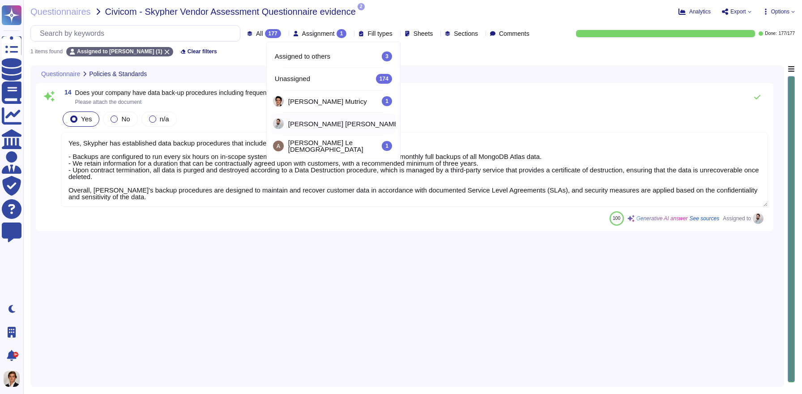
click at [323, 32] on div "Assignment 1" at bounding box center [321, 33] width 57 height 9
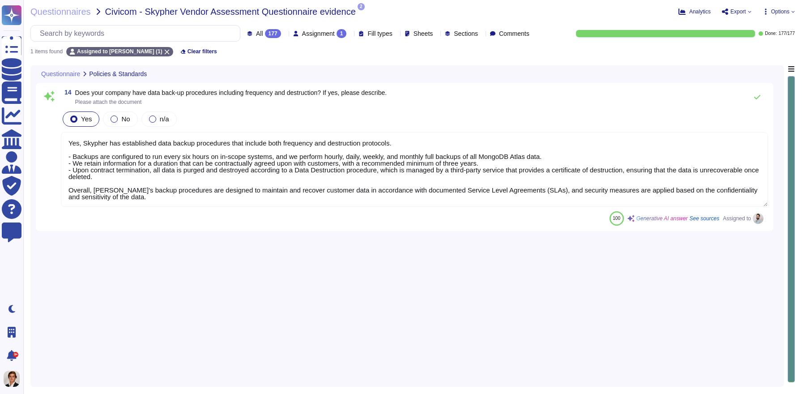
click at [322, 31] on div "Assignment 1" at bounding box center [321, 33] width 57 height 9
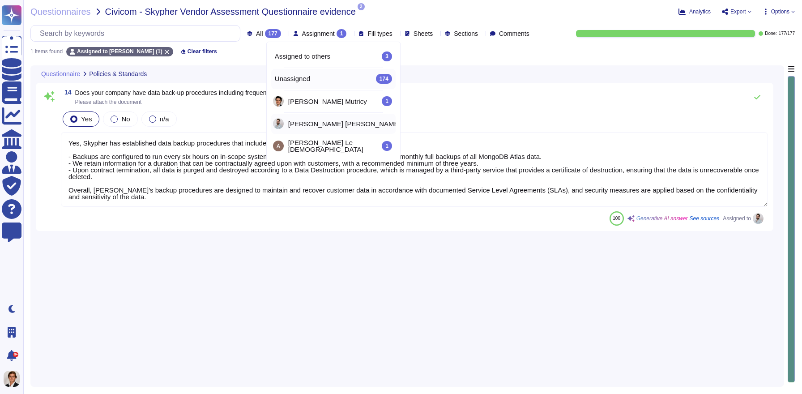
click at [307, 79] on span "Unassigned" at bounding box center [292, 79] width 35 height 8
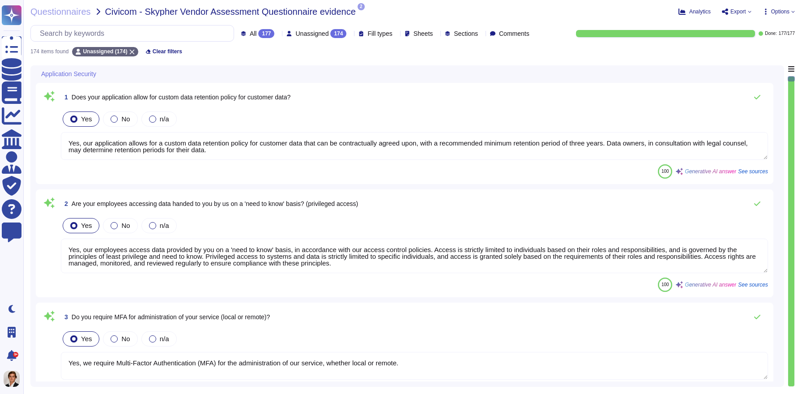
type textarea "Yes, our employees access data provided by you on a 'need to know' basis, in ac…"
type textarea "Yes, we require Multi-Factor Authentication (MFA) for the administration of our…"
type textarea "Yes, our application allows for a custom data retention policy for customer dat…"
type textarea "Yes, our employees access data provided by you on a 'need to know' basis, in ac…"
type textarea "Yes, our application allows for a custom data retention policy for customer dat…"
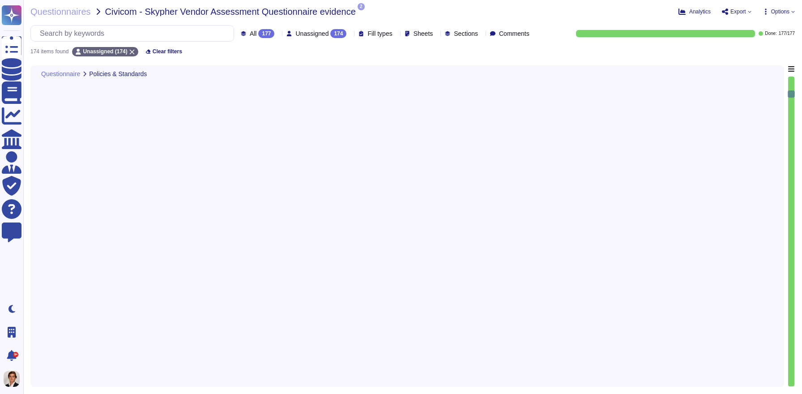
scroll to position [936, 0]
type textarea "Yes, Skypher has a formal Information Security Program (InfoSec SP) in place. T…"
type textarea "Yes, Skypher reviews its Information Security Policies annually. Management ens…"
type textarea "Yes, we have a formal risk management program for assessing and mitigating info…"
type textarea "Yes, Skypher, INC. has a formal Risk Management Policy designed to ensure that …"
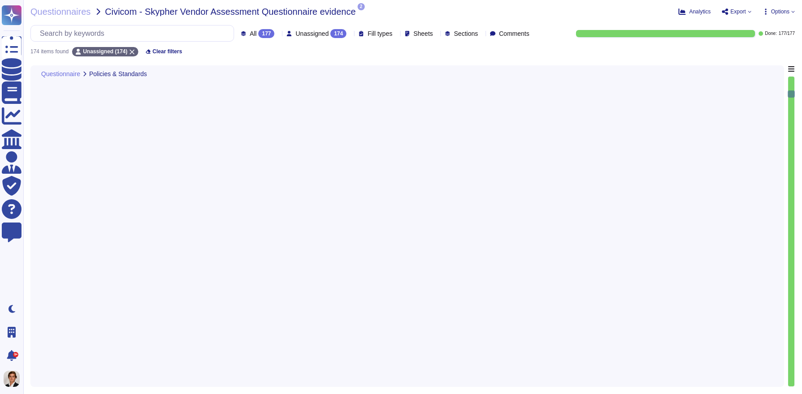
type textarea "Yes, [PERSON_NAME] has a detailed, comprehensive Cyber Security Incident Respon…"
type textarea "Skypher, INC. has established a comprehensive Access Control Policy designed to…"
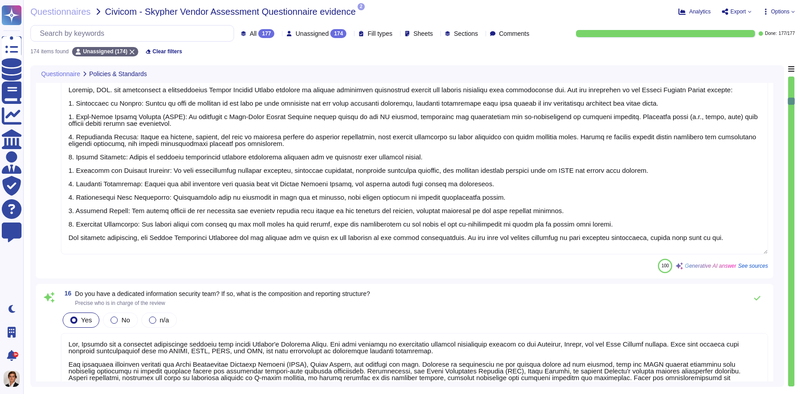
type textarea "Yes, our information security and privacy policies align with industry standard…"
type textarea "Yes, a formal disciplinary or sanction policy is established for employees who …"
type textarea "Yes, all employment candidates, contractors, and involved third parties are sub…"
type textarea "Yes, all personnel are required to sign confidentiality agreements to protect c…"
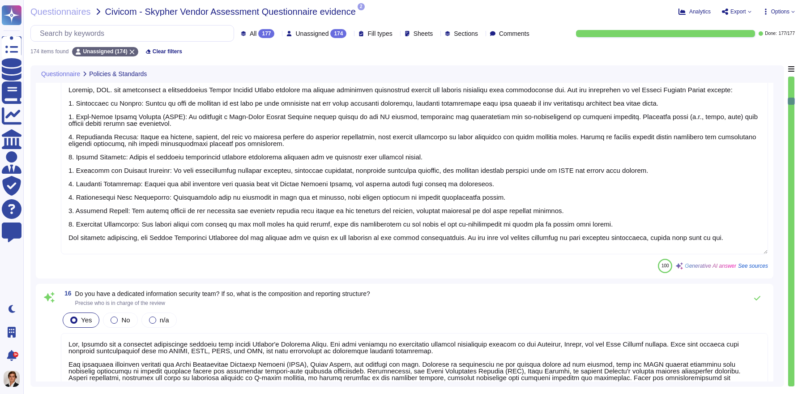
type textarea "Yes, documented procedures are followed to govern change in employment and/or t…"
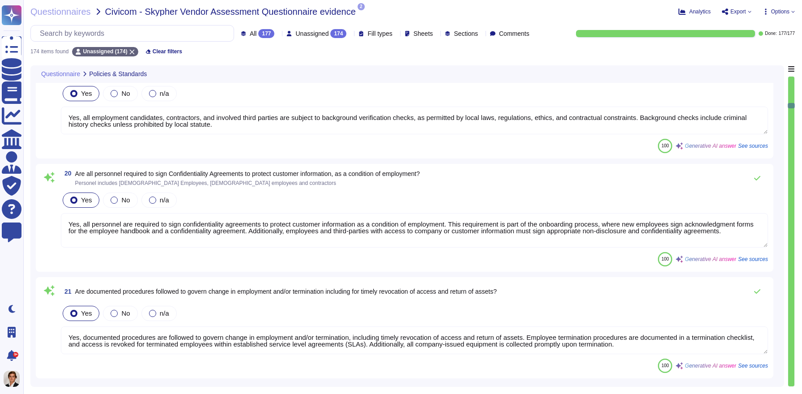
type textarea "Yes, we perform network security testing annually. This includes penetration te…"
type textarea "Yes, we perform application security testing. All new applications and major re…"
click at [425, 226] on textarea "Yes, all personnel are required to sign confidentiality agreements to protect c…" at bounding box center [414, 230] width 707 height 34
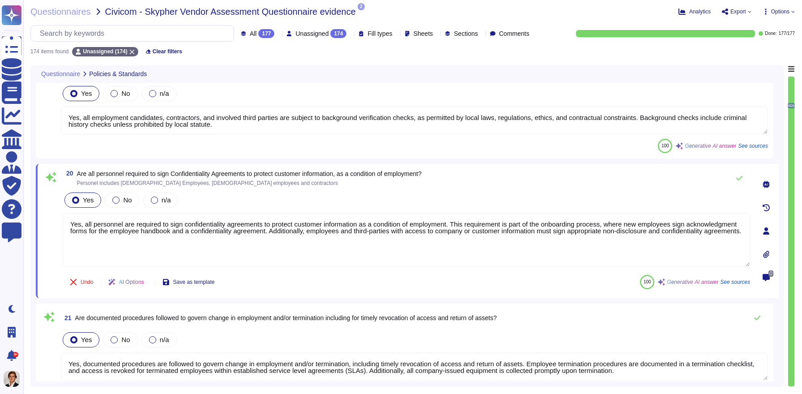
drag, startPoint x: 156, startPoint y: 237, endPoint x: 105, endPoint y: 234, distance: 50.7
click at [105, 234] on textarea "Yes, all personnel are required to sign confidentiality agreements to protect c…" at bounding box center [407, 240] width 688 height 54
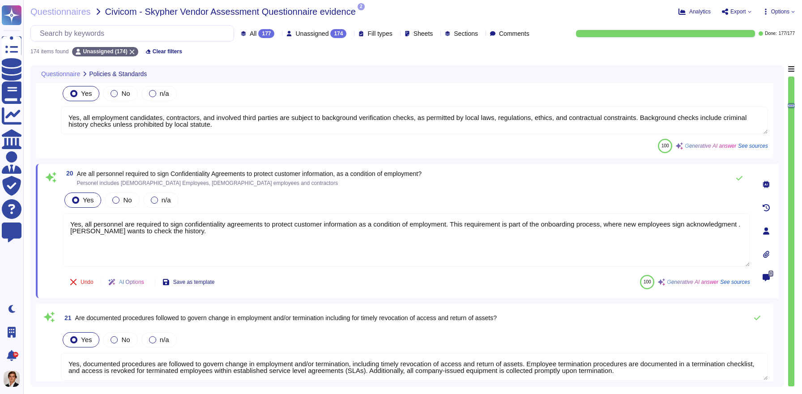
type textarea "Yes, all personnel are required to sign confidentiality agreements to protect c…"
click at [766, 209] on icon at bounding box center [766, 207] width 7 height 7
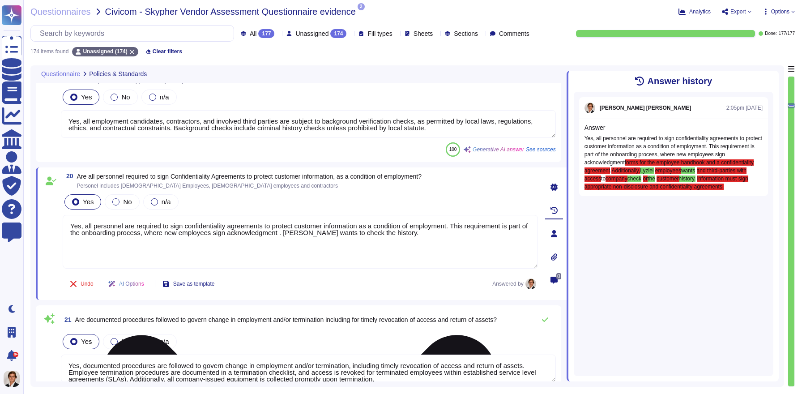
click at [431, 237] on textarea "Yes, all personnel are required to sign confidentiality agreements to protect c…" at bounding box center [300, 242] width 475 height 54
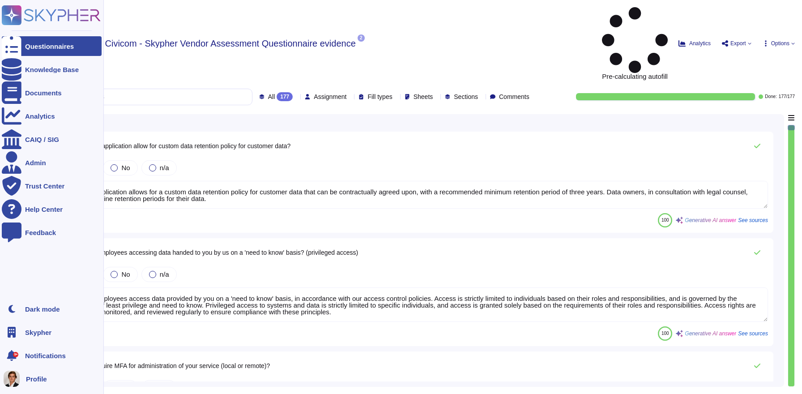
type textarea "Yes, our application allows for a custom data retention policy for customer dat…"
type textarea "Yes, our employees access data provided by you on a 'need to know' basis, in ac…"
type textarea "Yes, we require Multi-Factor Authentication (MFA) for the administration of our…"
type textarea "Yes, our application allows for a custom data retention policy for customer dat…"
type textarea "Yes, our employees access data provided by you on a 'need to know' basis, in ac…"
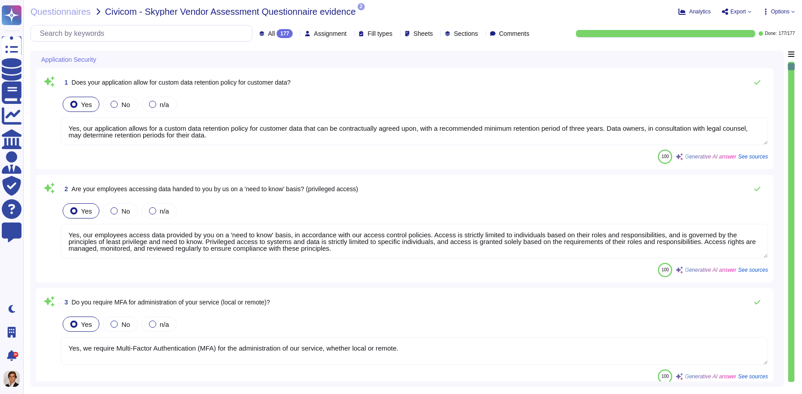
scroll to position [271, 0]
type textarea "Yes, we support secure deletion of archived or backed-up data through our Data …"
type textarea "Yes, Skypher has a formal Information Security Program (InfoSec SP) in place. T…"
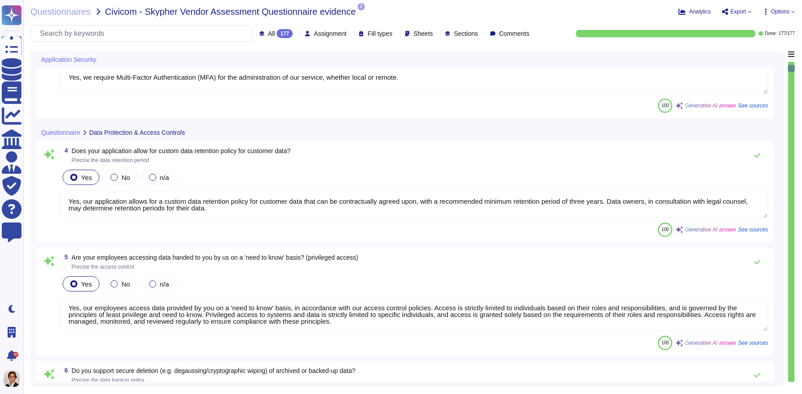
type textarea "Yes, Skypher reviews its Information Security Policies annually. Management ens…"
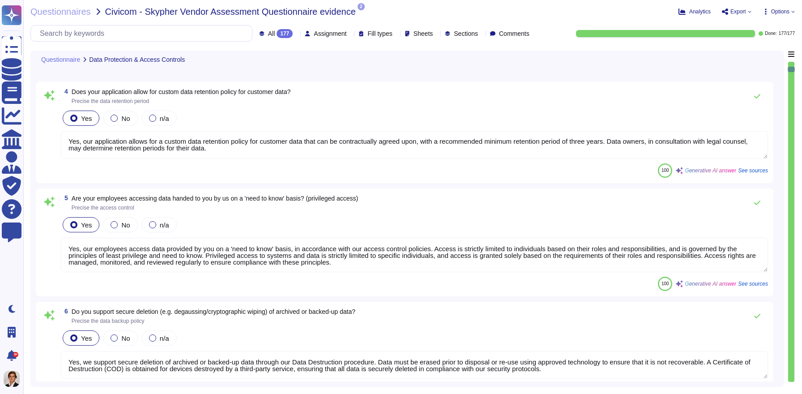
type textarea "Yes, we have a formal risk management program for assessing and mitigating info…"
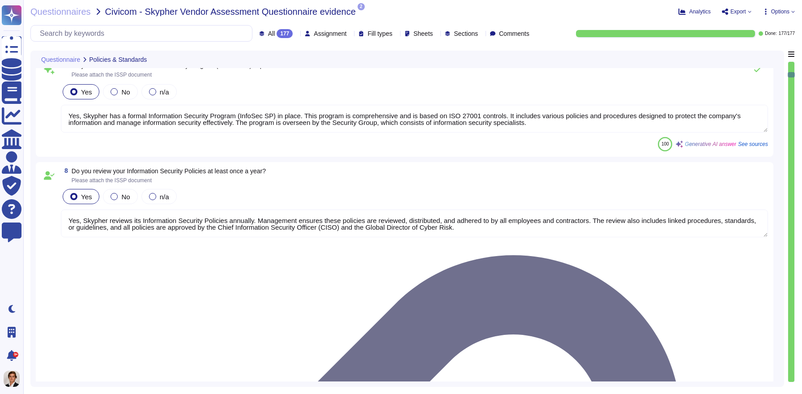
type textarea "Yes, Skypher, INC. has a formal Risk Management Policy designed to ensure that …"
type textarea "Yes, [PERSON_NAME] has a detailed, comprehensive Cyber Security Incident Respon…"
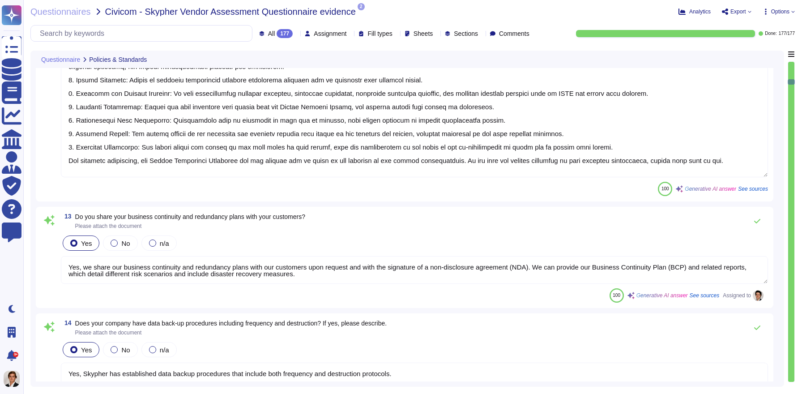
type textarea "Skypher, INC. has established a comprehensive Access Control Policy designed to…"
type textarea "Yes, we share our business continuity and redundancy plans with our customers u…"
type textarea "Yes, Skypher has established data backup procedures that include both frequency…"
type textarea "Yes, there is a documented change management process at Skypher that ensures ch…"
type textarea "Yes, [PERSON_NAME] has a dedicated information security team called Skypher's S…"
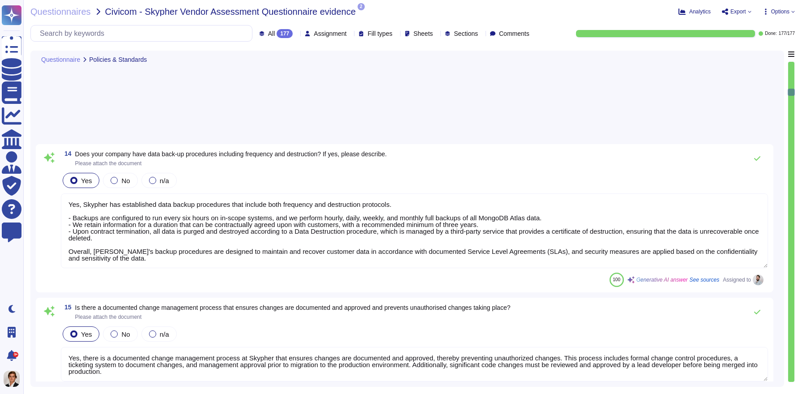
type textarea "Yes, our information security and privacy policies align with industry standard…"
type textarea "Yes, a formal disciplinary or sanction policy is established for employees who …"
type textarea "Yes, all employment candidates, contractors, and involved third parties are sub…"
type textarea "Yes, all personnel are required to sign confidentiality agreements to protect c…"
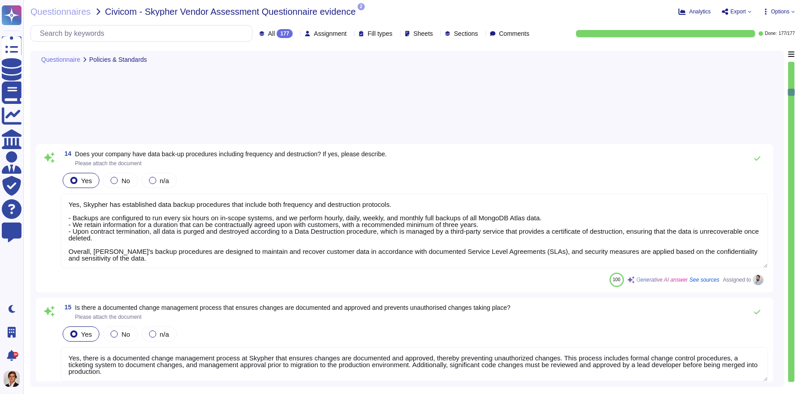
type textarea "Yes, documented procedures are followed to govern change in employment and/or t…"
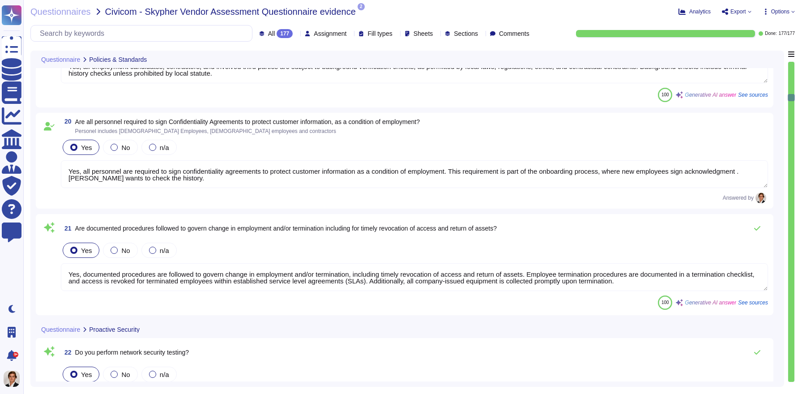
scroll to position [2252, 0]
type textarea "Yes, we perform network security testing annually. This includes penetration te…"
type textarea "Yes, we perform application security testing. All new applications and major re…"
type textarea "Yes, we have a bug bounty program in place."
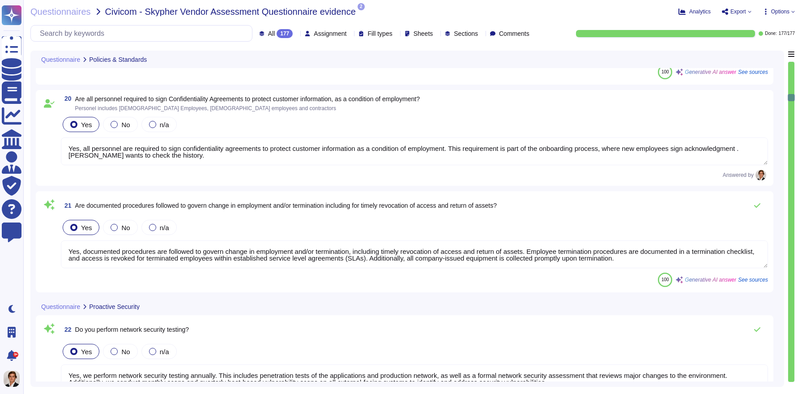
click at [615, 154] on textarea "Yes, all personnel are required to sign confidentiality agreements to protect c…" at bounding box center [414, 151] width 707 height 28
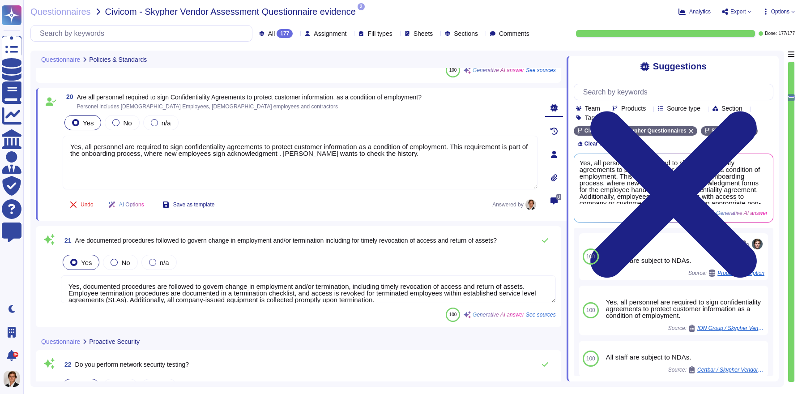
click at [557, 133] on div at bounding box center [554, 131] width 18 height 18
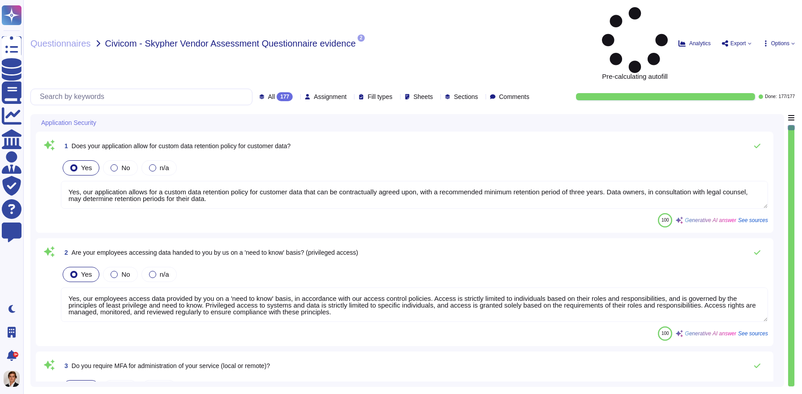
type textarea "Yes, our application allows for a custom data retention policy for customer dat…"
type textarea "Yes, our employees access data provided by you on a 'need to know' basis, in ac…"
type textarea "Yes, we require Multi-Factor Authentication (MFA) for the administration of our…"
type textarea "Yes, our application allows for a custom data retention policy for customer dat…"
type textarea "Yes, our employees access data provided by you on a 'need to know' basis, in ac…"
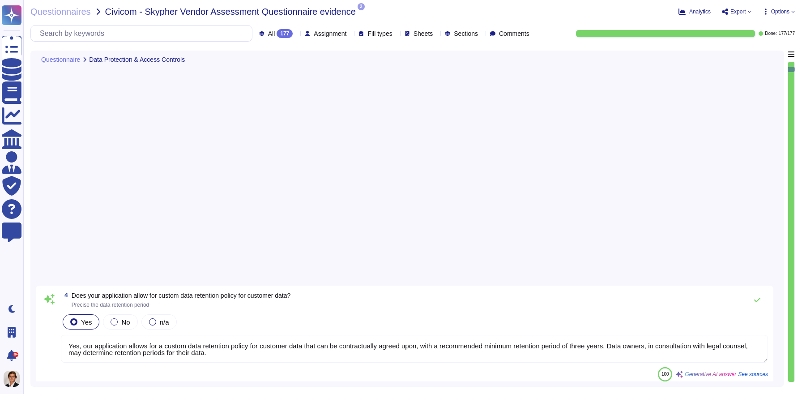
scroll to position [677, 0]
type textarea "Yes, Skypher has a formal Information Security Program (InfoSec SP) in place. T…"
type textarea "Yes, Skypher reviews its Information Security Policies annually. Management ens…"
type textarea "Yes, we have a formal risk management program for assessing and mitigating info…"
type textarea "Yes, Skypher, INC. has a formal Risk Management Policy designed to ensure that …"
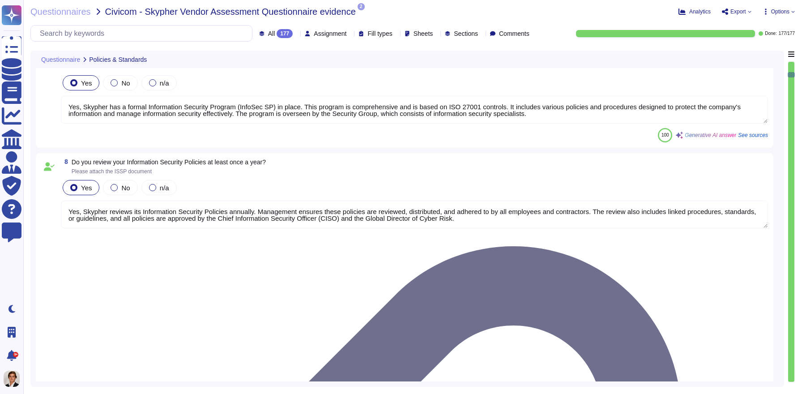
type textarea "Yes, [PERSON_NAME] has a detailed, comprehensive Cyber Security Incident Respon…"
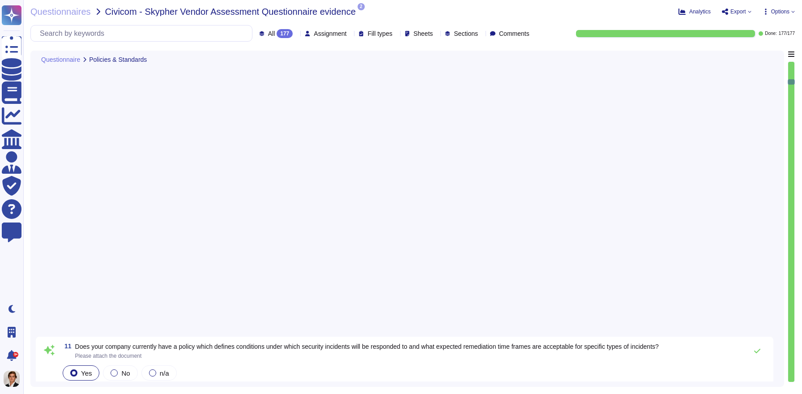
type textarea "Skypher, INC. has established a comprehensive Access Control Policy designed to…"
type textarea "Yes, we share our business continuity and redundancy plans with our customers u…"
type textarea "Yes, Skypher has established data backup procedures that include both frequency…"
type textarea "Yes, there is a documented change management process at Skypher that ensures ch…"
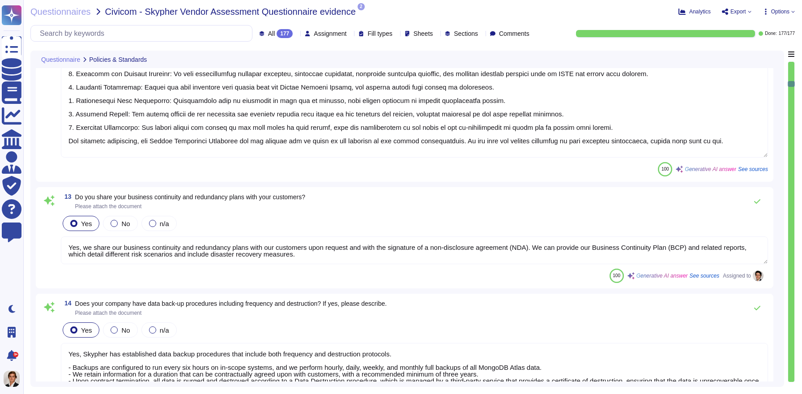
type textarea "Yes, [PERSON_NAME] has a dedicated information security team called Skypher's S…"
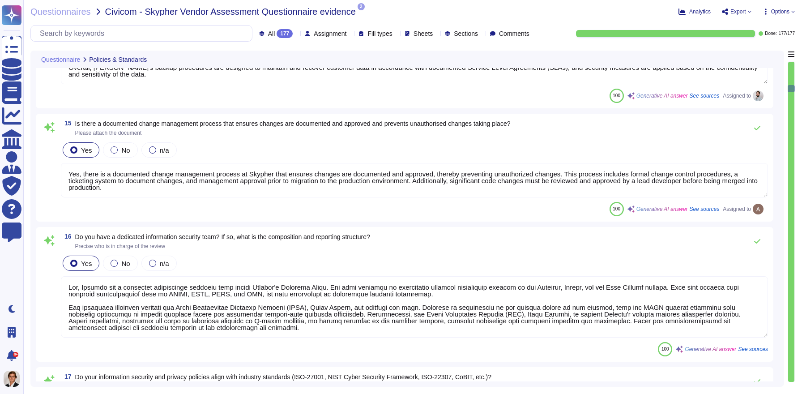
type textarea "Yes, our information security and privacy policies align with industry standard…"
type textarea "Yes, a formal disciplinary or sanction policy is established for employees who …"
type textarea "Yes, all employment candidates, contractors, and involved third parties are sub…"
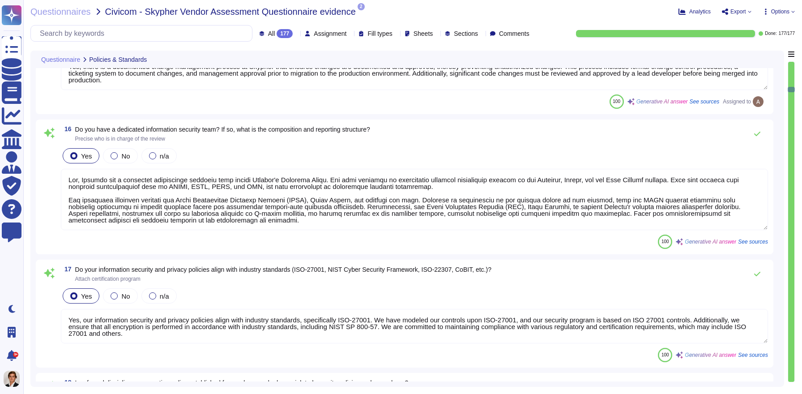
scroll to position [1779, 0]
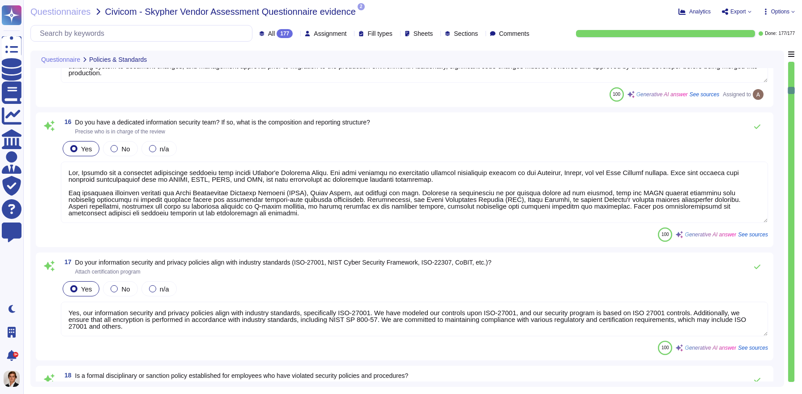
type textarea "Yes, all personnel are required to sign confidentiality agreements to protect c…"
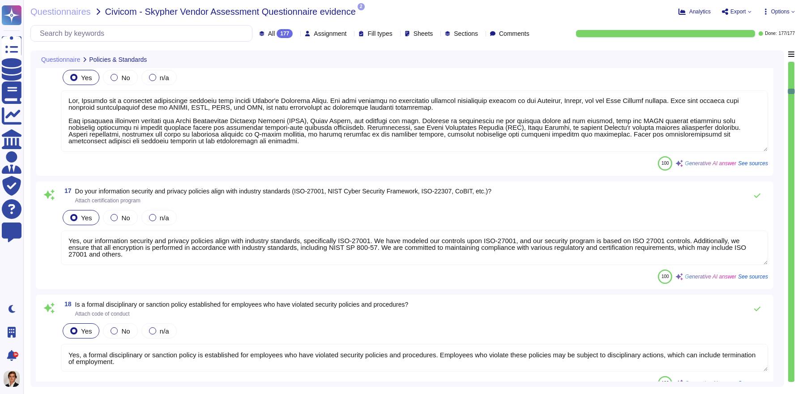
type textarea "Yes, documented procedures are followed to govern change in employment and/or t…"
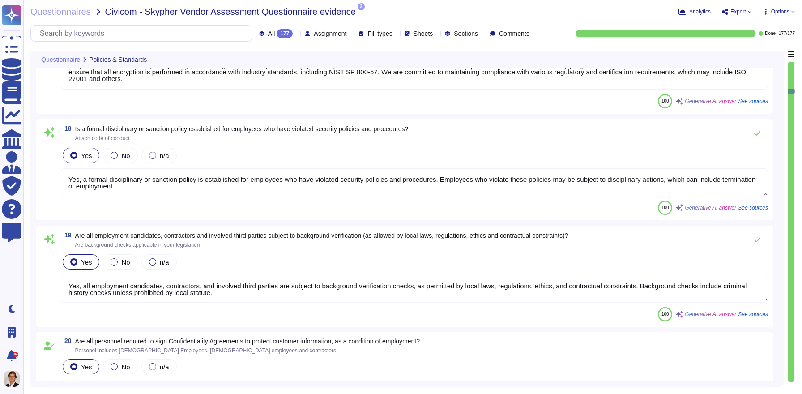
type textarea "Yes, we perform network security testing annually. This includes penetration te…"
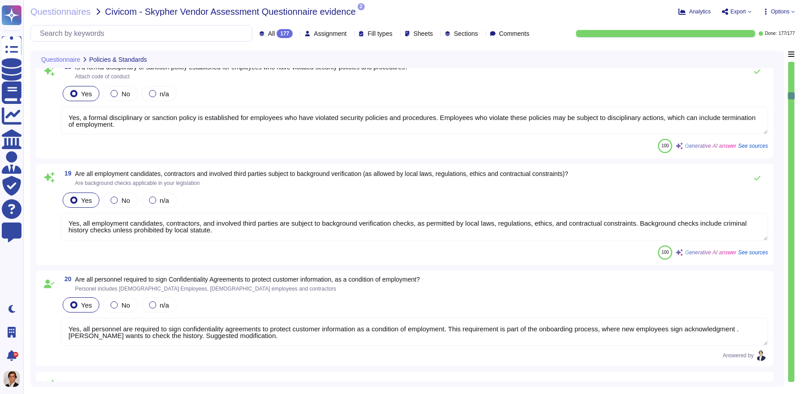
type textarea "Yes, we perform application security testing. All new applications and major re…"
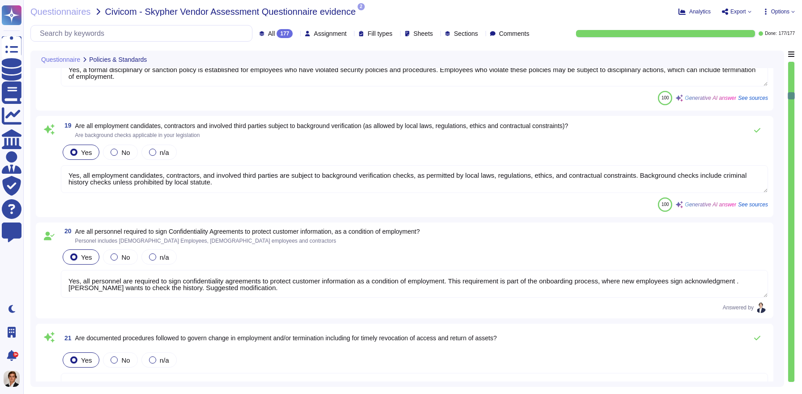
scroll to position [2127, 0]
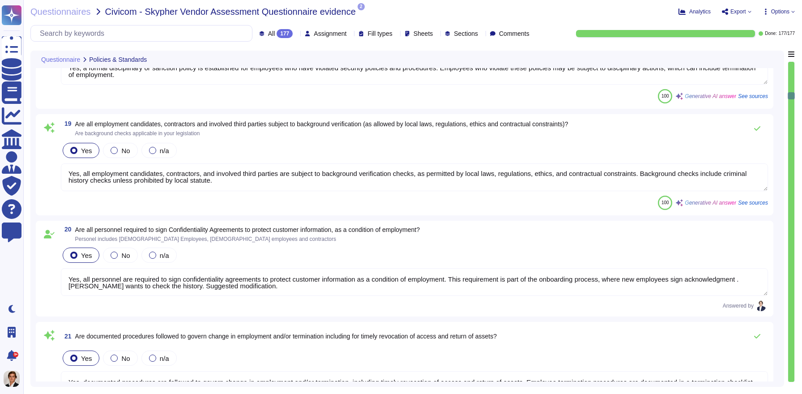
click at [349, 285] on textarea "Yes, all personnel are required to sign confidentiality agreements to protect c…" at bounding box center [414, 282] width 707 height 28
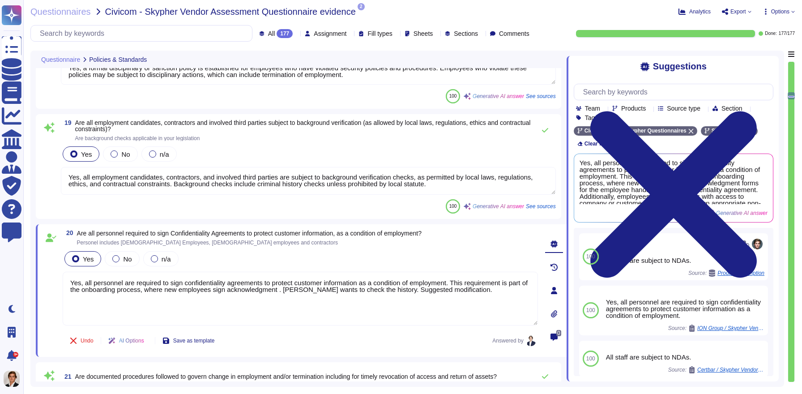
click at [556, 268] on icon at bounding box center [554, 267] width 7 height 7
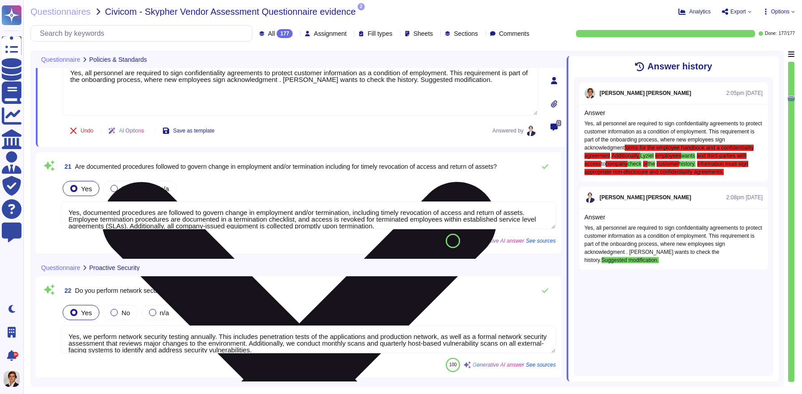
type textarea "Yes, we have a bug bounty program in place."
type textarea "Yes, all endpoint laptops that connect directly to production networks are cent…"
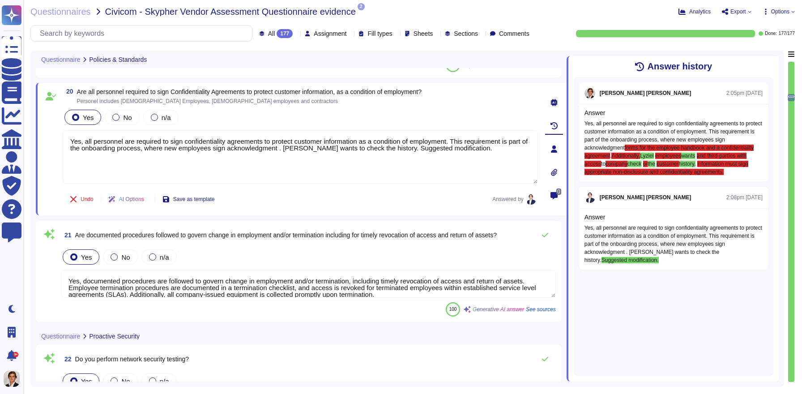
scroll to position [2255, 0]
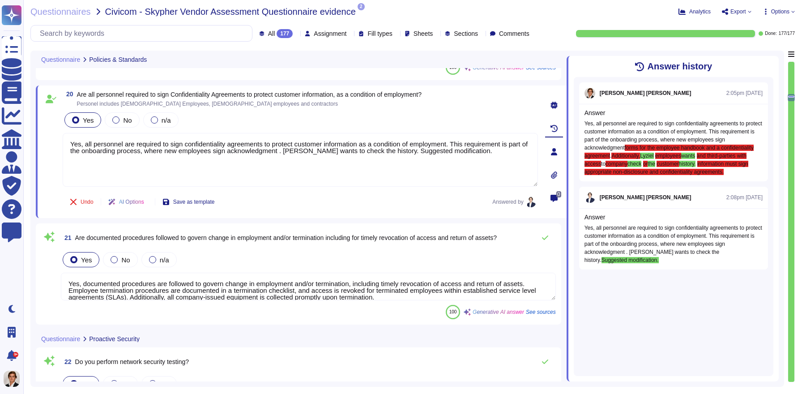
click at [552, 174] on icon at bounding box center [554, 174] width 7 height 7
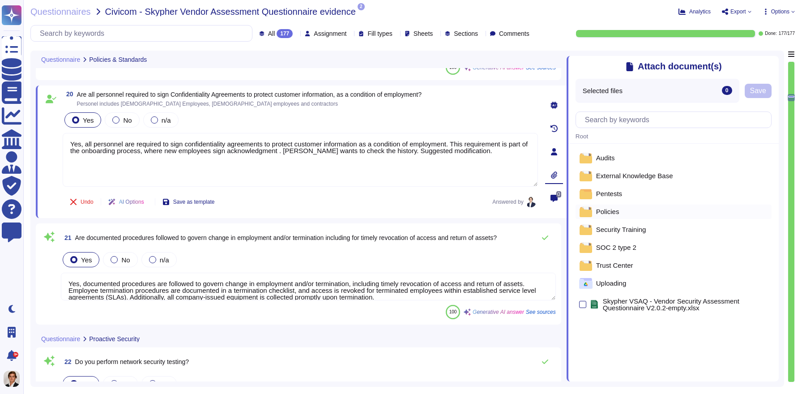
click at [611, 210] on span "Policies" at bounding box center [607, 211] width 23 height 7
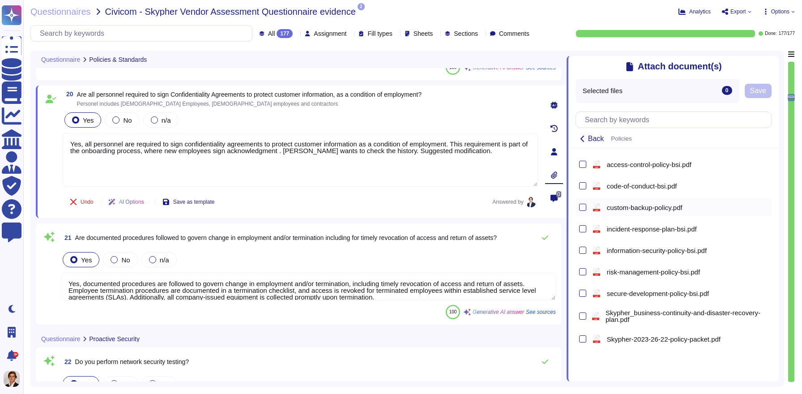
click at [613, 202] on div "pdf custom-backup-policy.pdf" at bounding box center [679, 207] width 178 height 14
click at [751, 93] on span "Save" at bounding box center [758, 90] width 16 height 7
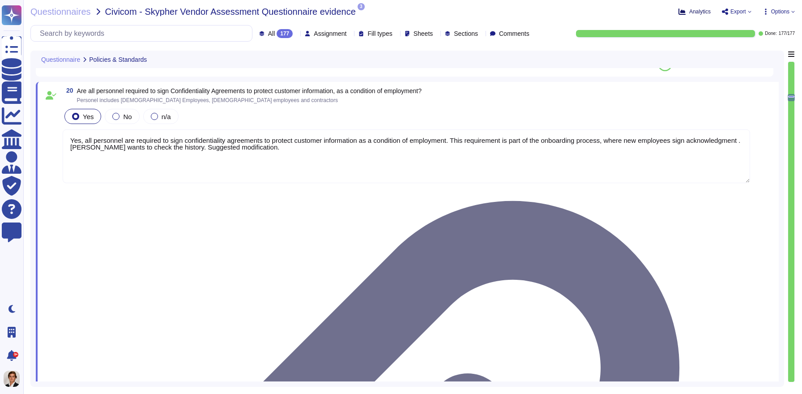
click at [698, 13] on span "Analytics" at bounding box center [699, 11] width 21 height 5
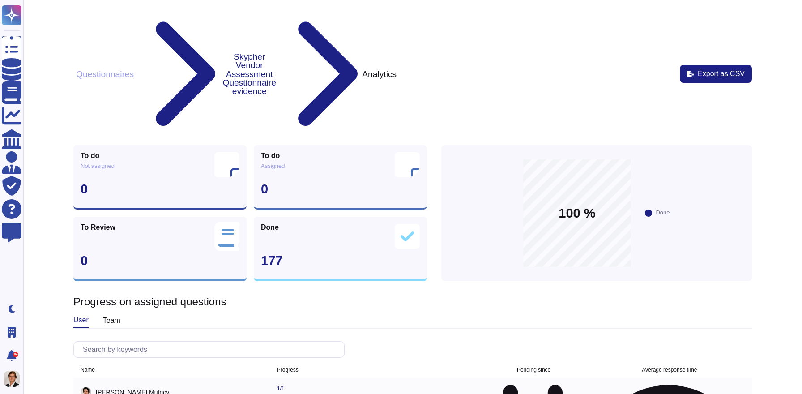
scroll to position [10, 0]
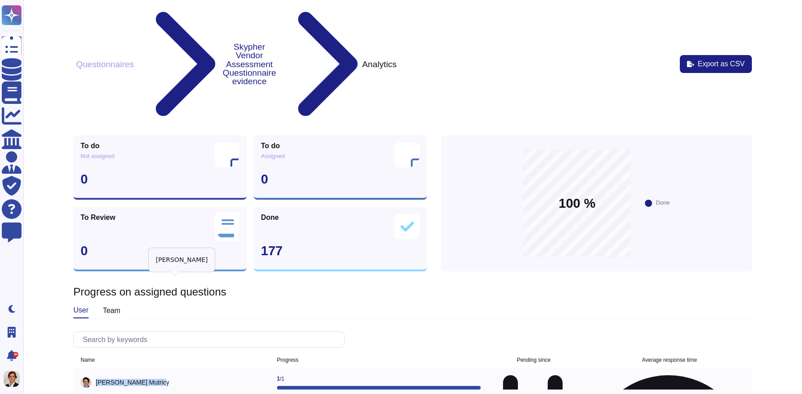
drag, startPoint x: 94, startPoint y: 283, endPoint x: 133, endPoint y: 282, distance: 39.8
click at [133, 377] on div "Louis Mutricy" at bounding box center [175, 382] width 189 height 11
drag, startPoint x: 91, startPoint y: 320, endPoint x: 209, endPoint y: 325, distance: 118.3
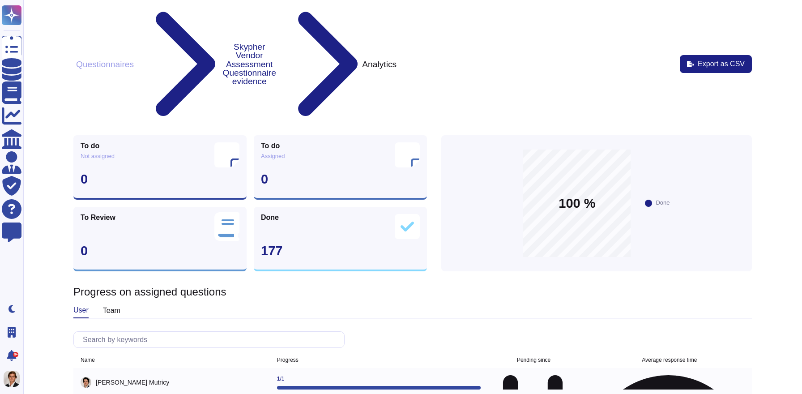
drag, startPoint x: 538, startPoint y: 284, endPoint x: 557, endPoint y: 284, distance: 19.2
drag, startPoint x: 557, startPoint y: 284, endPoint x: 507, endPoint y: 281, distance: 50.7
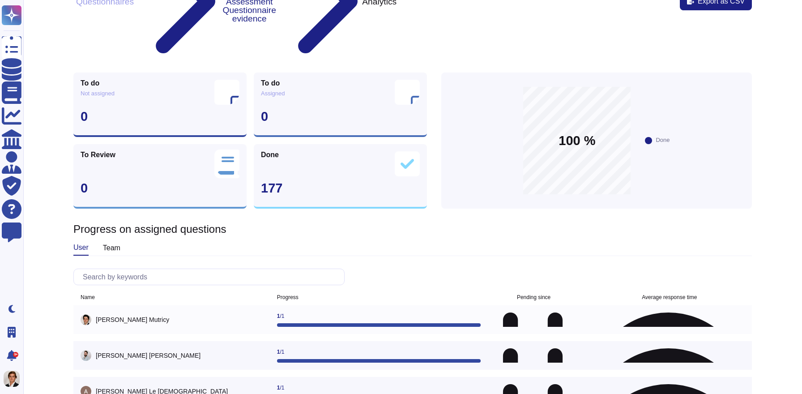
scroll to position [0, 0]
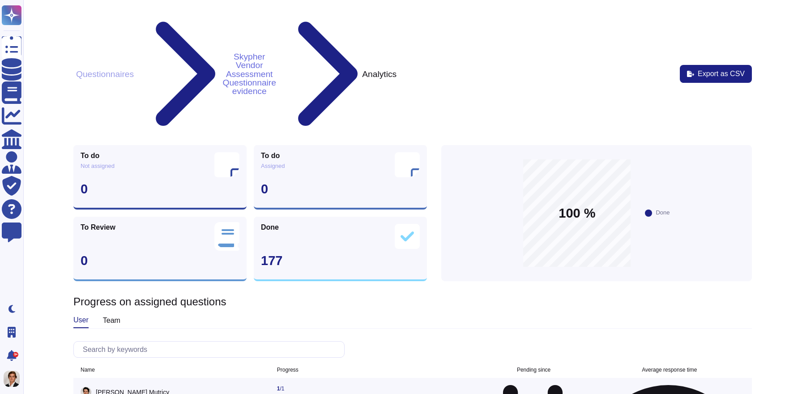
click at [276, 52] on button "Skypher Vendor Assessment Questionnaire evidence" at bounding box center [249, 74] width 59 height 44
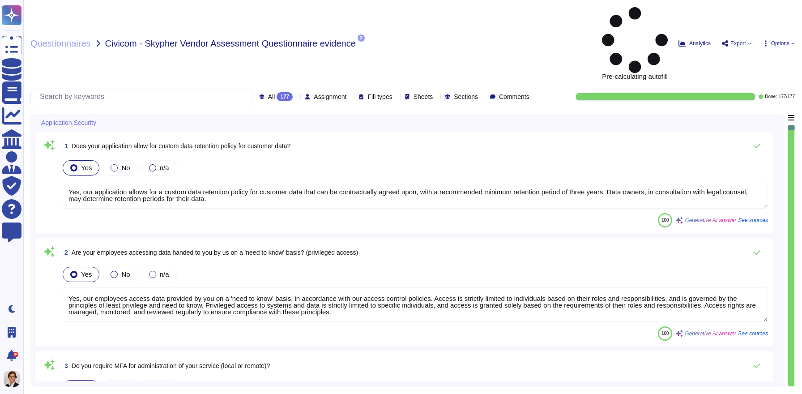
type textarea "Yes, our application allows for a custom data retention policy for customer dat…"
type textarea "Yes, our employees access data provided by you on a 'need to know' basis, in ac…"
type textarea "Yes, we require Multi-Factor Authentication (MFA) for the administration of our…"
type textarea "Yes, our application allows for a custom data retention policy for customer dat…"
type textarea "Yes, our employees access data provided by you on a 'need to know' basis, in ac…"
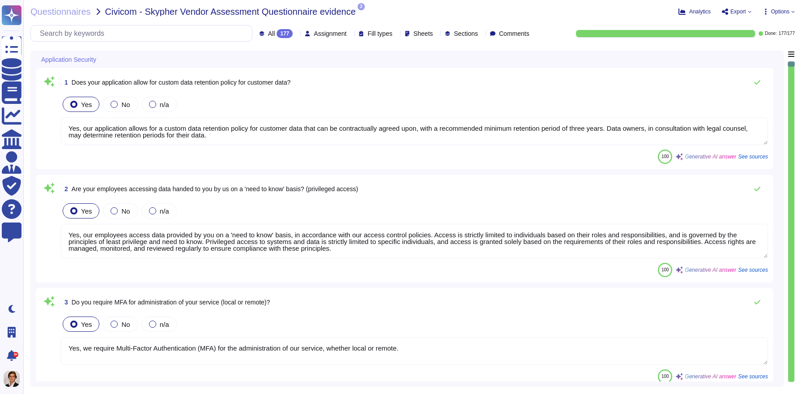
click at [736, 12] on span "Export" at bounding box center [738, 11] width 16 height 5
click at [754, 54] on p "Download" at bounding box center [770, 65] width 32 height 22
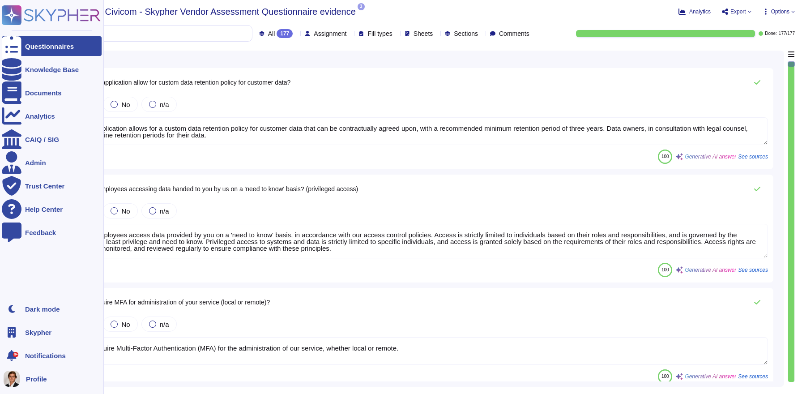
click at [55, 51] on div "Questionnaires" at bounding box center [52, 46] width 100 height 20
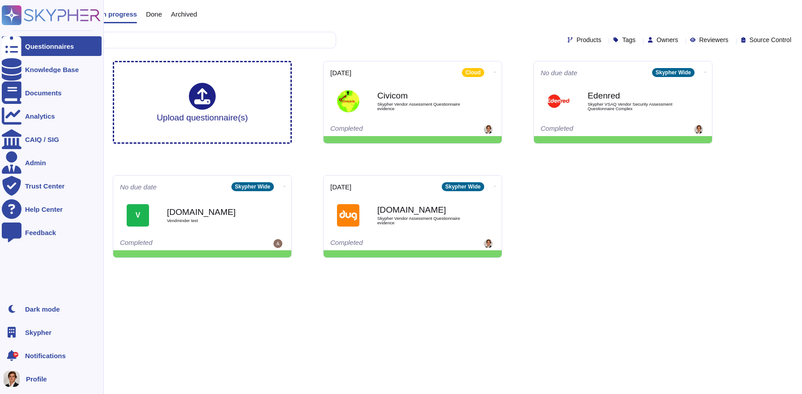
click at [9, 45] on icon at bounding box center [12, 46] width 20 height 26
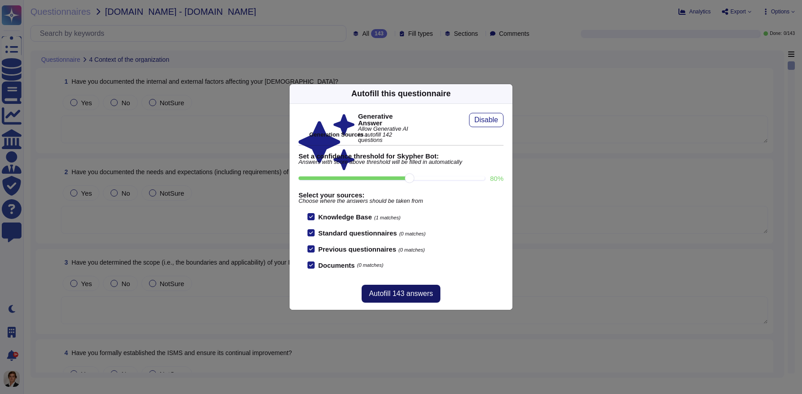
click at [400, 295] on span "Autofill 143 answers" at bounding box center [401, 293] width 64 height 7
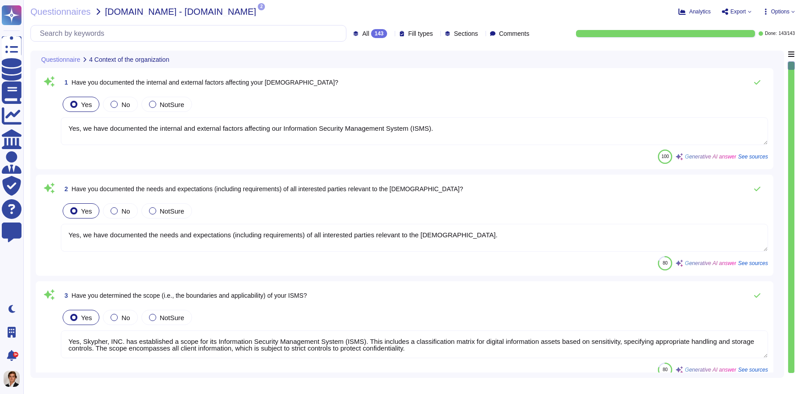
type textarea "Yes, we have documented the internal and external factors affecting our Informa…"
type textarea "Yes, we have documented the needs and expectations (including requirements) of …"
type textarea "Yes, Skypher, INC. has established a scope for its Information Security Managem…"
type textarea "Yes, we have formally established the Information Security Management System (I…"
type textarea "Yes, top management has demonstrated leadership and commitment to information s…"
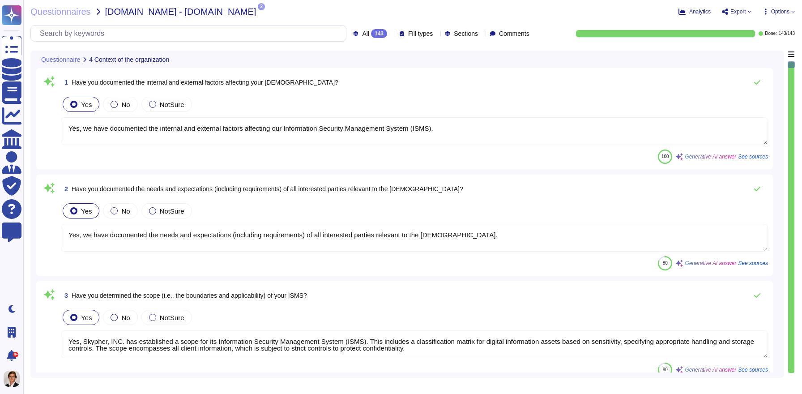
click at [196, 132] on textarea "Yes, we have documented the internal and external factors affecting our Informa…" at bounding box center [414, 131] width 707 height 28
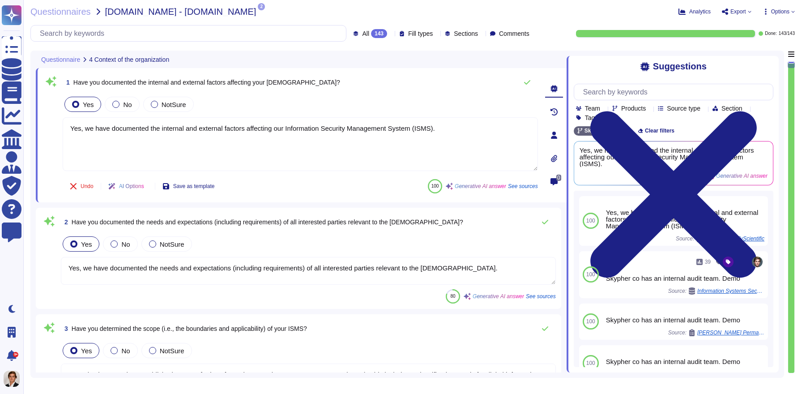
click at [556, 137] on icon at bounding box center [554, 135] width 6 height 7
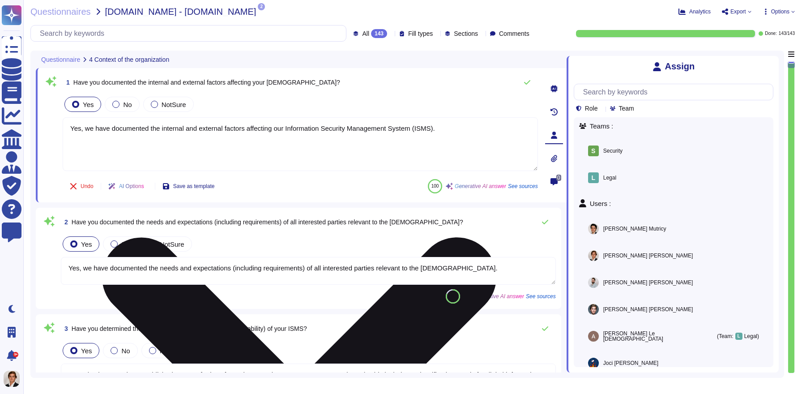
click at [476, 132] on textarea "Yes, we have documented the internal and external factors affecting our Informa…" at bounding box center [300, 144] width 475 height 54
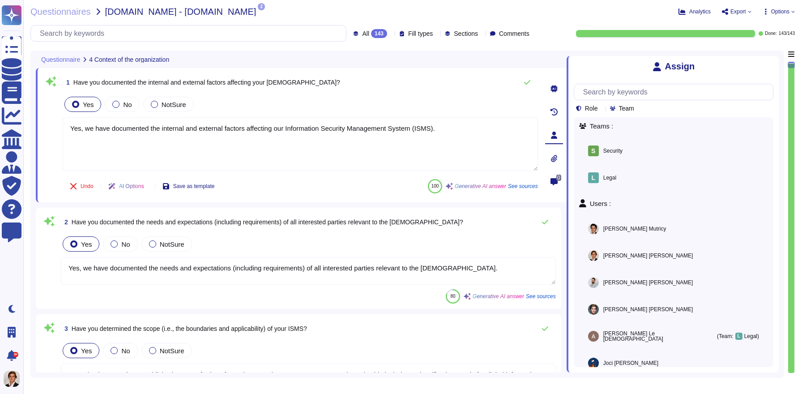
click at [555, 161] on icon at bounding box center [554, 158] width 7 height 7
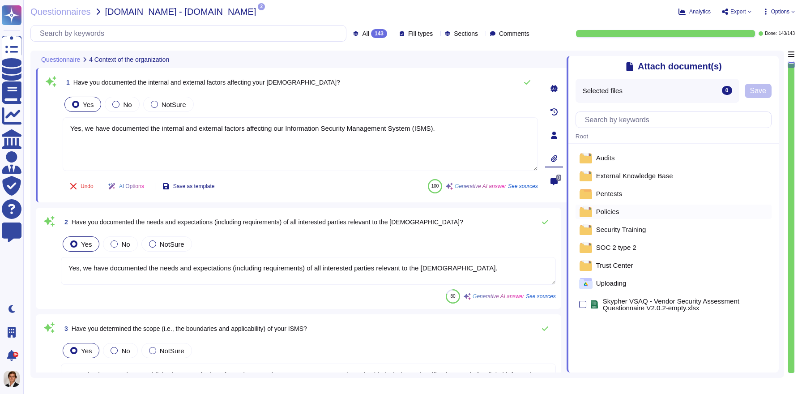
click at [617, 216] on div "Policies" at bounding box center [674, 212] width 196 height 14
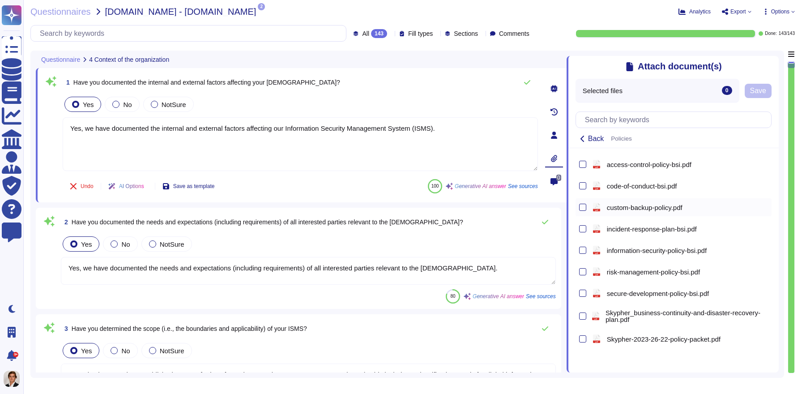
click at [617, 216] on div "pdf custom-backup-policy.pdf" at bounding box center [674, 207] width 196 height 18
click at [636, 210] on span "custom-backup-policy.pdf" at bounding box center [645, 207] width 76 height 7
click at [756, 89] on span "Save" at bounding box center [758, 90] width 16 height 7
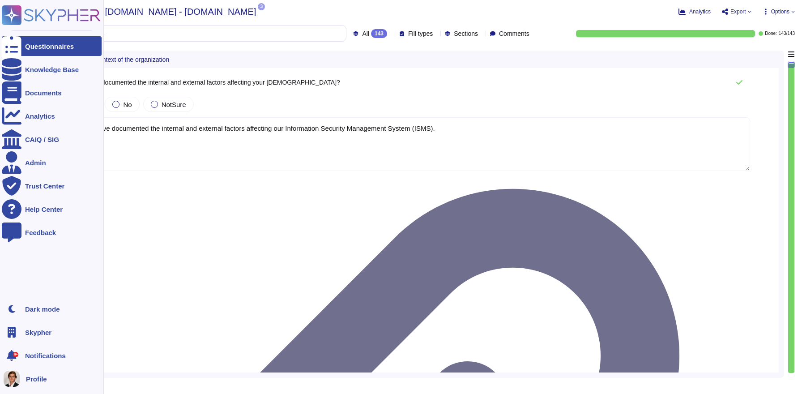
click at [26, 13] on icon at bounding box center [62, 15] width 77 height 12
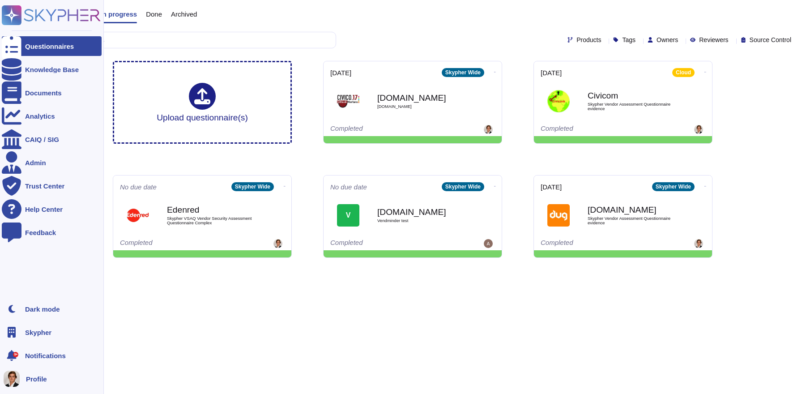
click at [19, 17] on rect at bounding box center [12, 15] width 20 height 20
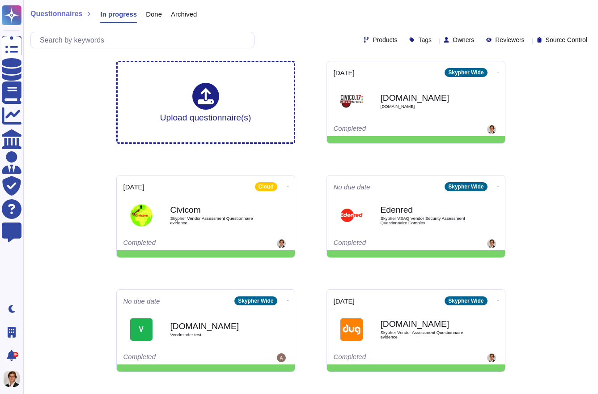
click at [530, 140] on div "Questionnaires In progress Done Archived Products Tags Owners Reviewers Source …" at bounding box center [310, 189] width 575 height 379
